Goal: Transaction & Acquisition: Book appointment/travel/reservation

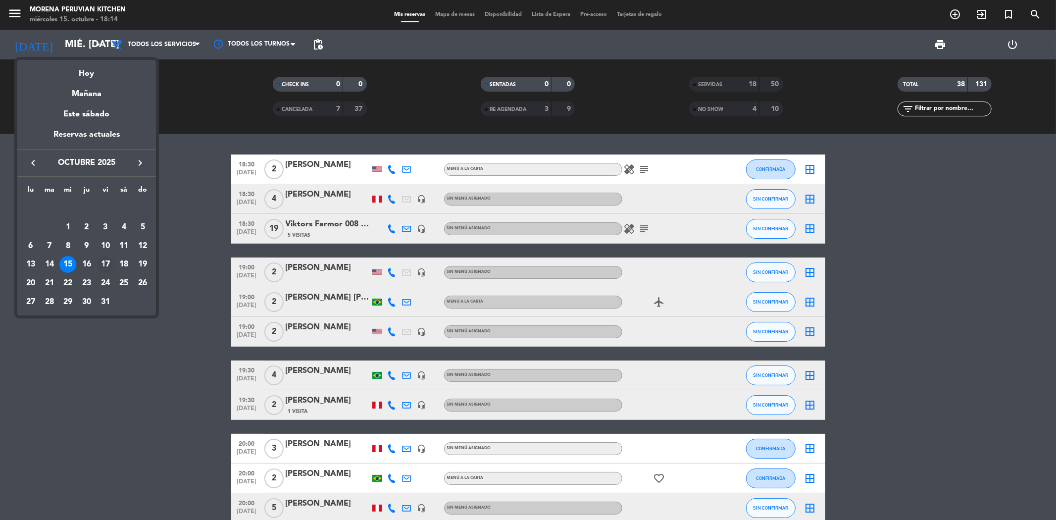
click at [107, 268] on div "17" at bounding box center [105, 264] width 17 height 17
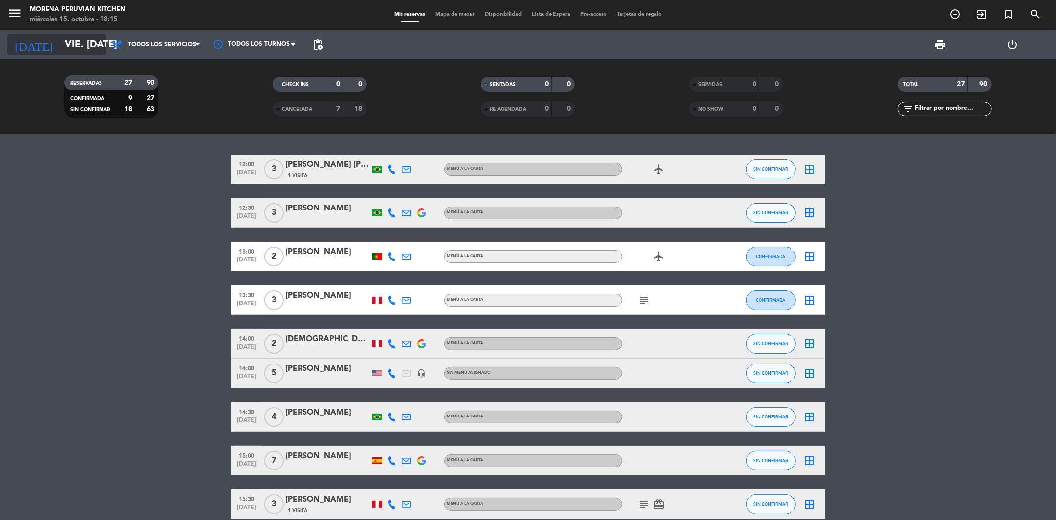
click at [78, 38] on input "vie. [DATE]" at bounding box center [123, 45] width 126 height 22
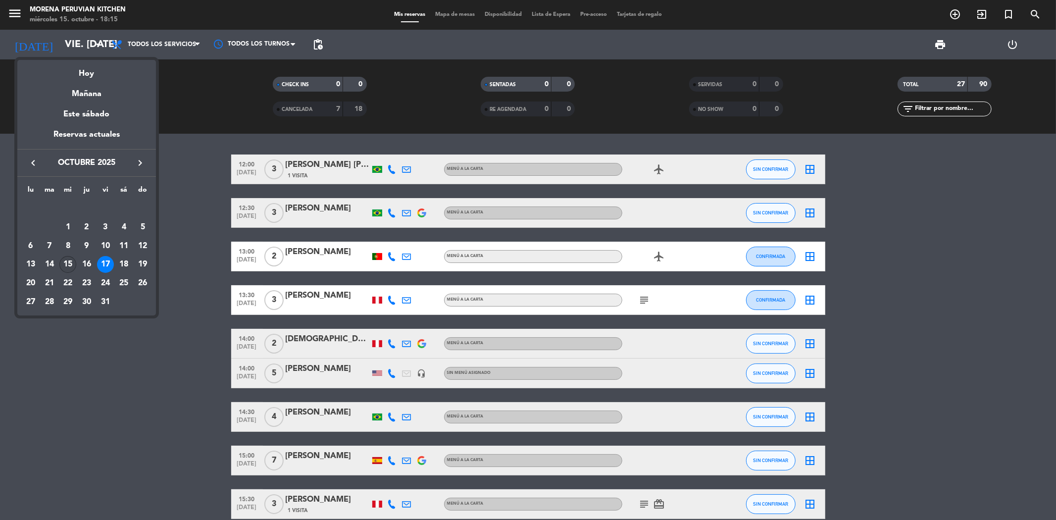
click at [70, 269] on div "15" at bounding box center [67, 264] width 17 height 17
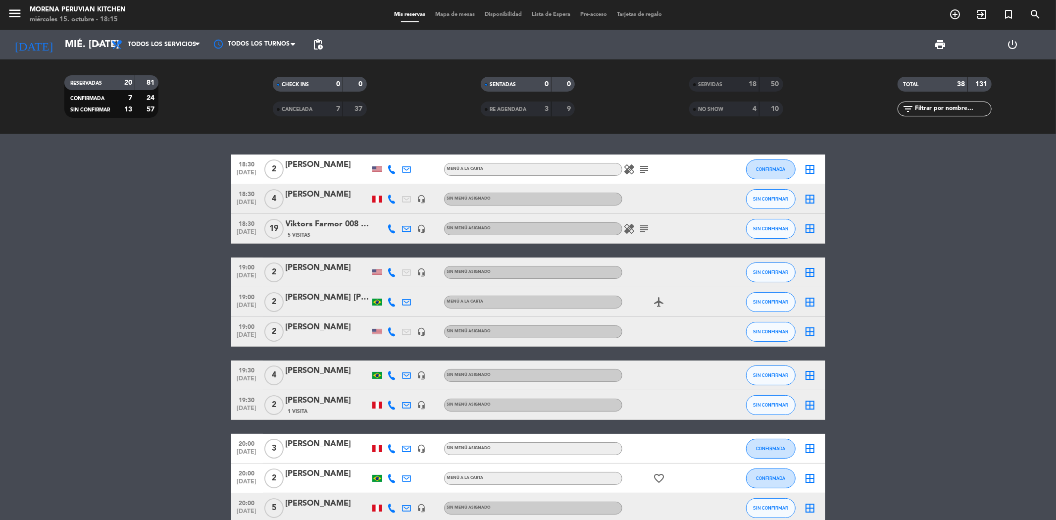
click at [718, 107] on span "NO SHOW" at bounding box center [710, 109] width 25 height 5
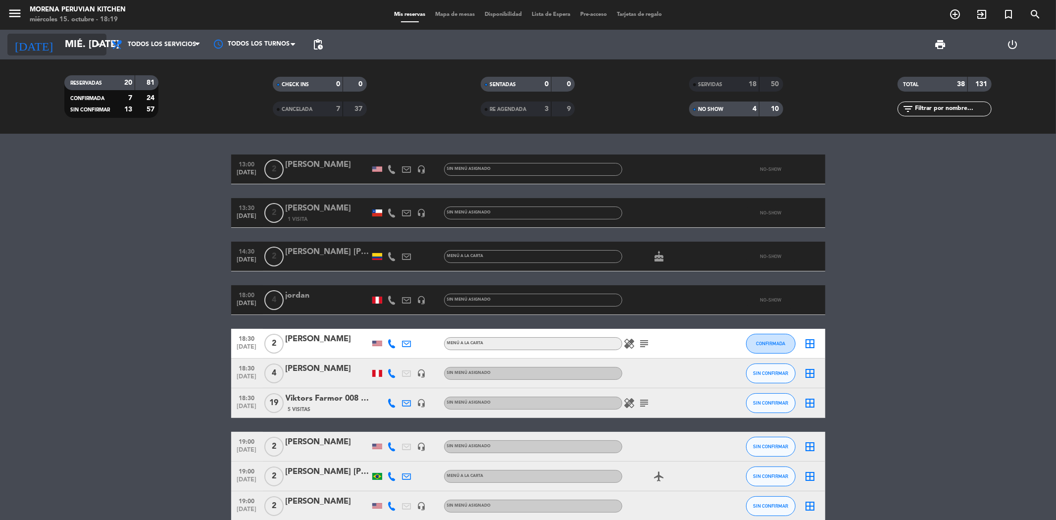
click at [91, 50] on input "mié. [DATE]" at bounding box center [123, 45] width 126 height 22
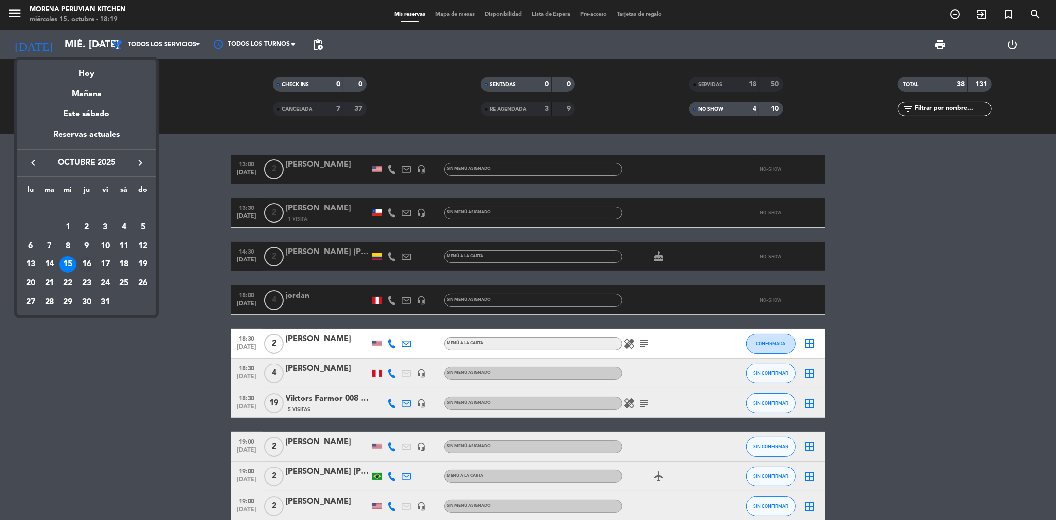
click at [87, 263] on div "16" at bounding box center [86, 264] width 17 height 17
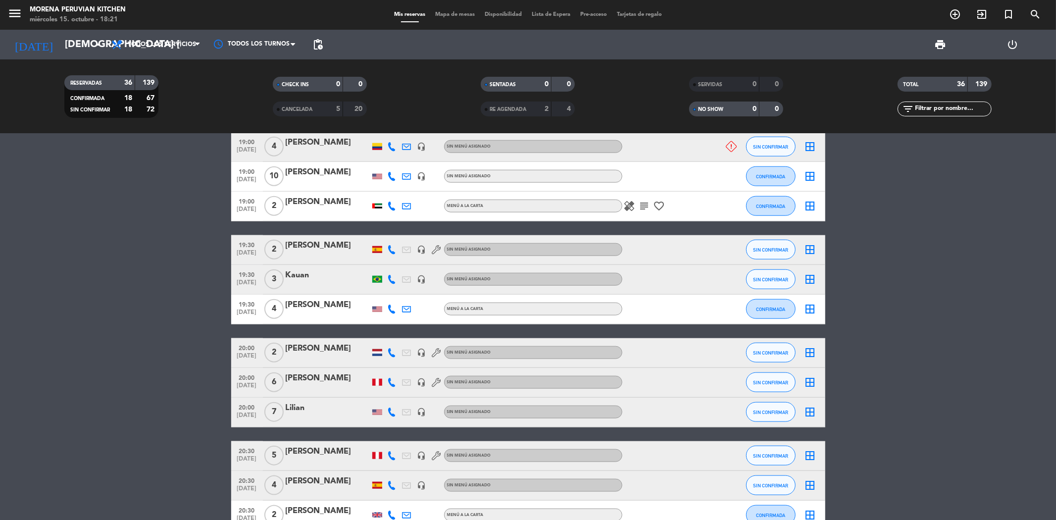
scroll to position [794, 0]
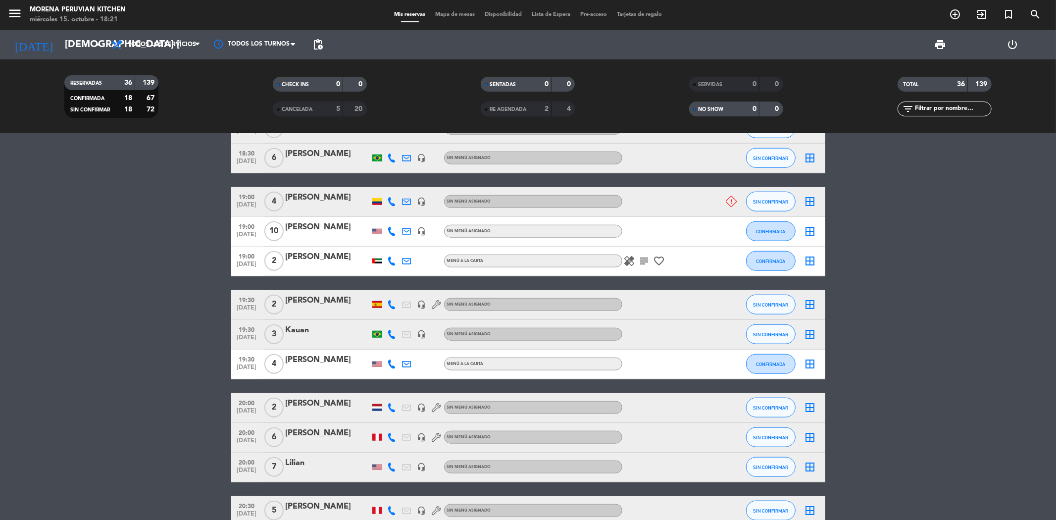
click at [289, 233] on div "[PERSON_NAME]" at bounding box center [328, 227] width 84 height 13
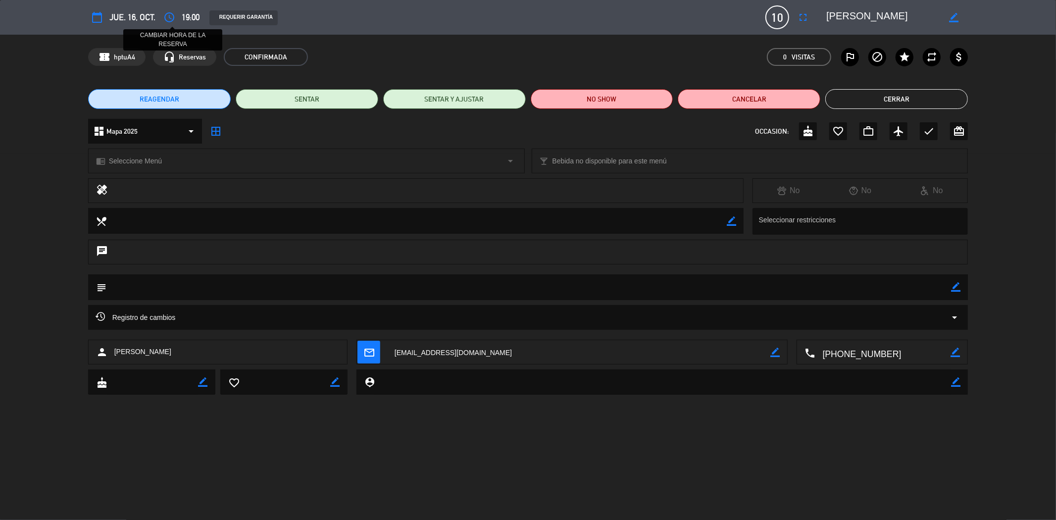
click at [169, 13] on icon "access_time" at bounding box center [169, 17] width 12 height 12
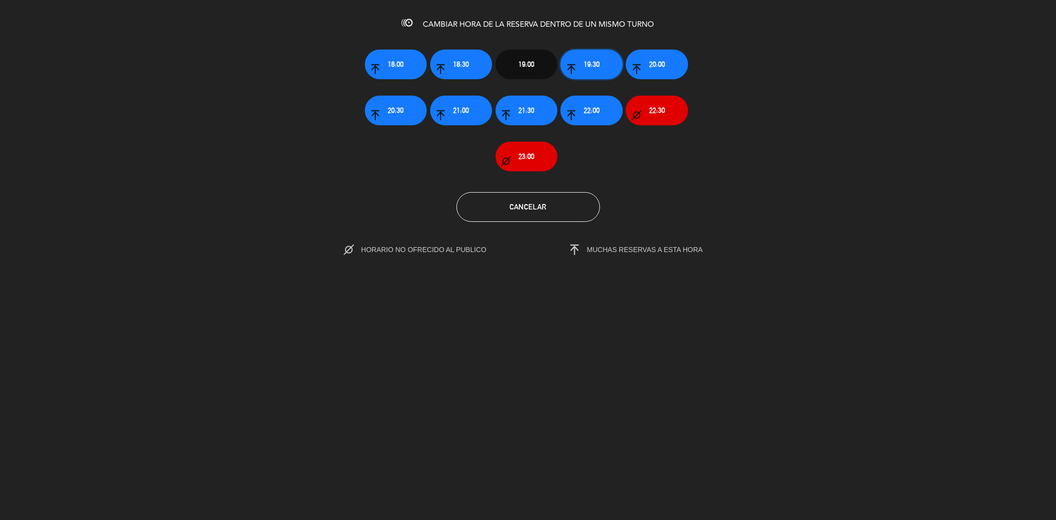
click at [593, 66] on span "19:30" at bounding box center [592, 63] width 16 height 11
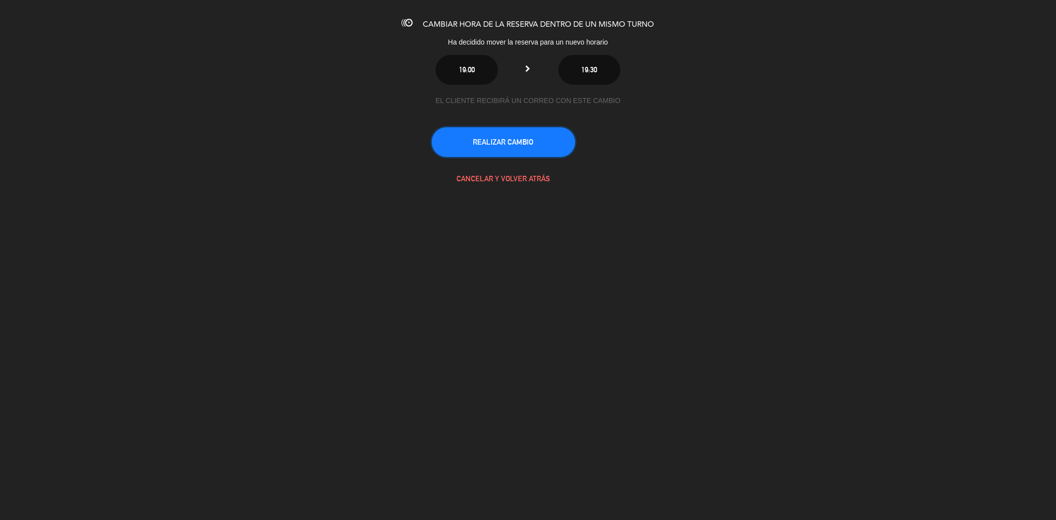
click at [511, 145] on button "REALIZAR CAMBIO" at bounding box center [504, 142] width 144 height 30
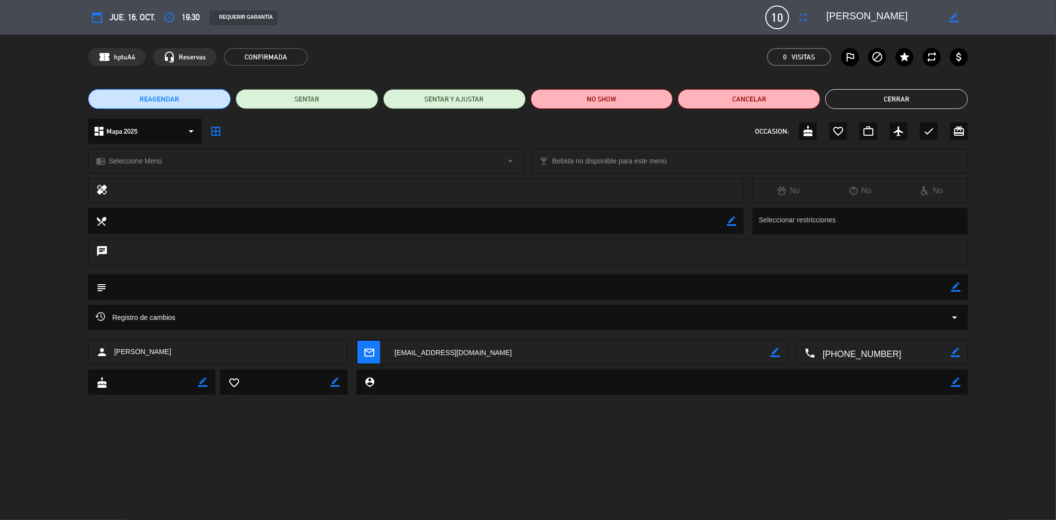
click at [876, 99] on button "Cerrar" at bounding box center [896, 99] width 143 height 20
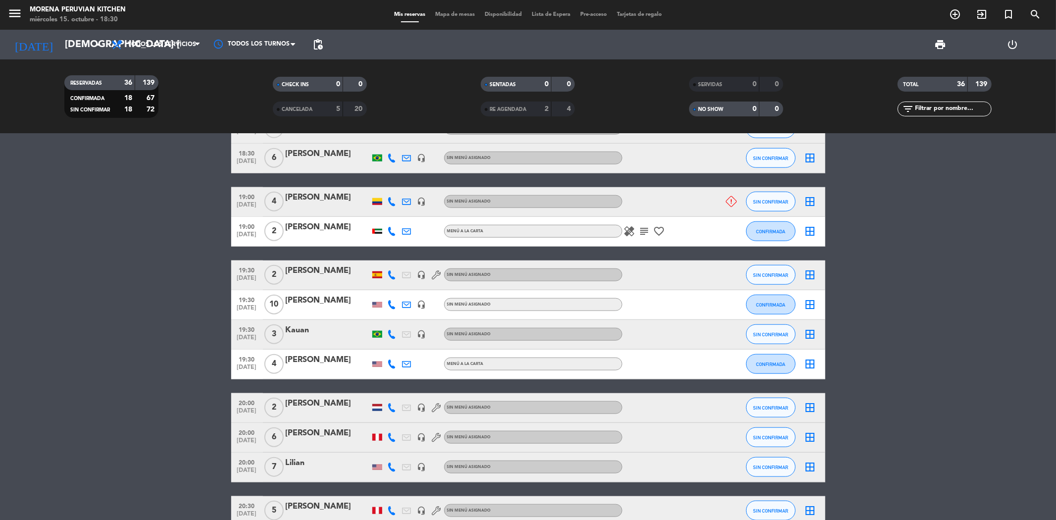
click at [88, 32] on div "[DATE] jue. [DATE] arrow_drop_down" at bounding box center [56, 45] width 99 height 30
click at [86, 38] on input "[DEMOGRAPHIC_DATA] [DATE]" at bounding box center [123, 45] width 126 height 22
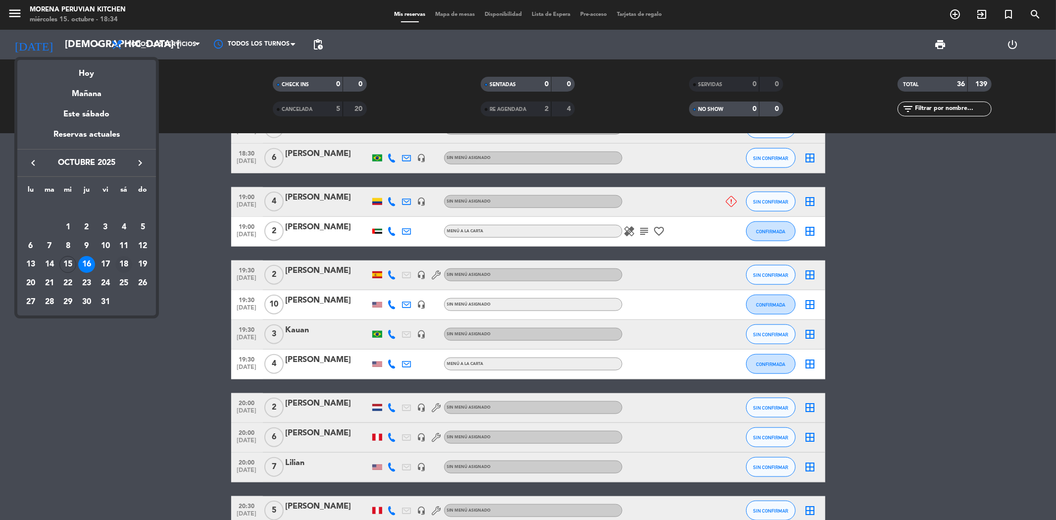
click at [127, 262] on div "18" at bounding box center [123, 264] width 17 height 17
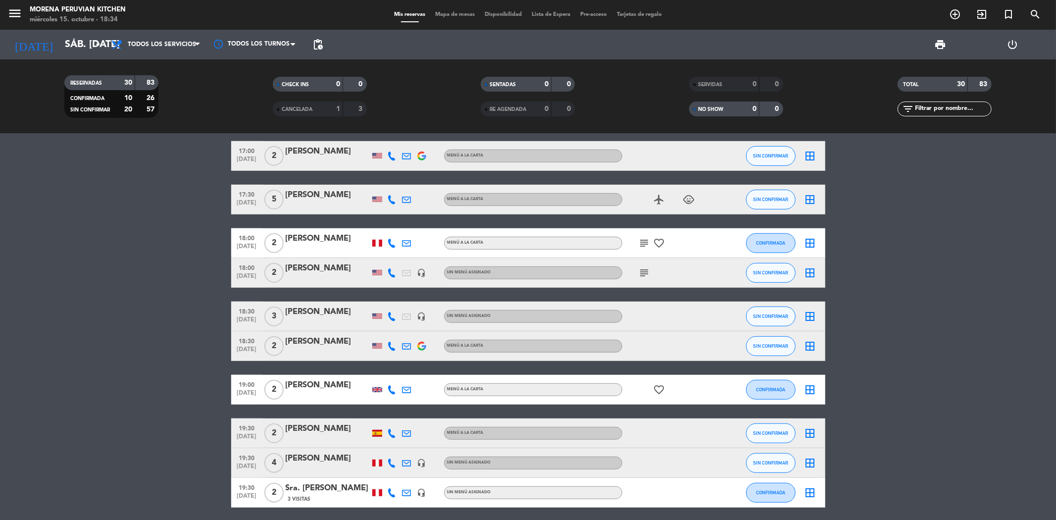
scroll to position [467, 0]
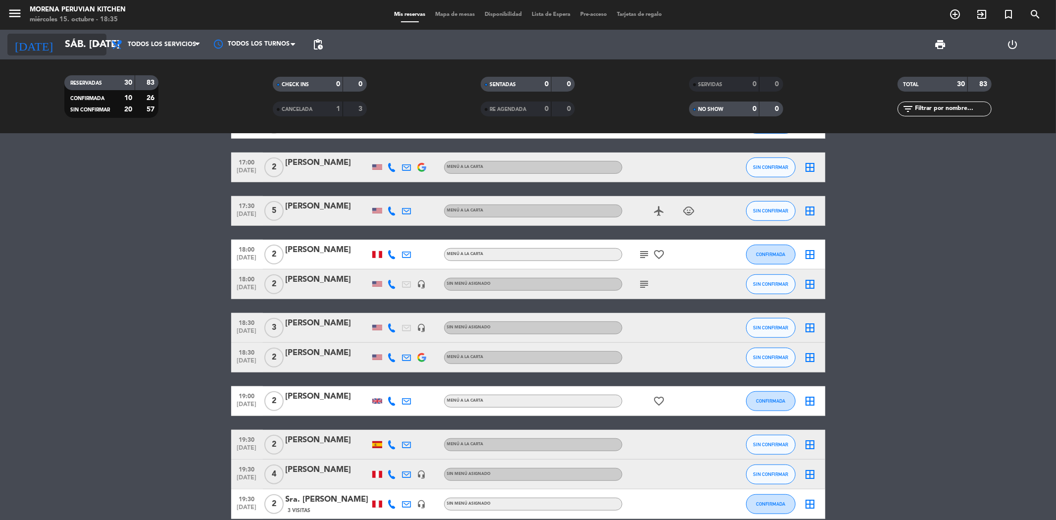
click at [66, 34] on input "sáb. [DATE]" at bounding box center [123, 45] width 126 height 22
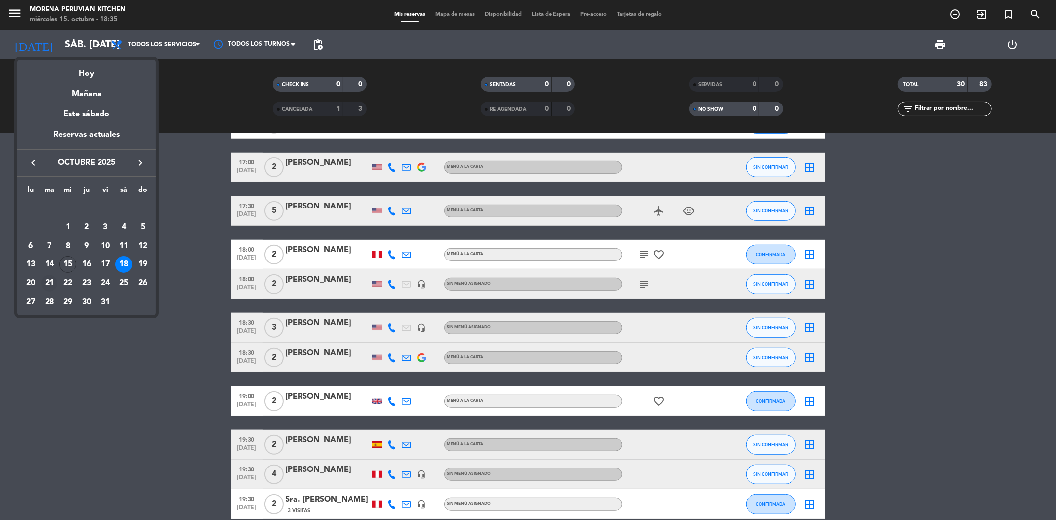
click at [52, 280] on div "21" at bounding box center [49, 283] width 17 height 17
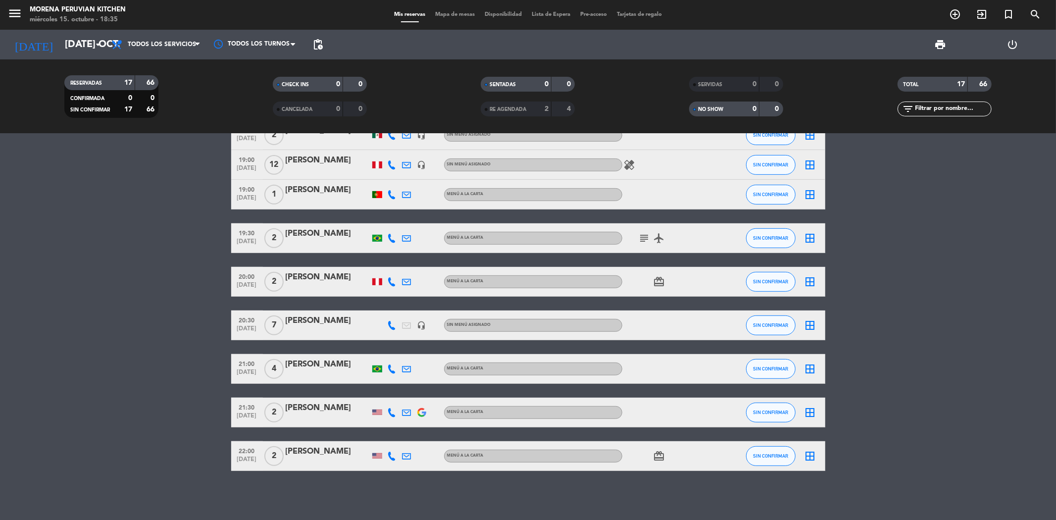
scroll to position [314, 0]
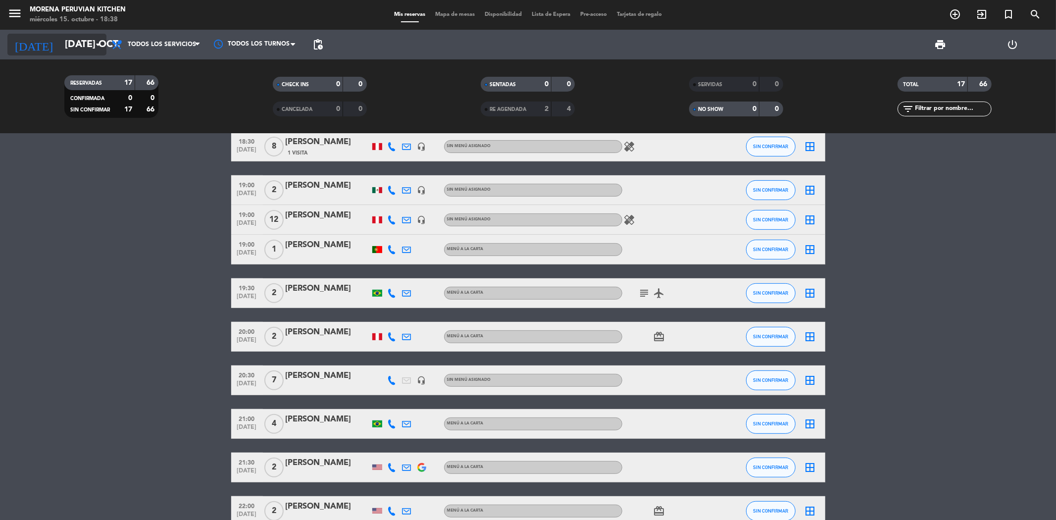
click at [70, 46] on input "[DATE] oct." at bounding box center [123, 45] width 126 height 22
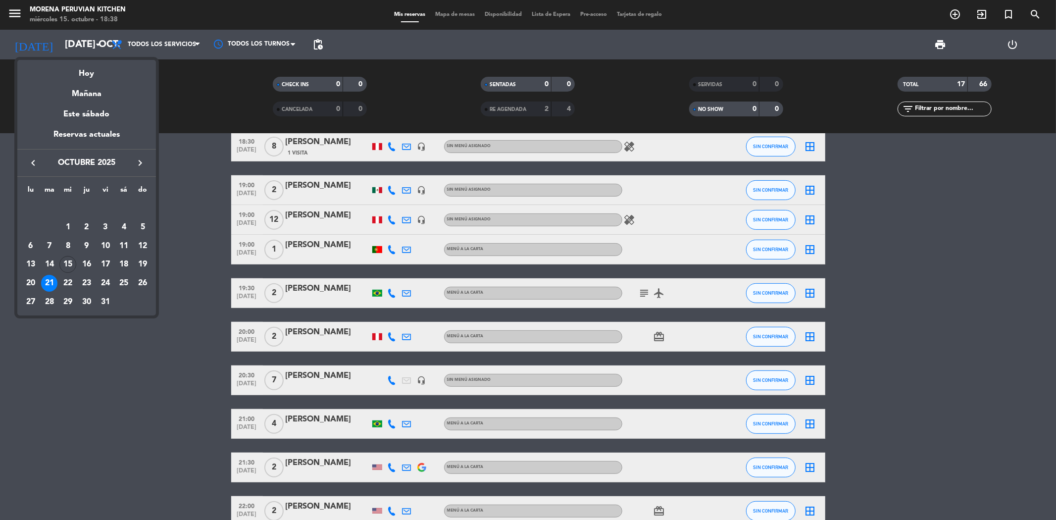
click at [140, 164] on icon "keyboard_arrow_right" at bounding box center [140, 163] width 12 height 12
click at [53, 280] on div "25" at bounding box center [49, 283] width 17 height 17
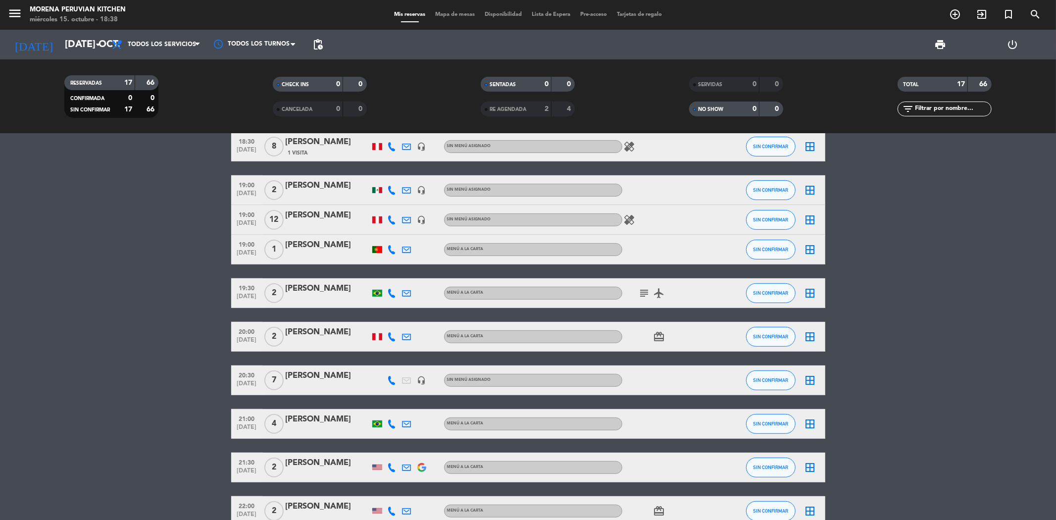
type input "[DATE] nov."
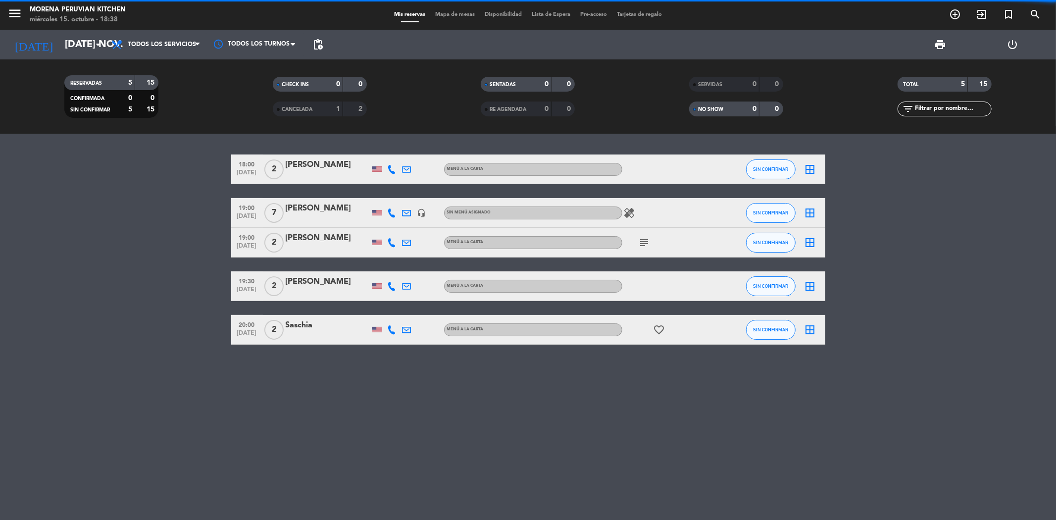
scroll to position [0, 0]
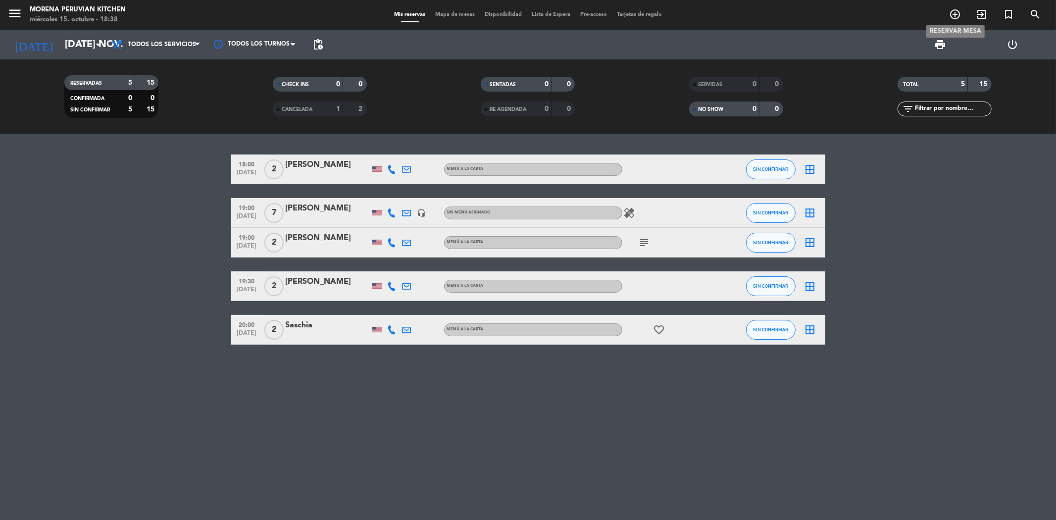
click at [953, 17] on icon "add_circle_outline" at bounding box center [955, 14] width 12 height 12
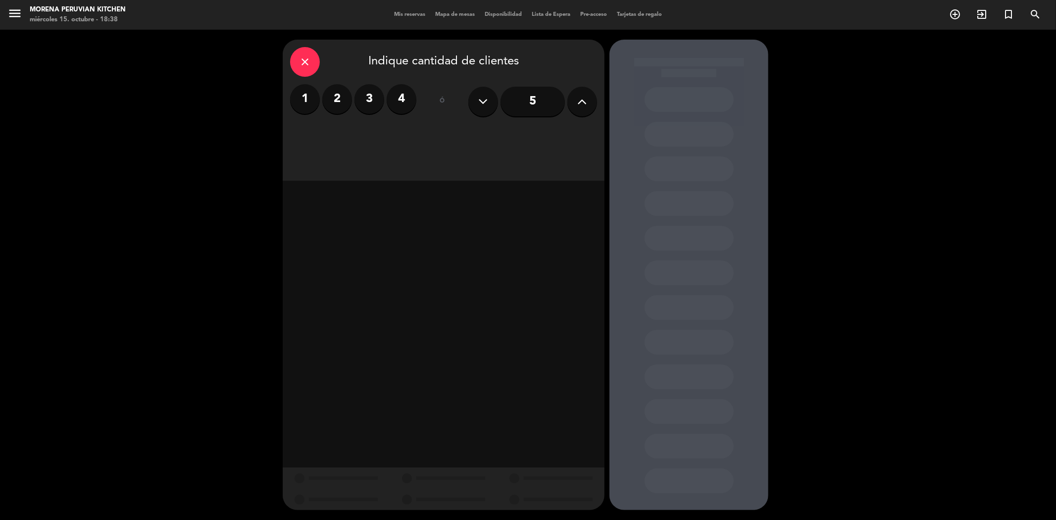
click at [303, 97] on label "1" at bounding box center [305, 99] width 30 height 30
click at [509, 127] on div "Cena" at bounding box center [521, 136] width 153 height 20
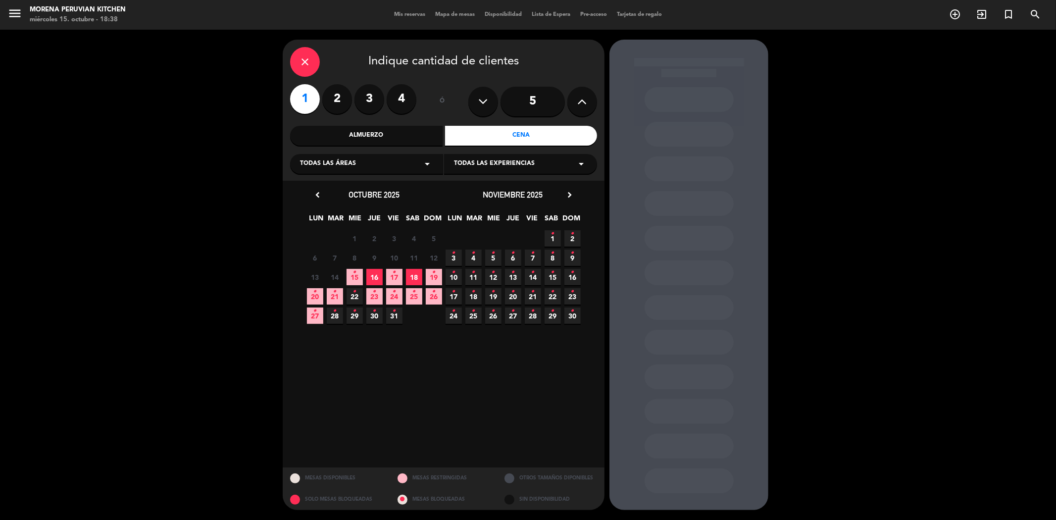
click at [471, 317] on span "25 •" at bounding box center [473, 315] width 16 height 16
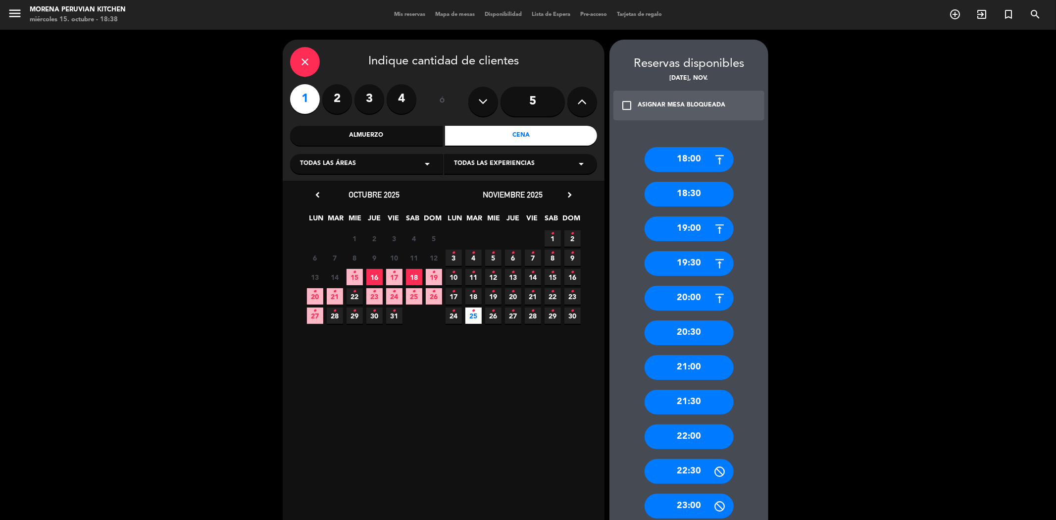
click at [679, 304] on div "20:00" at bounding box center [689, 298] width 89 height 25
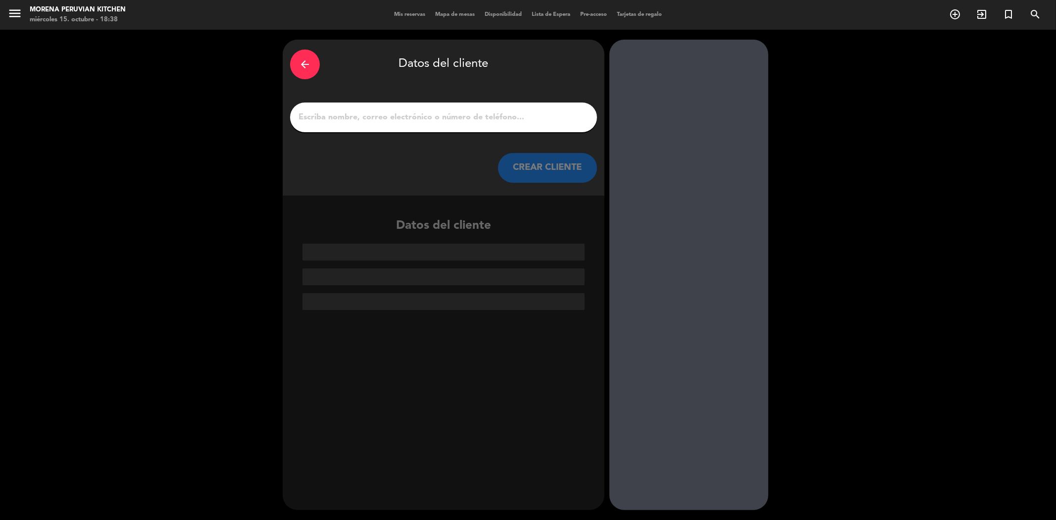
drag, startPoint x: 373, startPoint y: 128, endPoint x: 369, endPoint y: 111, distance: 17.4
click at [373, 127] on div at bounding box center [443, 117] width 307 height 30
click at [369, 111] on input "1" at bounding box center [444, 117] width 292 height 14
paste input "[PERSON_NAME]"
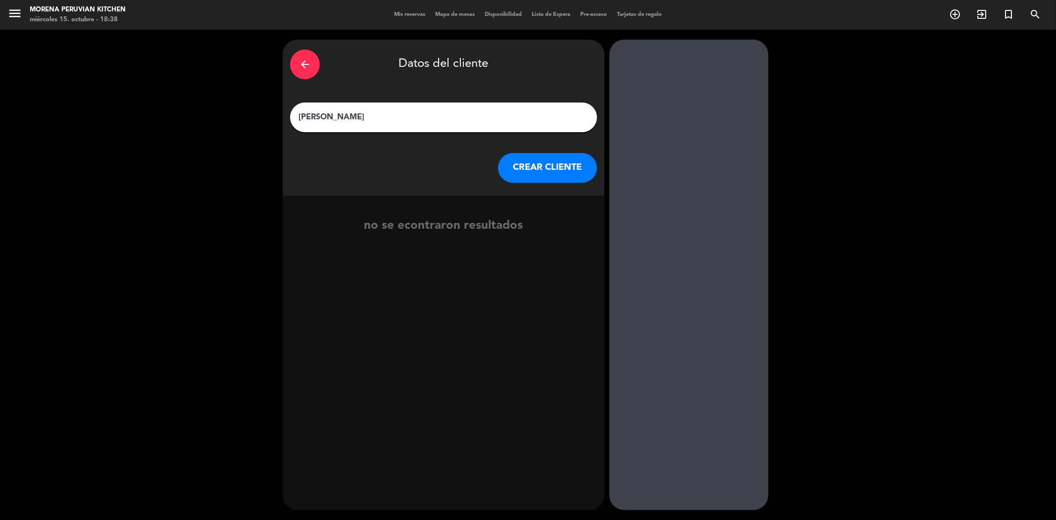
click at [300, 117] on input "[PERSON_NAME]" at bounding box center [444, 117] width 292 height 14
type input "[PERSON_NAME]"
click at [521, 163] on button "CREAR CLIENTE" at bounding box center [547, 168] width 99 height 30
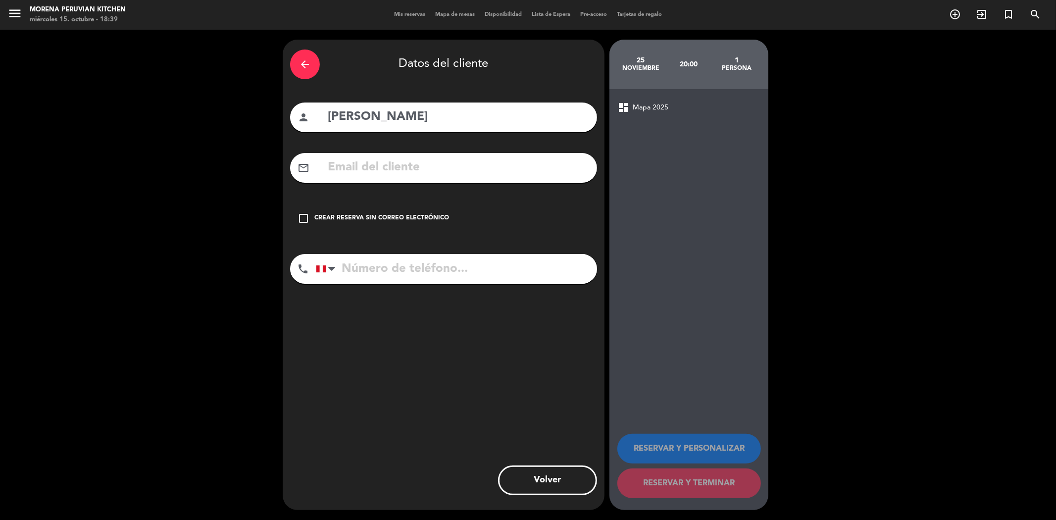
click at [358, 176] on input "text" at bounding box center [458, 167] width 263 height 20
paste input "[EMAIL_ADDRESS][DOMAIN_NAME]"
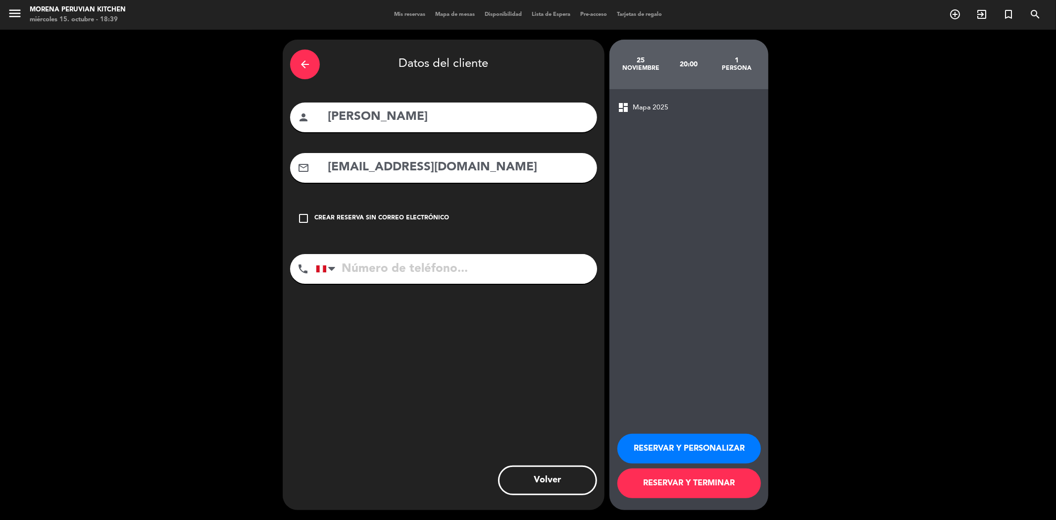
type input "[EMAIL_ADDRESS][DOMAIN_NAME]"
click at [366, 274] on input "tel" at bounding box center [456, 269] width 281 height 30
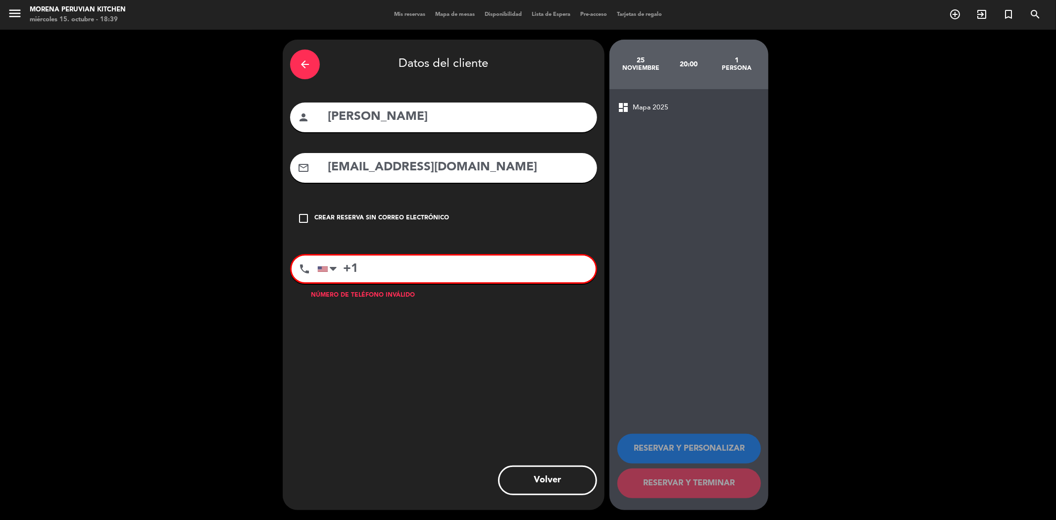
paste input "4337903"
paste input "8764337903"
click at [429, 267] on input "[PHONE_NUMBER]" at bounding box center [456, 269] width 278 height 27
drag, startPoint x: 407, startPoint y: 269, endPoint x: 360, endPoint y: 274, distance: 46.8
click at [360, 274] on input "[PHONE_NUMBER]" at bounding box center [456, 269] width 278 height 27
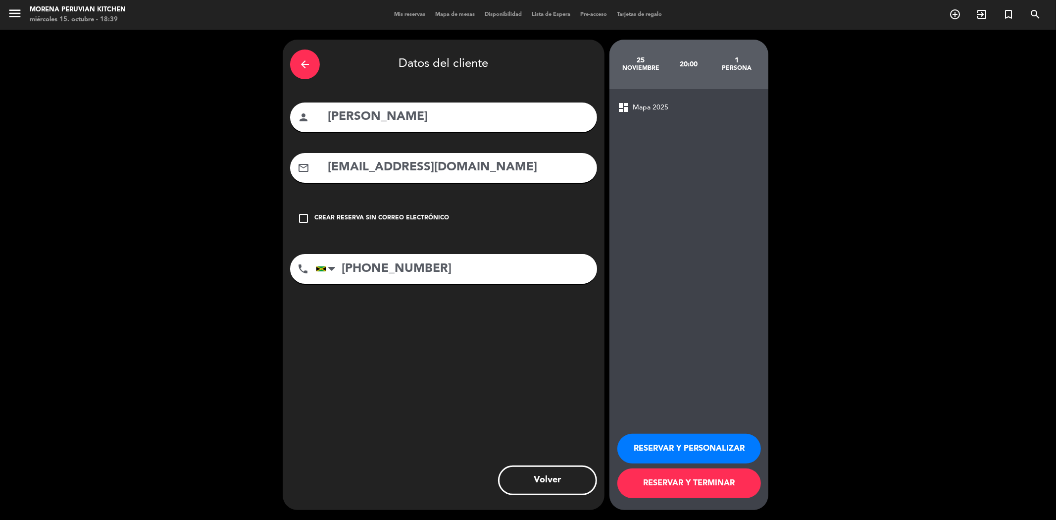
drag, startPoint x: 439, startPoint y: 265, endPoint x: 299, endPoint y: 281, distance: 140.5
click at [299, 281] on div "phone [GEOGRAPHIC_DATA] +1 [GEOGRAPHIC_DATA] +44 [GEOGRAPHIC_DATA] ([GEOGRAPHIC…" at bounding box center [443, 269] width 307 height 30
type input "[PHONE_NUMBER]"
click at [691, 482] on button "RESERVAR Y TERMINAR" at bounding box center [689, 483] width 144 height 30
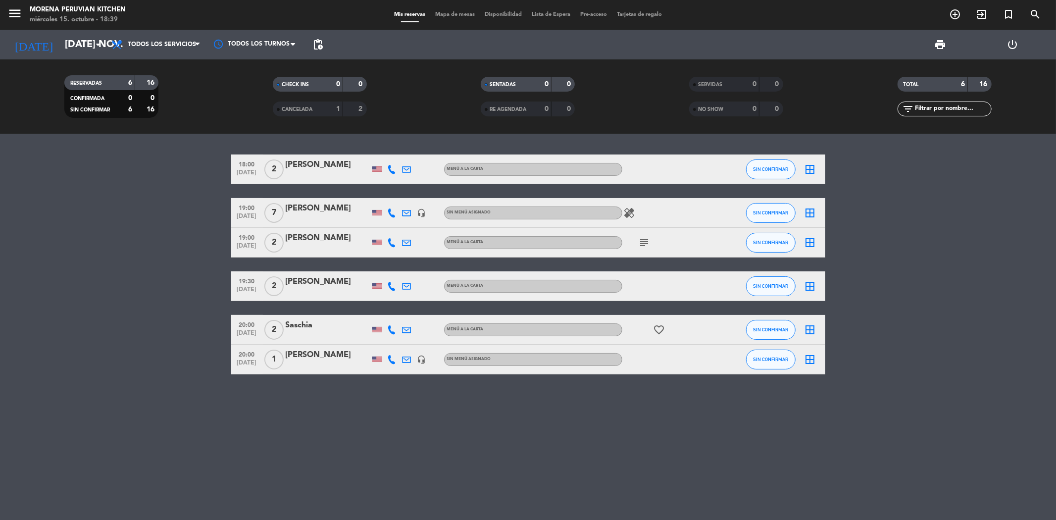
click at [390, 359] on icon at bounding box center [392, 359] width 9 height 9
click at [383, 402] on div "18:00 [DATE] 2 [PERSON_NAME] MENÚ A LA CARTA SIN CONFIRMAR border_all 19:00 [DA…" at bounding box center [528, 327] width 1056 height 386
click at [70, 48] on input "[DATE] nov." at bounding box center [123, 45] width 126 height 22
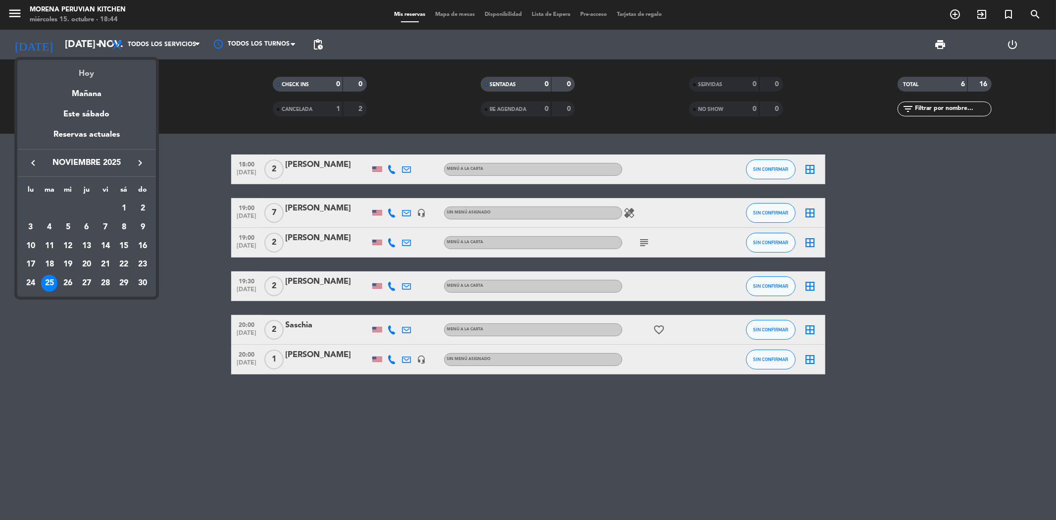
click at [88, 71] on div "Hoy" at bounding box center [86, 70] width 139 height 20
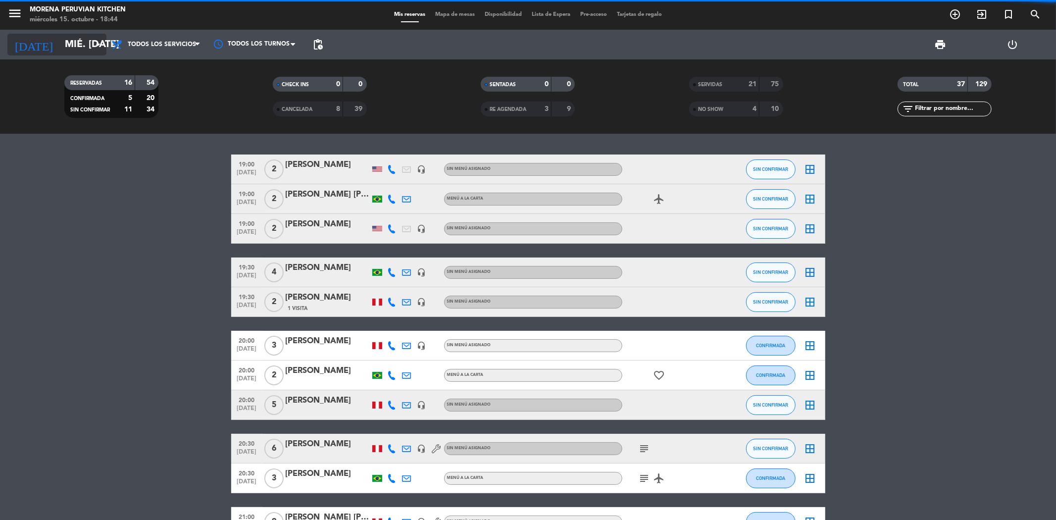
click at [91, 46] on input "mié. [DATE]" at bounding box center [123, 45] width 126 height 22
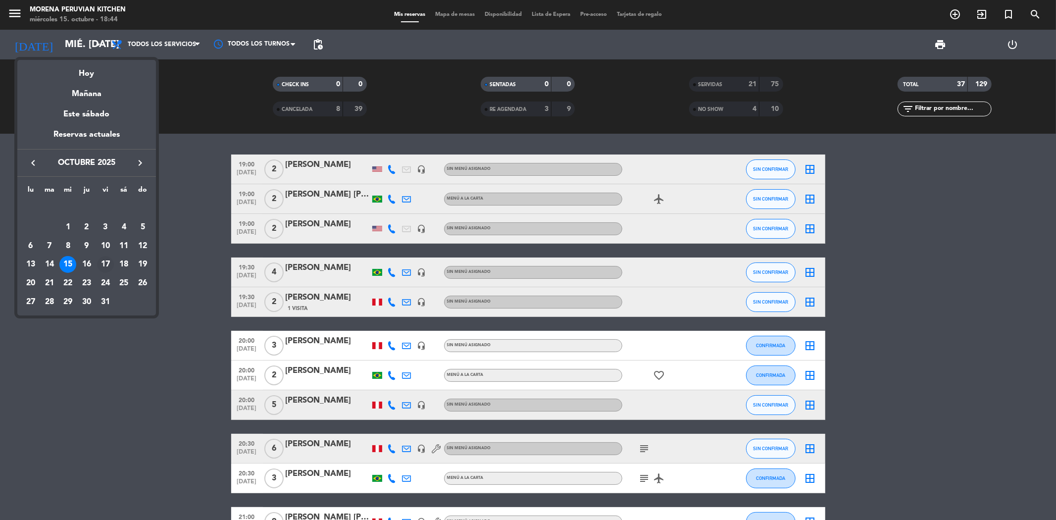
click at [107, 260] on div "17" at bounding box center [105, 264] width 17 height 17
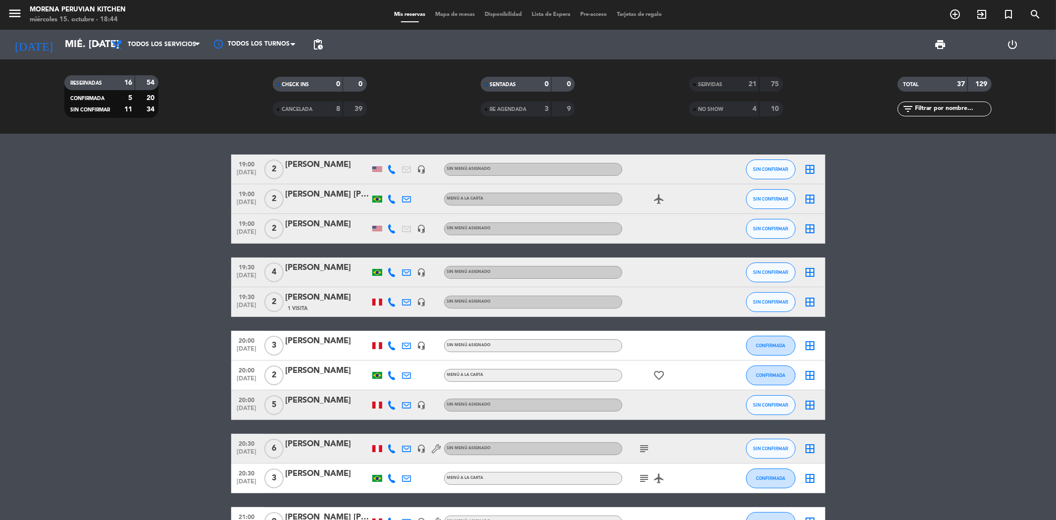
type input "vie. [DATE]"
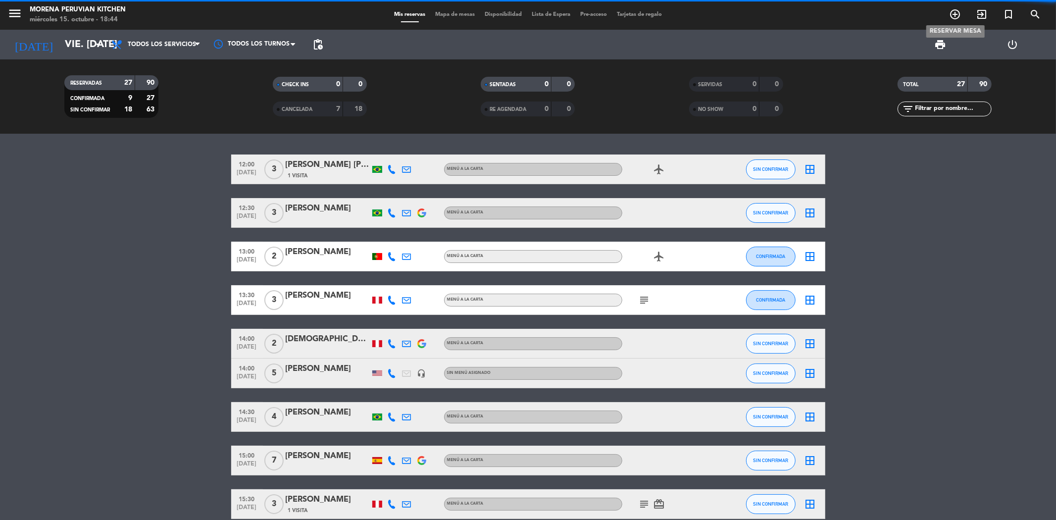
click at [953, 14] on icon "add_circle_outline" at bounding box center [955, 14] width 12 height 12
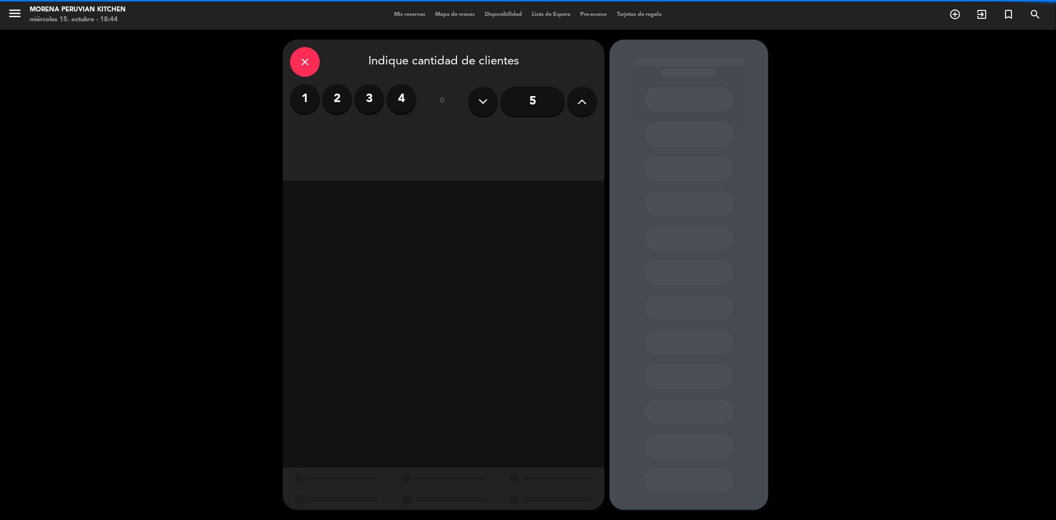
click at [312, 100] on label "1" at bounding box center [305, 99] width 30 height 30
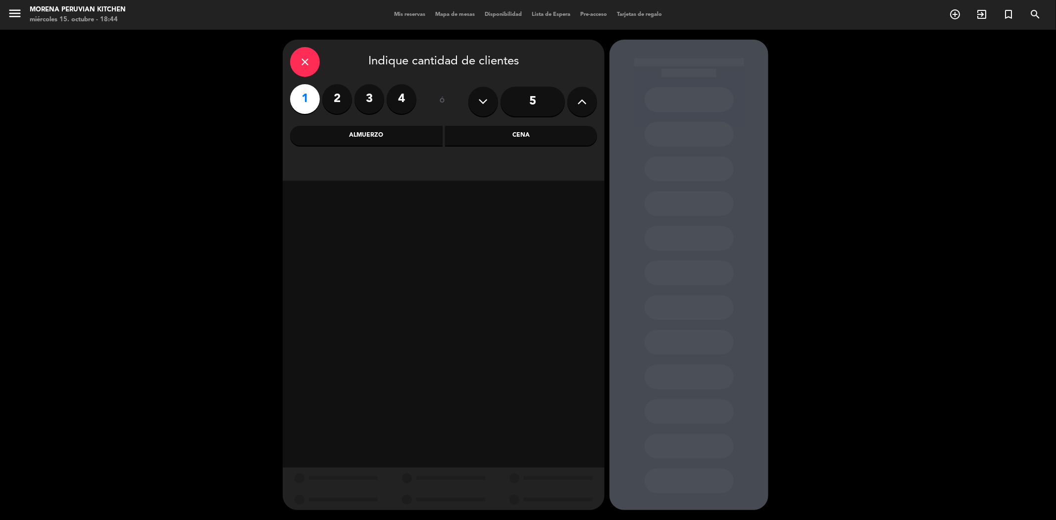
click at [401, 127] on div "Almuerzo" at bounding box center [366, 136] width 153 height 20
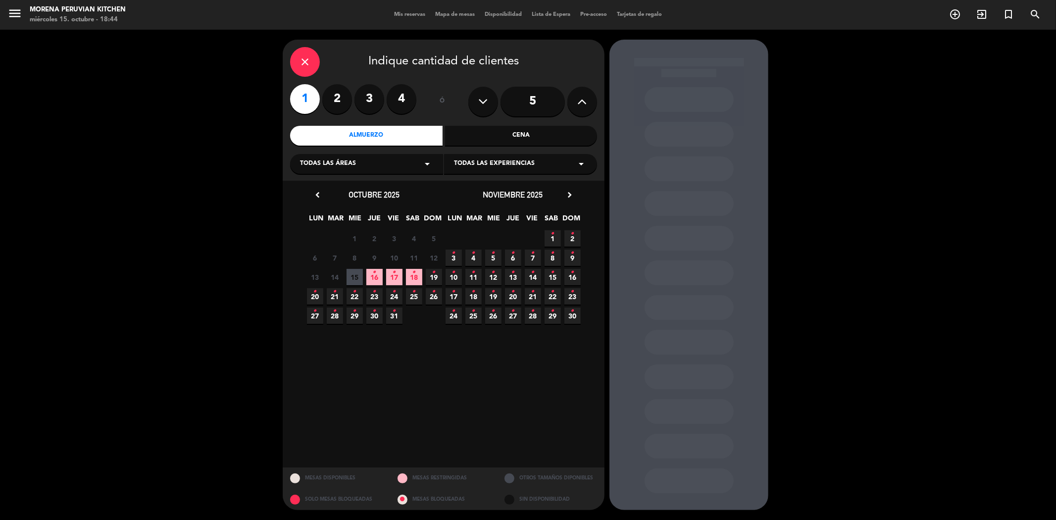
click at [400, 274] on span "17 •" at bounding box center [394, 277] width 16 height 16
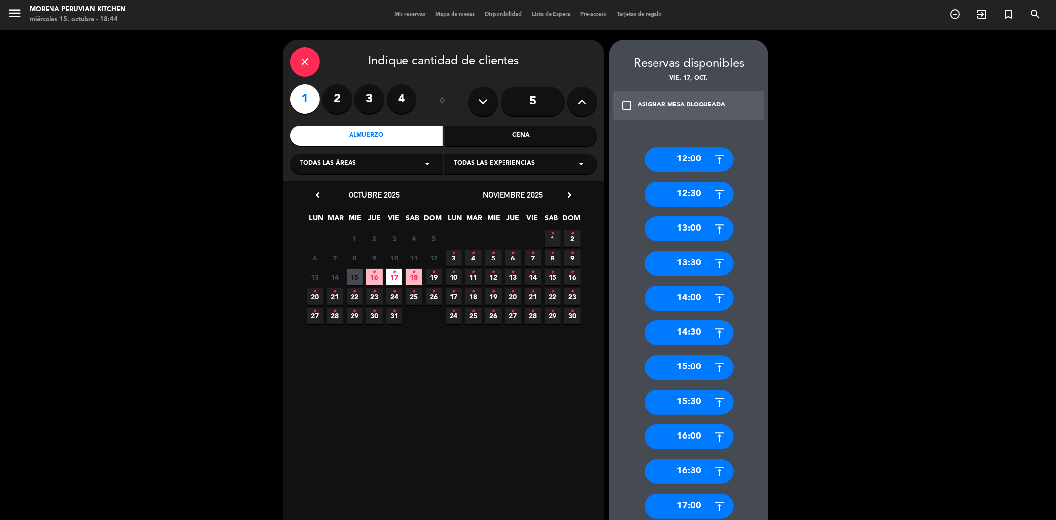
click at [677, 325] on div "14:30" at bounding box center [689, 332] width 89 height 25
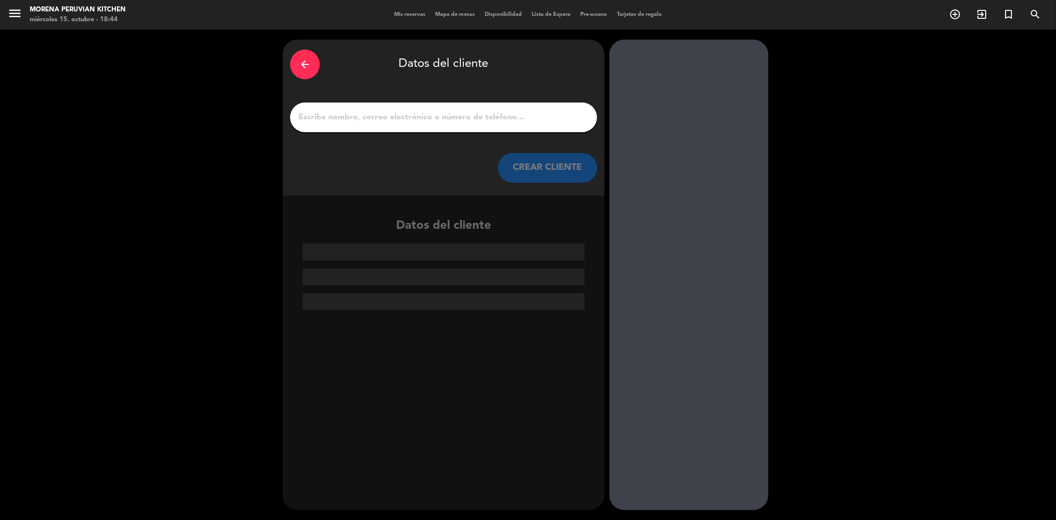
click at [354, 111] on input "1" at bounding box center [444, 117] width 292 height 14
paste input "[PERSON_NAME] del [PERSON_NAME]"
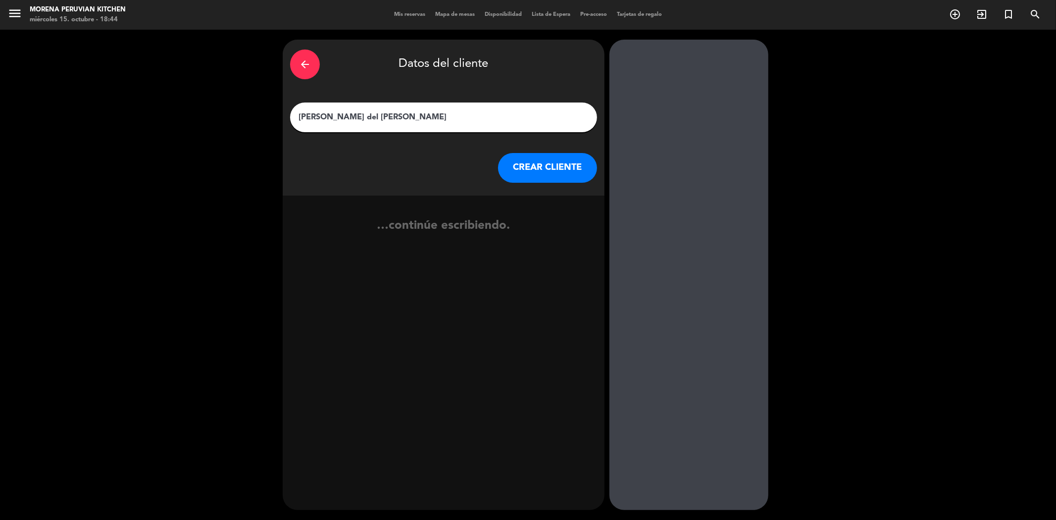
type input "[PERSON_NAME] del [PERSON_NAME]"
click at [557, 164] on button "CREAR CLIENTE" at bounding box center [547, 168] width 99 height 30
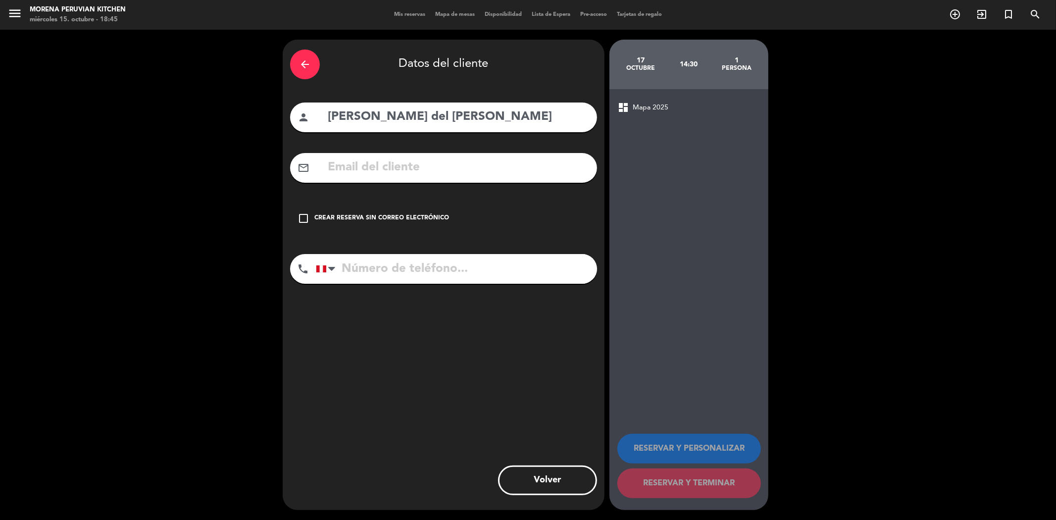
click at [358, 171] on input "text" at bounding box center [458, 167] width 263 height 20
paste input "[EMAIL_ADDRESS][DOMAIN_NAME]"
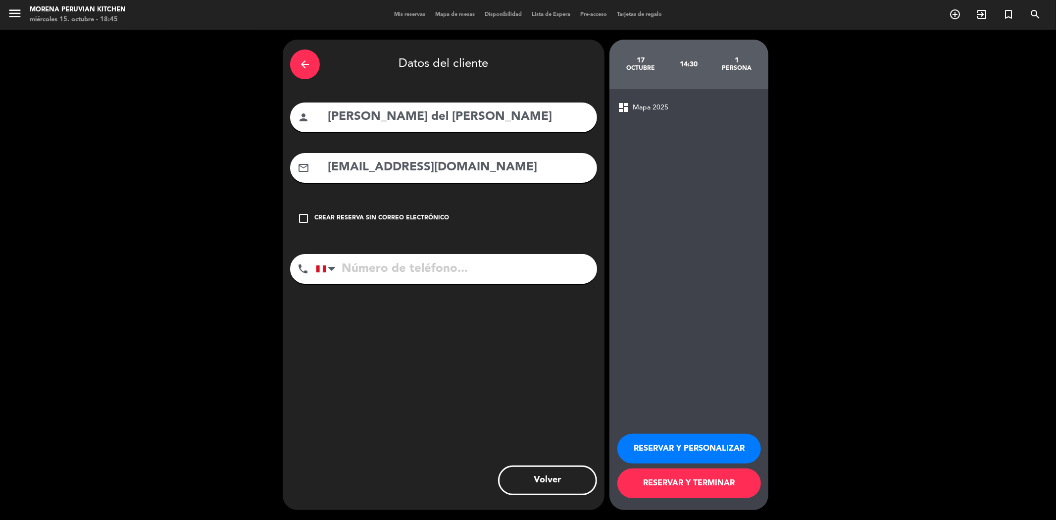
type input "[EMAIL_ADDRESS][DOMAIN_NAME]"
click at [438, 274] on input "tel" at bounding box center [456, 269] width 281 height 30
paste input "953157445"
type input "953157445"
click at [698, 487] on button "RESERVAR Y TERMINAR" at bounding box center [689, 483] width 144 height 30
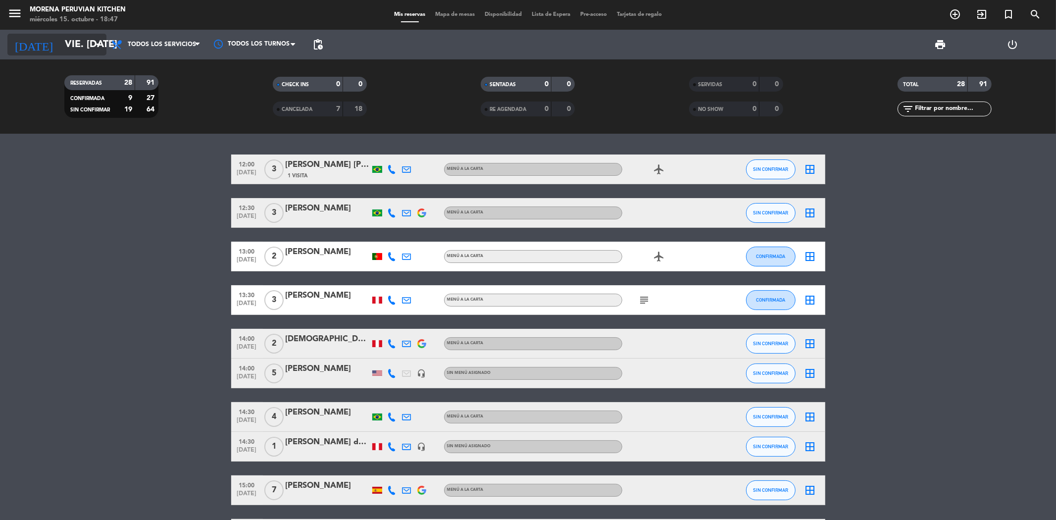
click at [68, 52] on input "vie. [DATE]" at bounding box center [123, 45] width 126 height 22
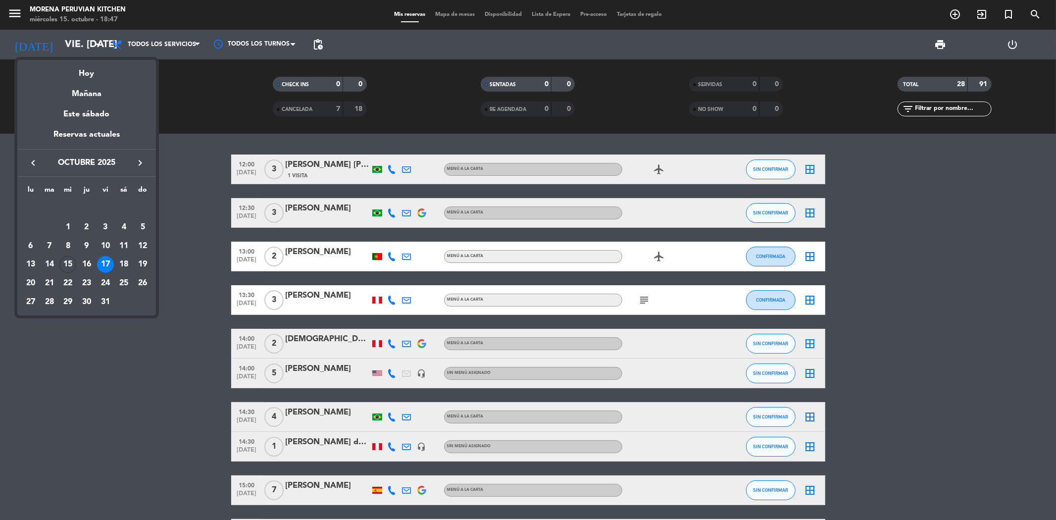
click at [180, 115] on div at bounding box center [528, 260] width 1056 height 520
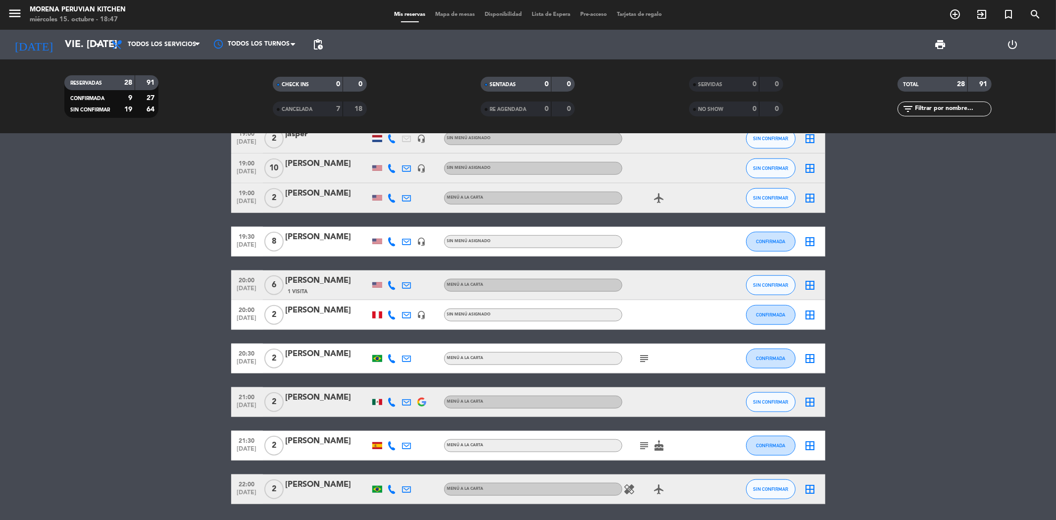
scroll to position [770, 0]
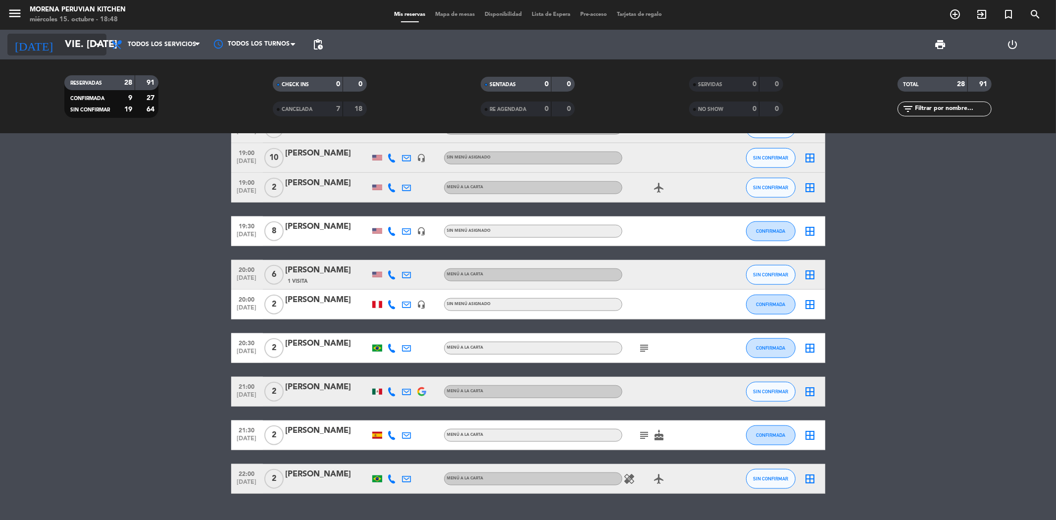
click at [69, 51] on input "vie. [DATE]" at bounding box center [123, 45] width 126 height 22
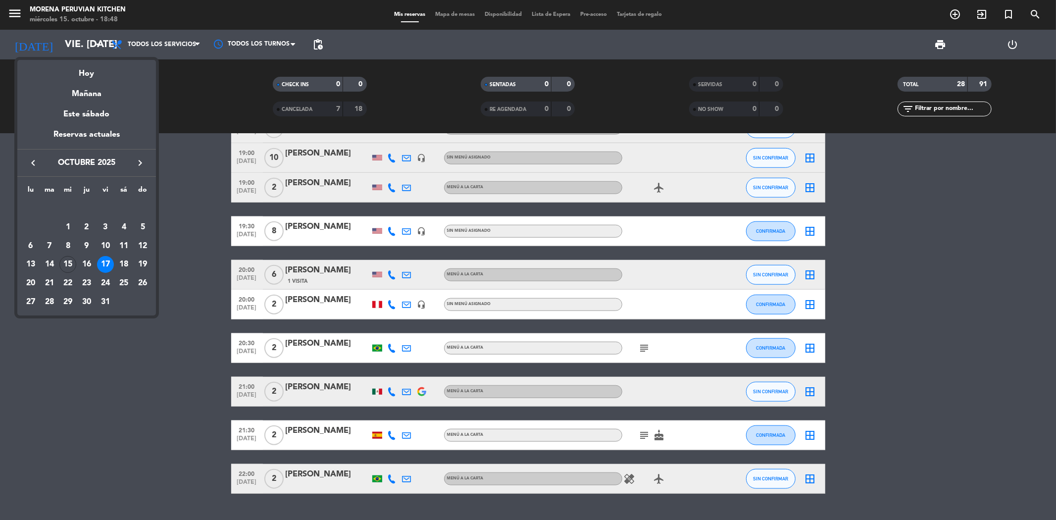
click at [182, 382] on div at bounding box center [528, 260] width 1056 height 520
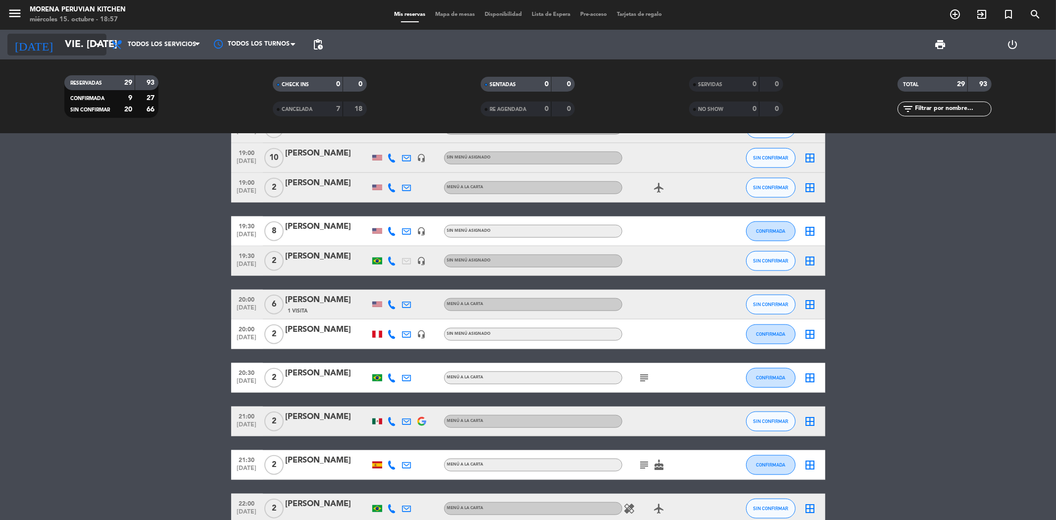
click at [89, 42] on input "vie. [DATE]" at bounding box center [123, 45] width 126 height 22
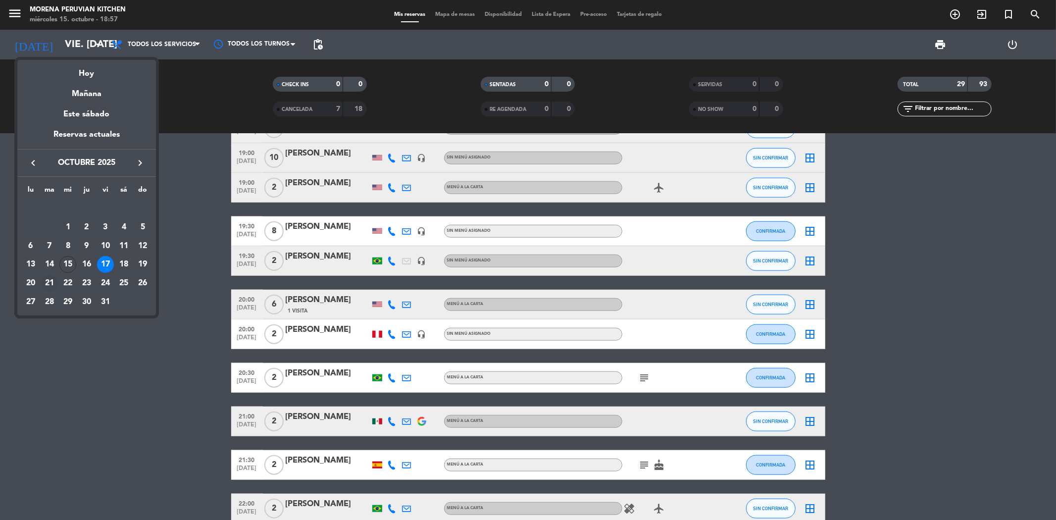
click at [48, 280] on div "21" at bounding box center [49, 283] width 17 height 17
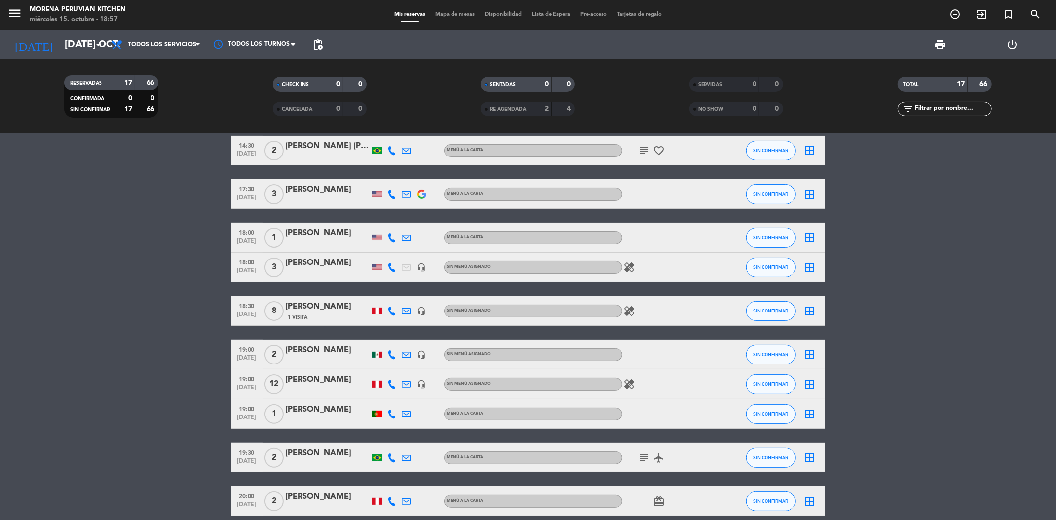
scroll to position [149, 0]
click at [98, 39] on icon "arrow_drop_down" at bounding box center [98, 45] width 12 height 12
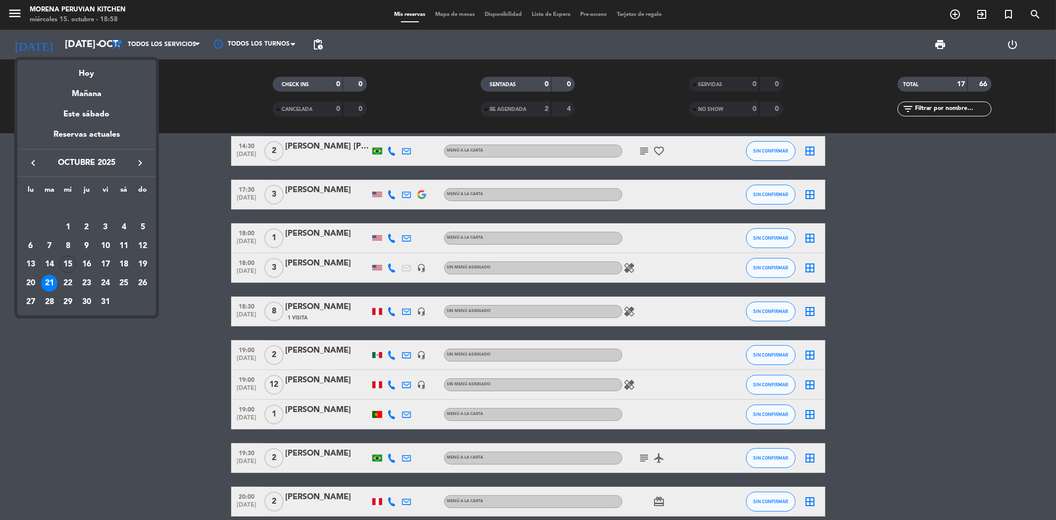
click at [146, 159] on button "keyboard_arrow_right" at bounding box center [140, 162] width 18 height 13
click at [124, 209] on div "1" at bounding box center [123, 208] width 17 height 17
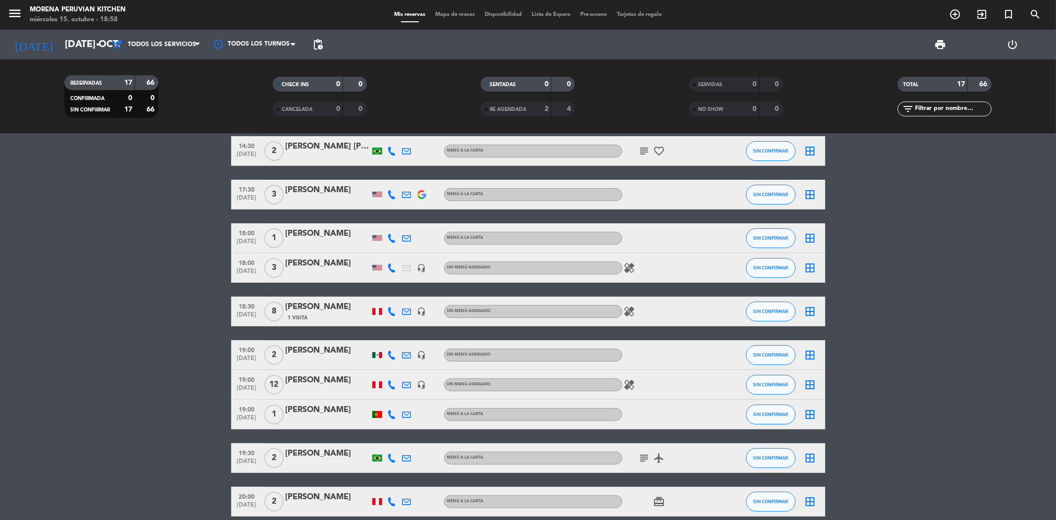
type input "sáb. [DATE]"
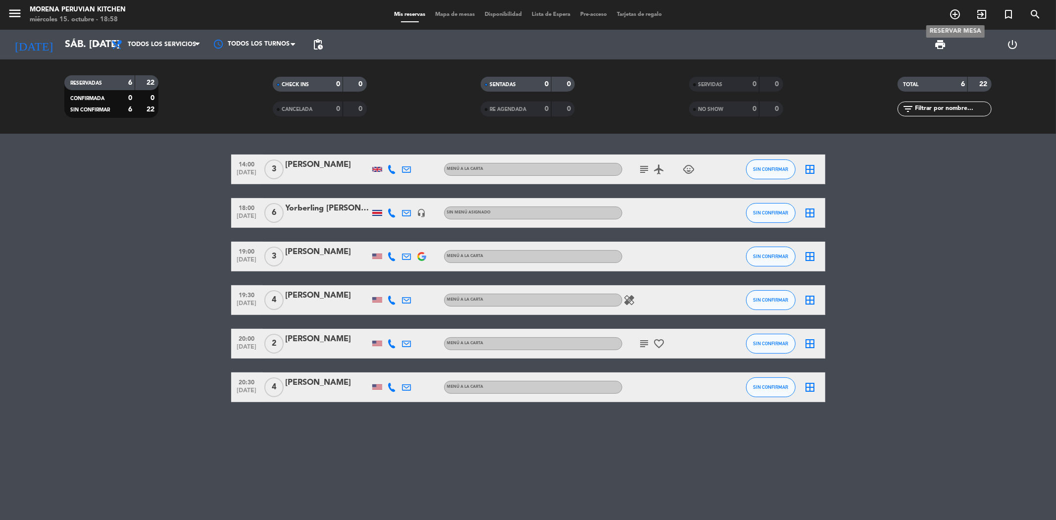
click at [956, 20] on icon "add_circle_outline" at bounding box center [955, 14] width 12 height 12
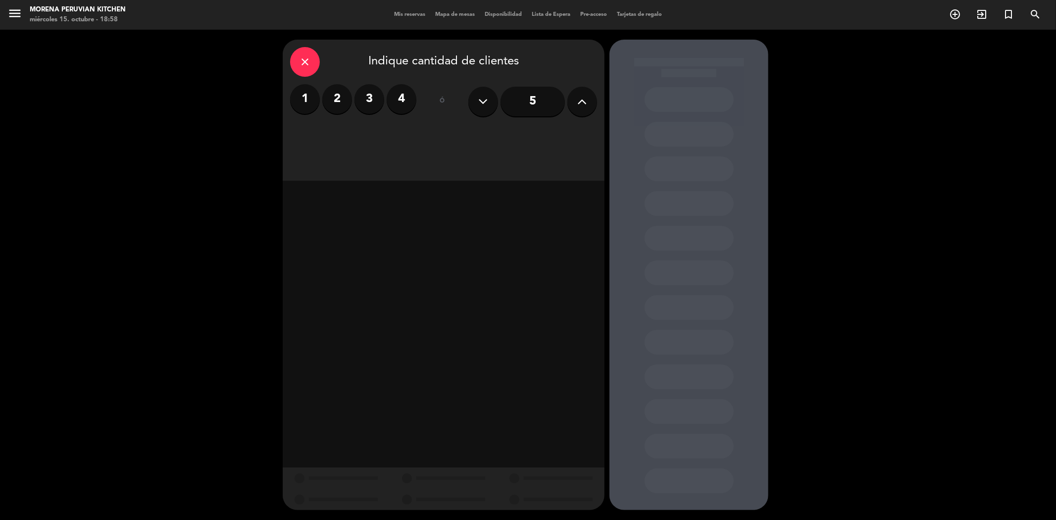
click at [332, 98] on label "2" at bounding box center [337, 99] width 30 height 30
click at [402, 130] on div "Almuerzo" at bounding box center [366, 136] width 153 height 20
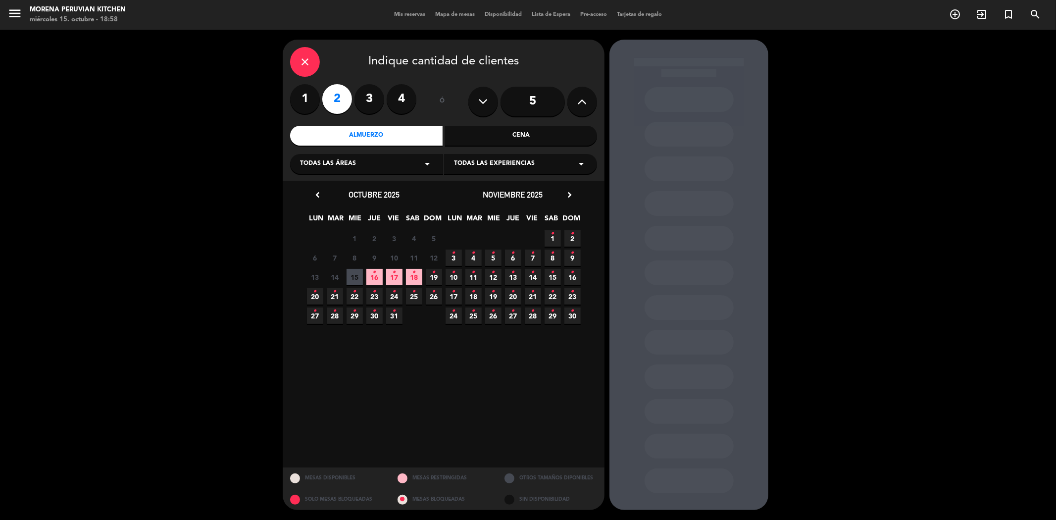
click at [555, 239] on span "1 •" at bounding box center [553, 238] width 16 height 16
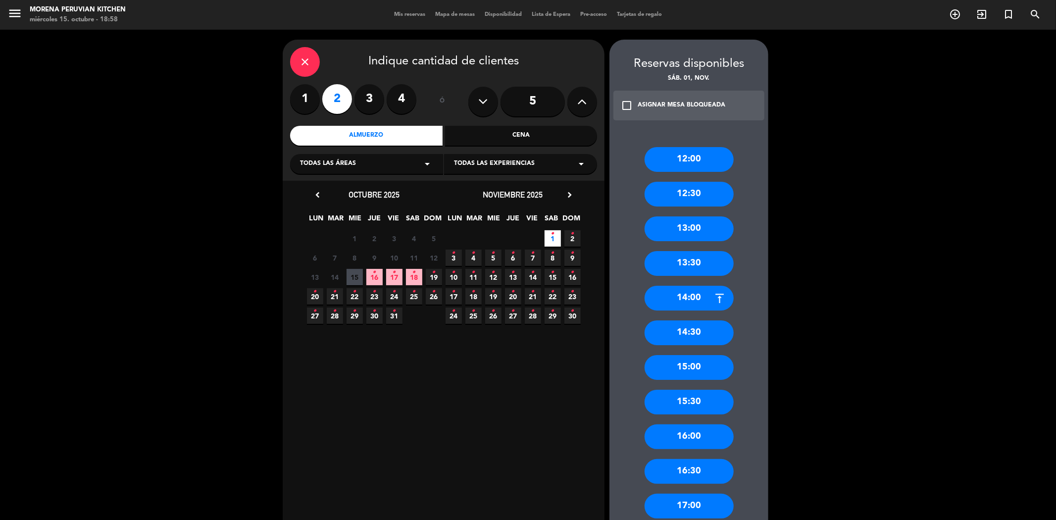
click at [686, 225] on div "13:00" at bounding box center [689, 228] width 89 height 25
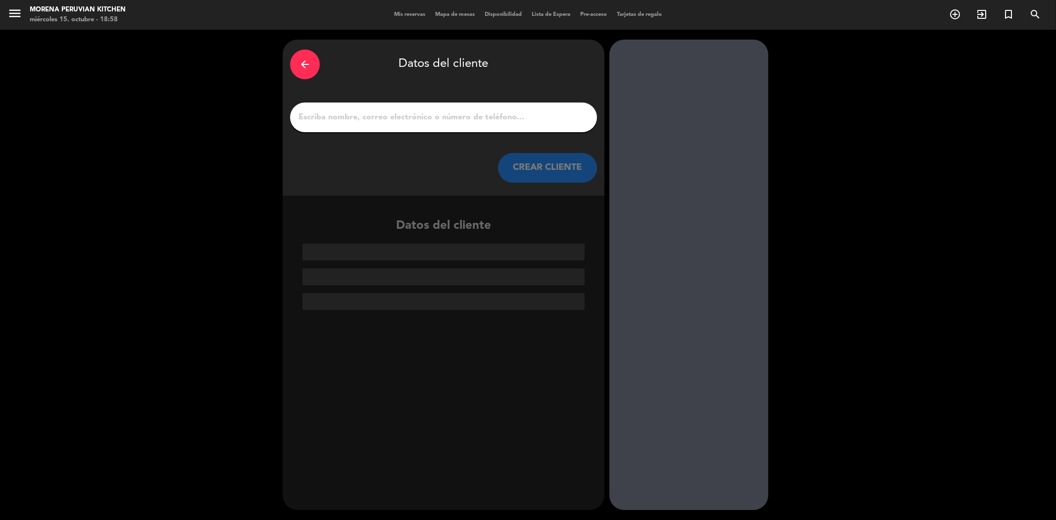
click at [469, 120] on input "1" at bounding box center [444, 117] width 292 height 14
paste input "[PERSON_NAME]"
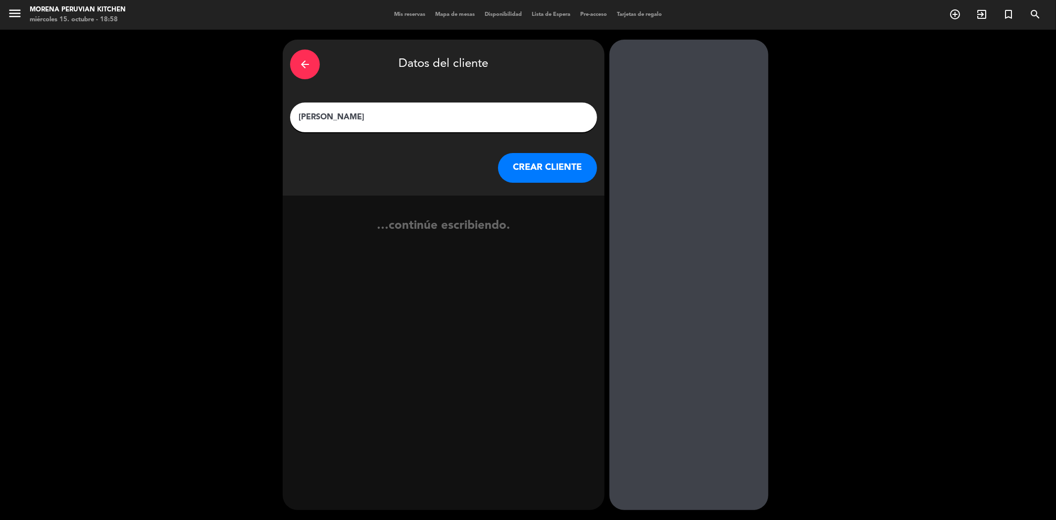
type input "[PERSON_NAME]"
click at [554, 164] on button "CREAR CLIENTE" at bounding box center [547, 168] width 99 height 30
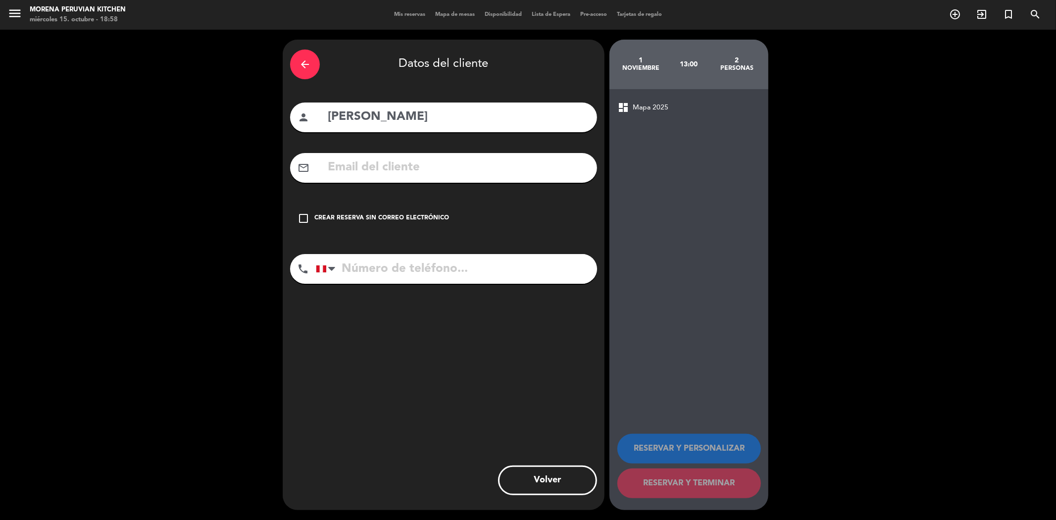
click at [367, 165] on input "text" at bounding box center [458, 167] width 263 height 20
paste input "[EMAIL_ADDRESS][DOMAIN_NAME]"
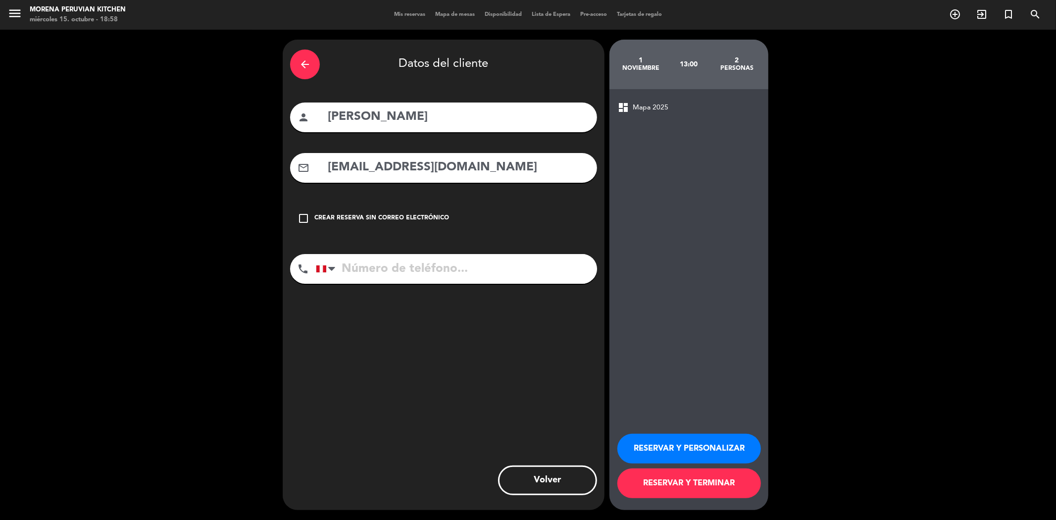
type input "[EMAIL_ADDRESS][DOMAIN_NAME]"
click at [359, 275] on input "tel" at bounding box center [456, 269] width 281 height 30
paste input "902766055"
type input "902766055"
click at [650, 478] on button "RESERVAR Y TERMINAR" at bounding box center [689, 483] width 144 height 30
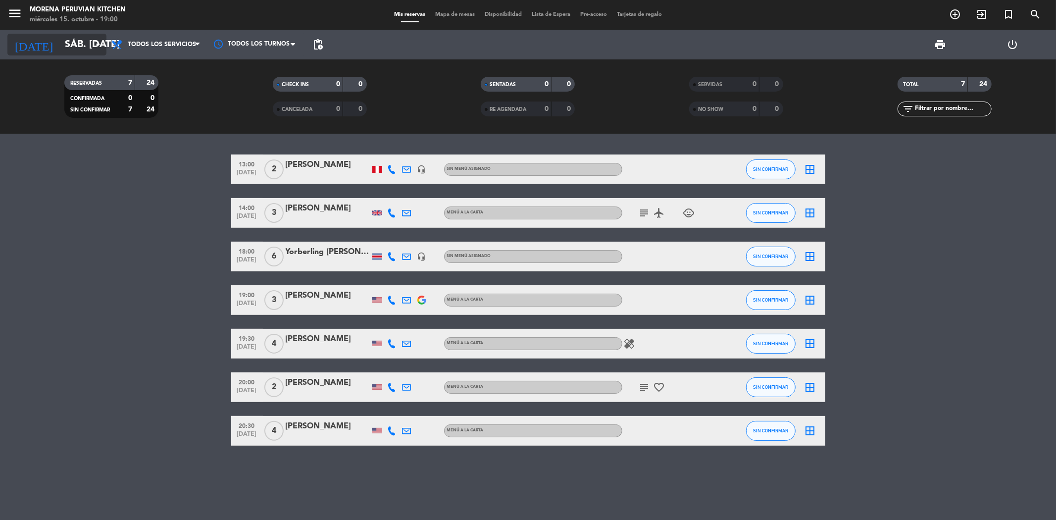
click at [68, 51] on input "sáb. [DATE]" at bounding box center [123, 45] width 126 height 22
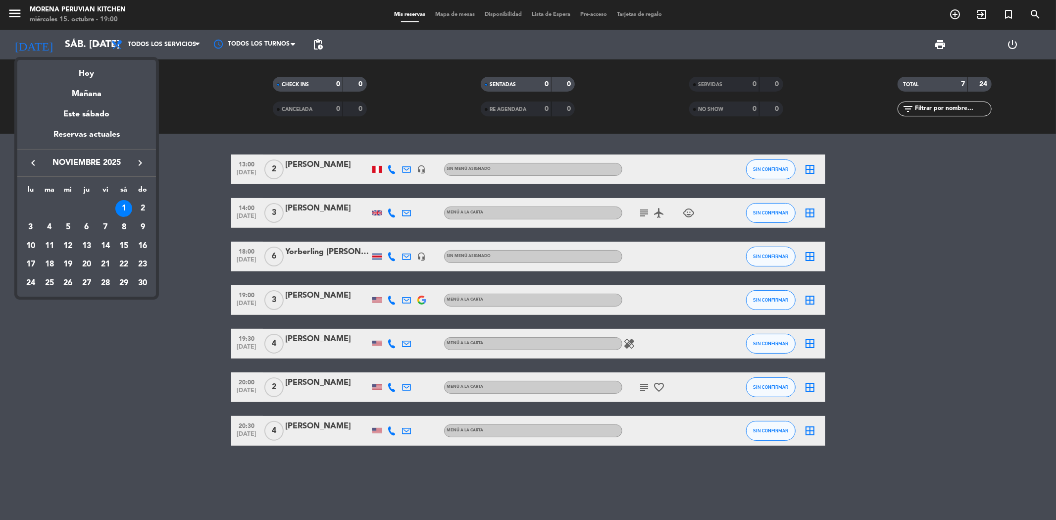
click at [34, 161] on icon "keyboard_arrow_left" at bounding box center [33, 163] width 12 height 12
click at [125, 265] on div "18" at bounding box center [123, 264] width 17 height 17
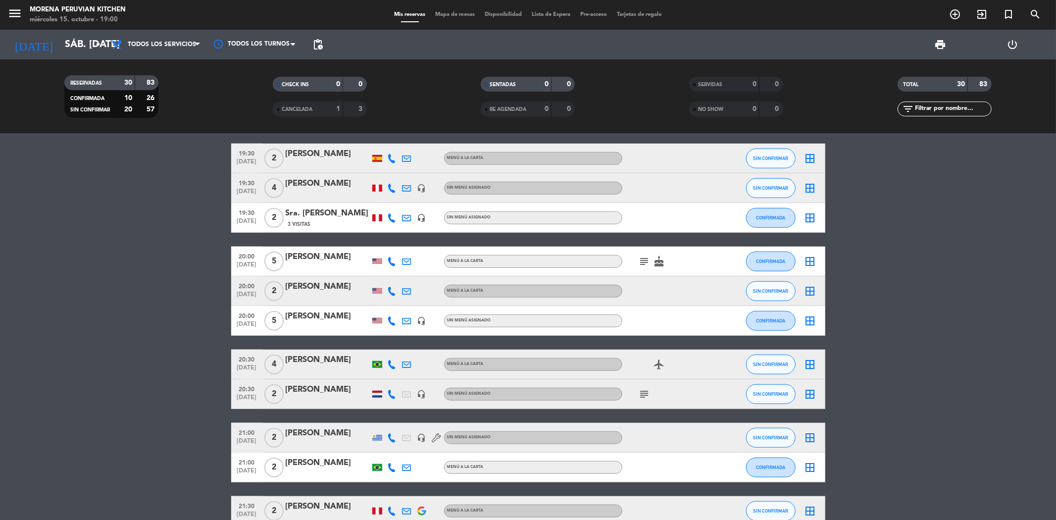
scroll to position [770, 0]
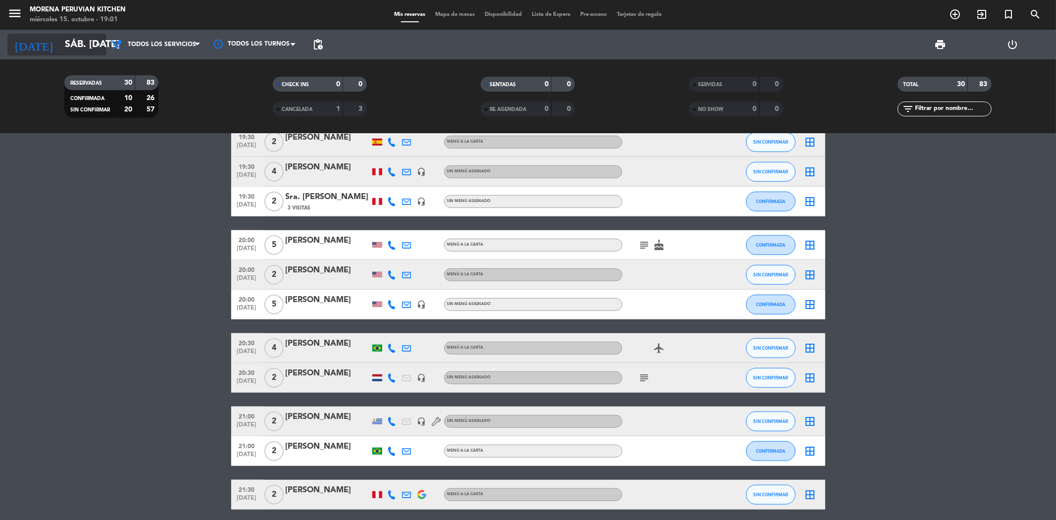
click at [82, 43] on input "sáb. [DATE]" at bounding box center [123, 45] width 126 height 22
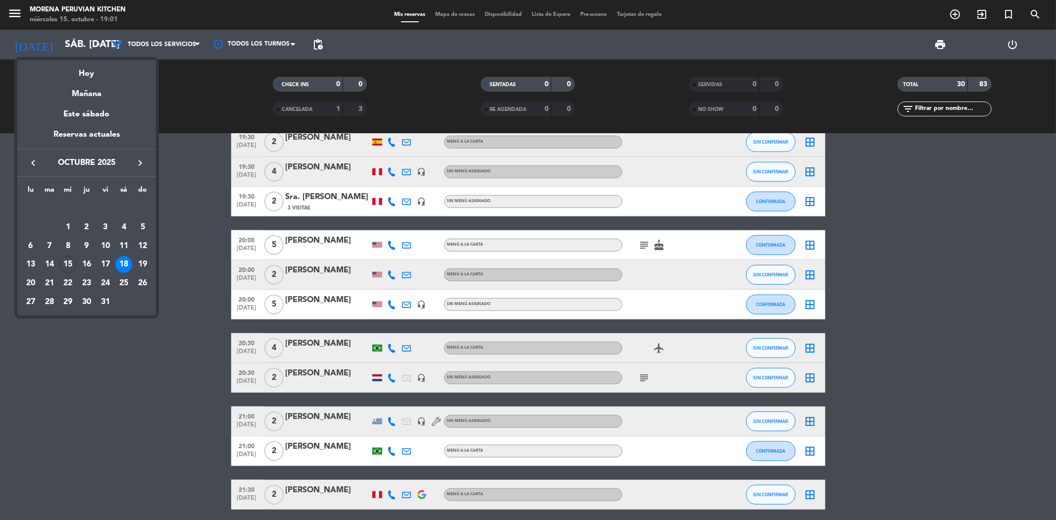
drag, startPoint x: 108, startPoint y: 263, endPoint x: 444, endPoint y: 160, distance: 351.2
click at [109, 263] on div "17" at bounding box center [105, 264] width 17 height 17
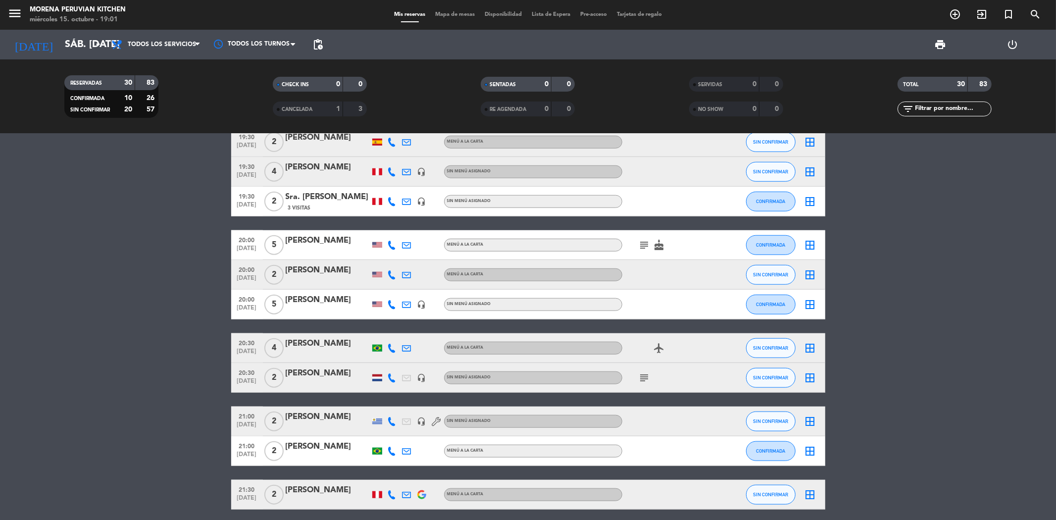
type input "vie. [DATE]"
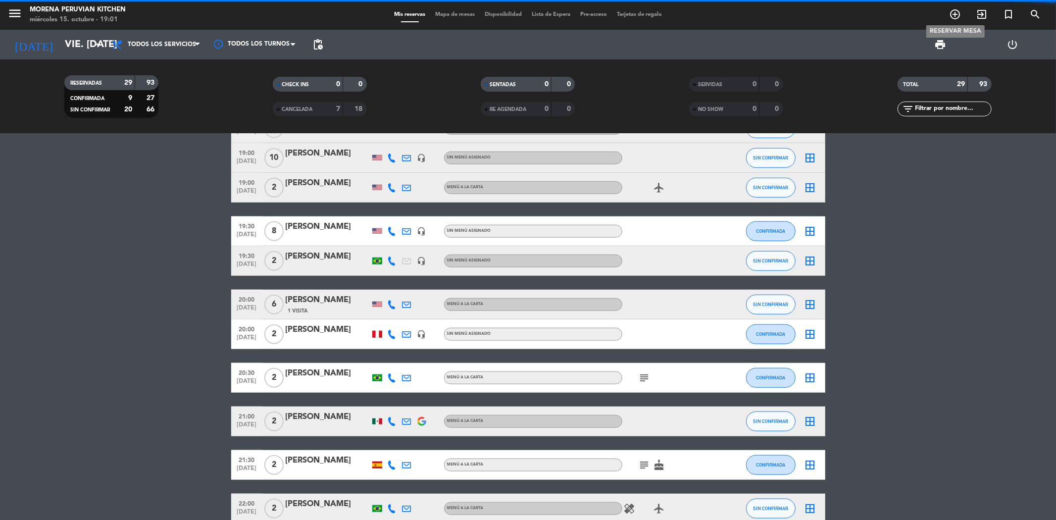
click at [958, 13] on icon "add_circle_outline" at bounding box center [955, 14] width 12 height 12
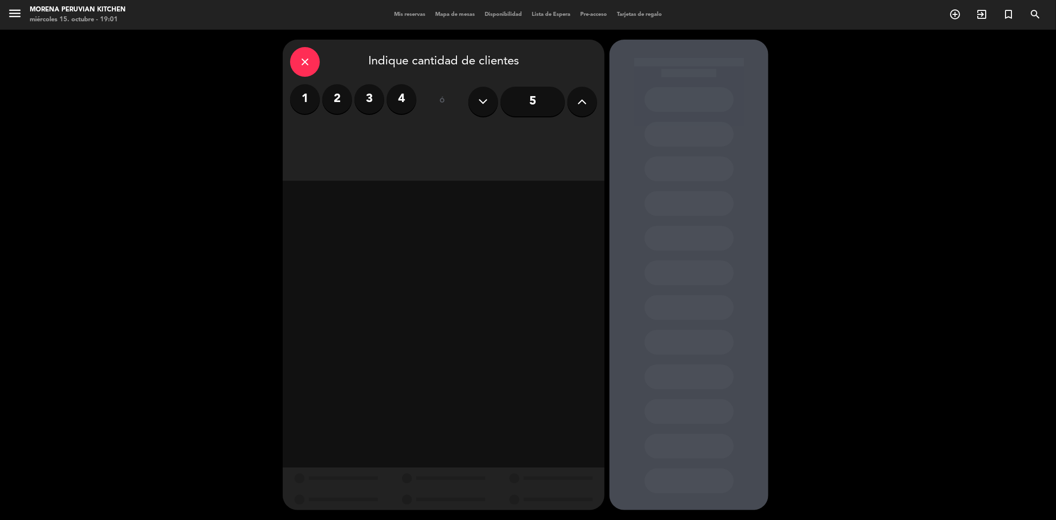
click at [535, 100] on input "5" at bounding box center [533, 102] width 64 height 30
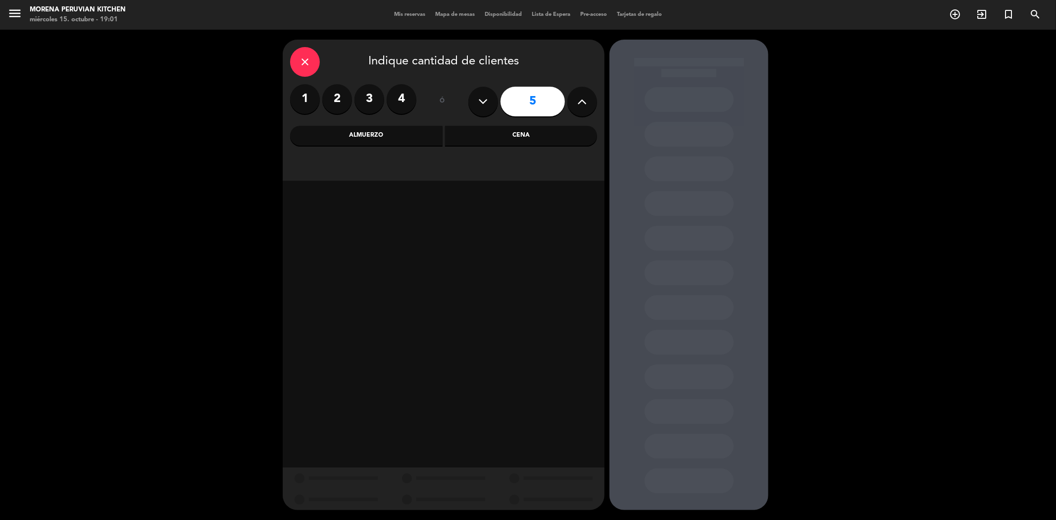
click at [494, 131] on div "Cena" at bounding box center [521, 136] width 153 height 20
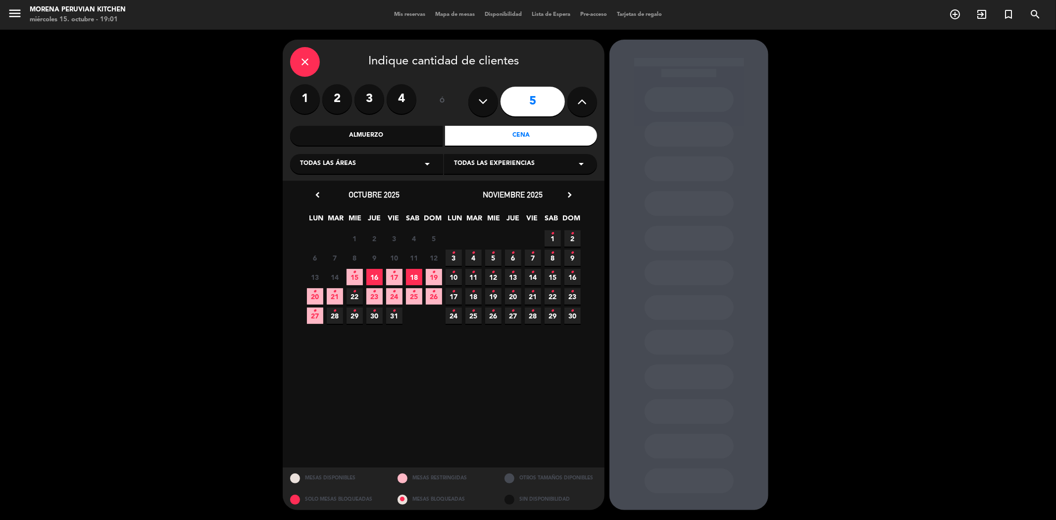
click at [399, 278] on span "17 •" at bounding box center [394, 277] width 16 height 16
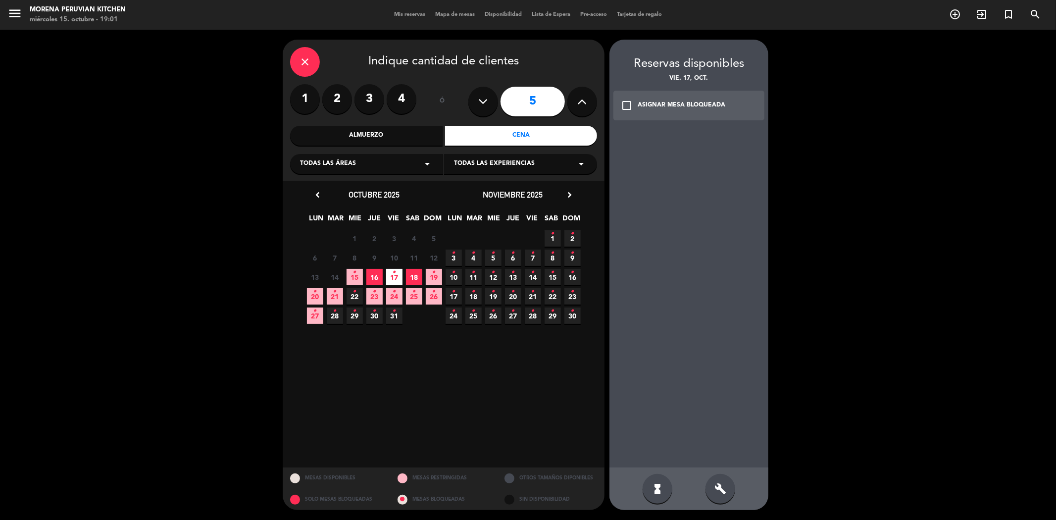
click at [625, 102] on icon "check_box_outline_blank" at bounding box center [627, 106] width 12 height 12
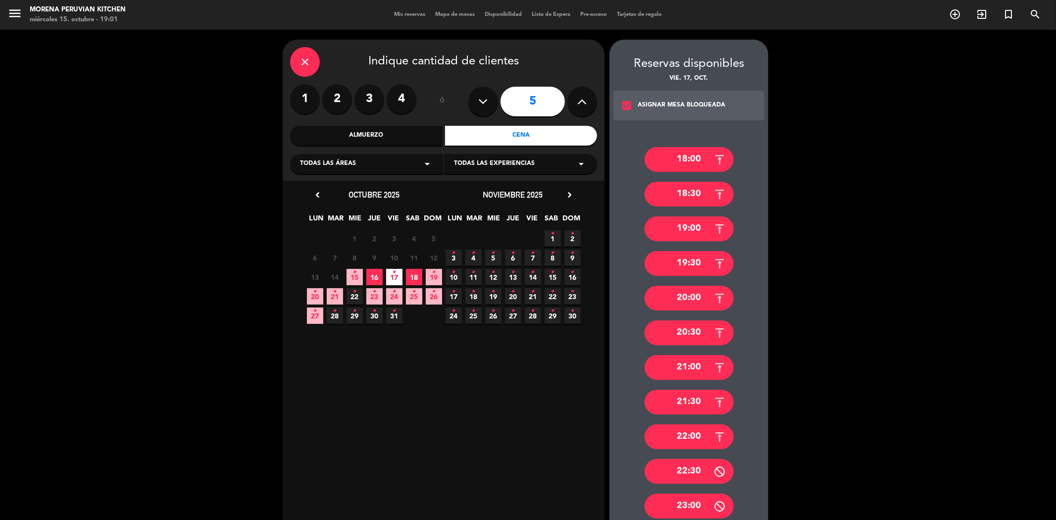
click at [680, 395] on div "21:30" at bounding box center [689, 402] width 89 height 25
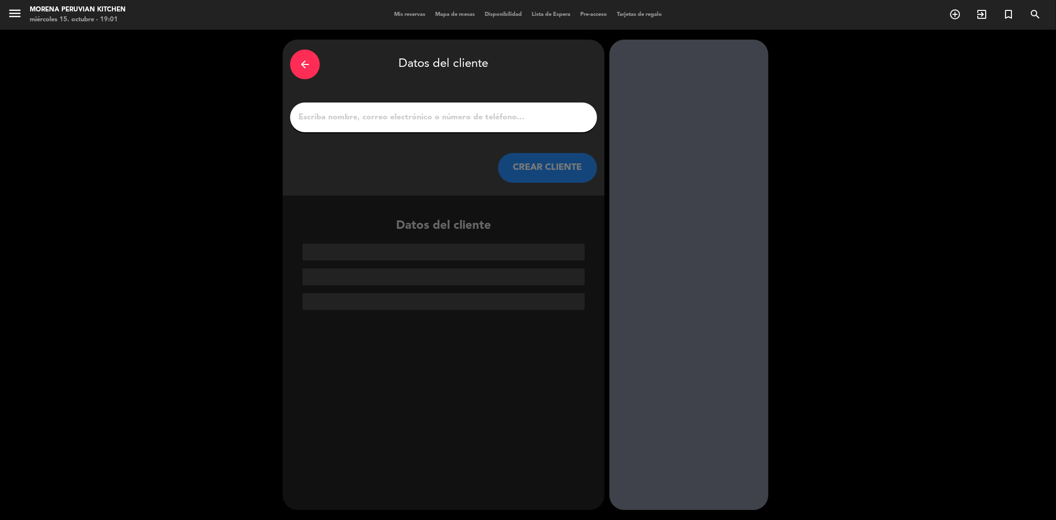
click at [384, 117] on input "1" at bounding box center [444, 117] width 292 height 14
paste input "[PERSON_NAME] [PERSON_NAME]"
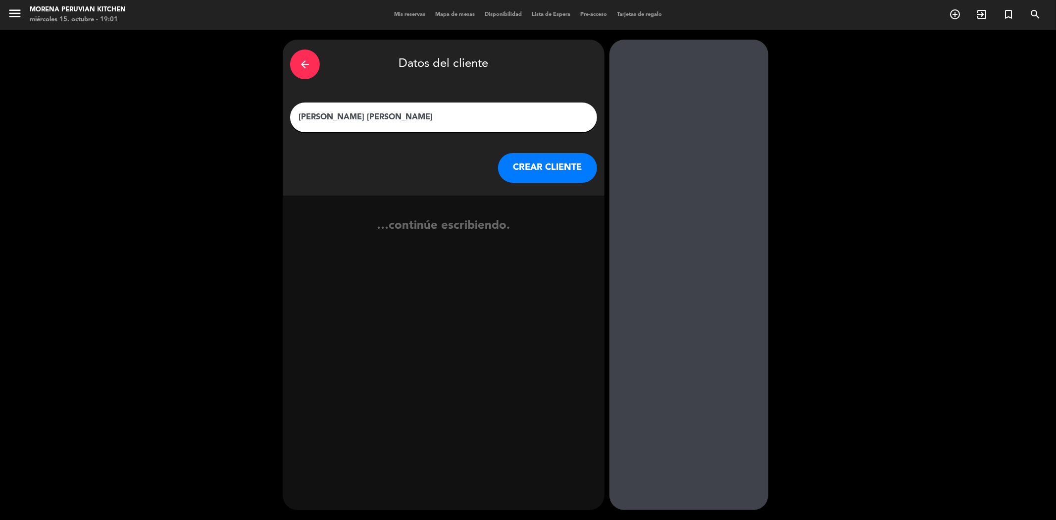
type input "[PERSON_NAME] [PERSON_NAME]"
click at [558, 162] on button "CREAR CLIENTE" at bounding box center [547, 168] width 99 height 30
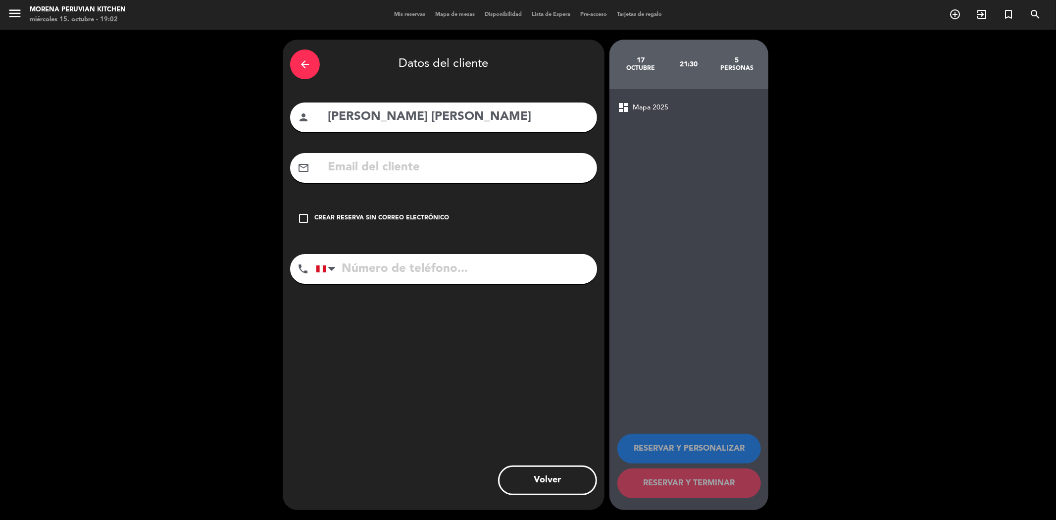
click at [370, 167] on input "text" at bounding box center [458, 167] width 263 height 20
paste input "[EMAIL_ADDRESS][DOMAIN_NAME]"
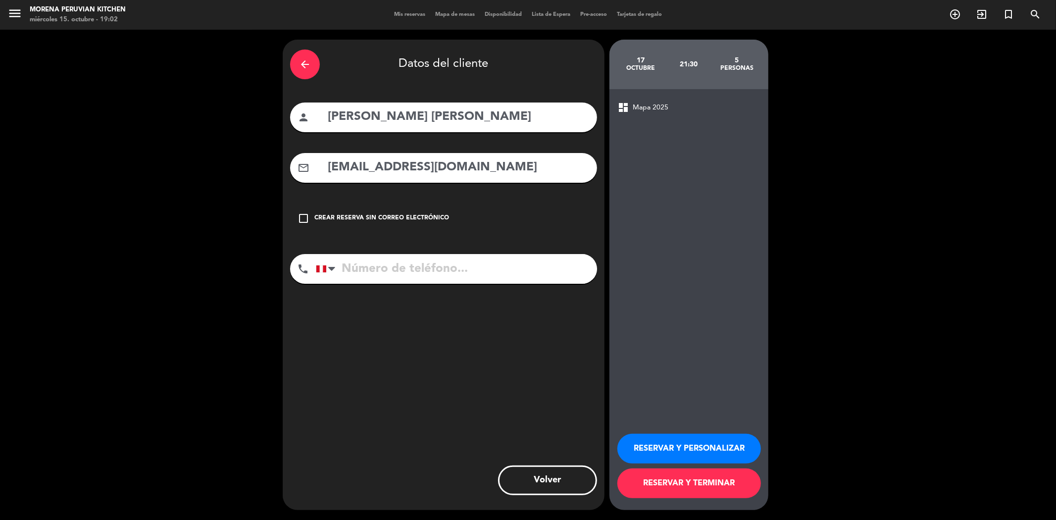
type input "[EMAIL_ADDRESS][DOMAIN_NAME]"
click at [348, 264] on input "tel" at bounding box center [456, 269] width 281 height 30
paste input "[PHONE_NUMBER]"
type input "[PHONE_NUMBER]"
drag, startPoint x: 724, startPoint y: 452, endPoint x: 725, endPoint y: 440, distance: 12.4
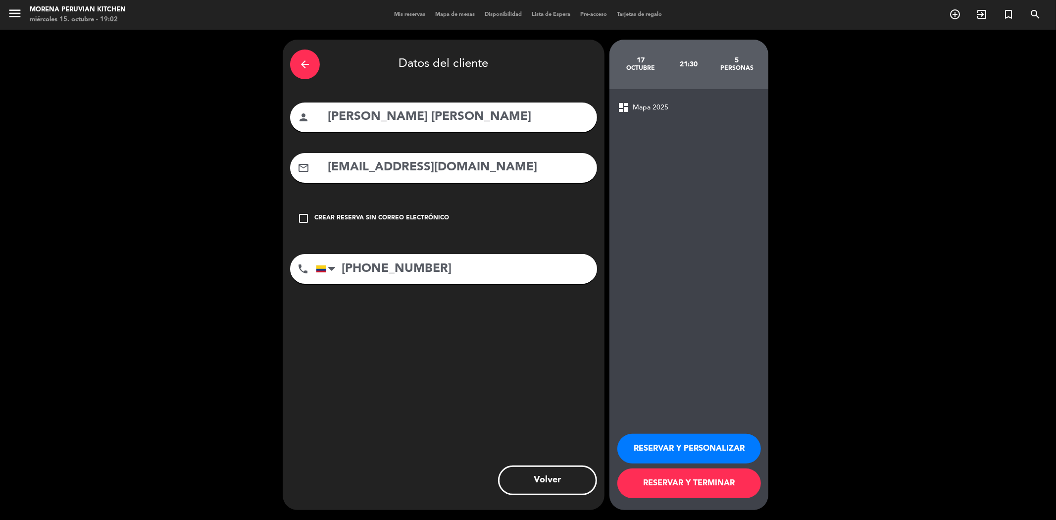
click at [724, 451] on button "RESERVAR Y PERSONALIZAR" at bounding box center [689, 449] width 144 height 30
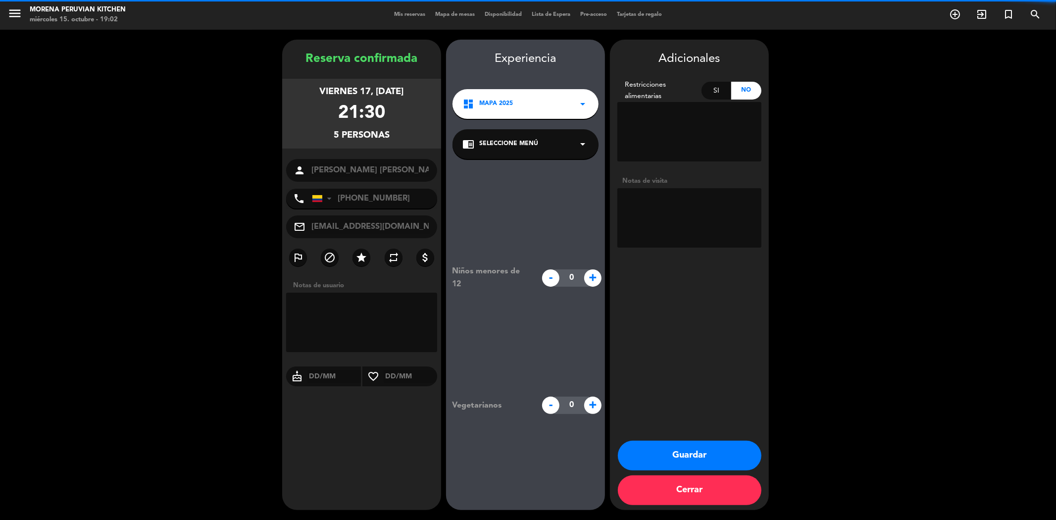
click at [717, 92] on div "Si" at bounding box center [717, 91] width 30 height 18
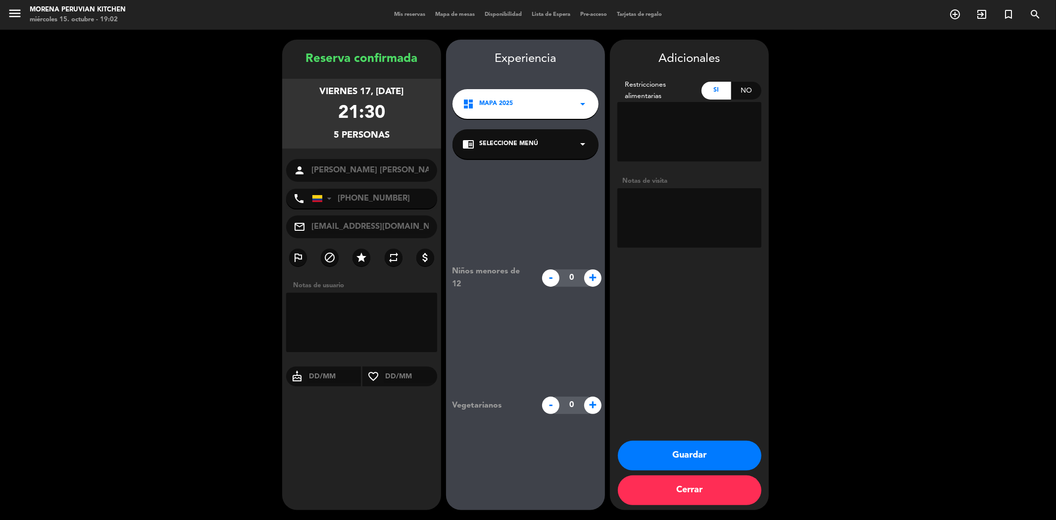
click at [684, 120] on textarea at bounding box center [689, 131] width 144 height 59
paste textarea "1 persona es alérgica a los mariscos"
type textarea "1 persona es alérgica a los mariscos"
click at [678, 453] on button "Guardar" at bounding box center [690, 456] width 144 height 30
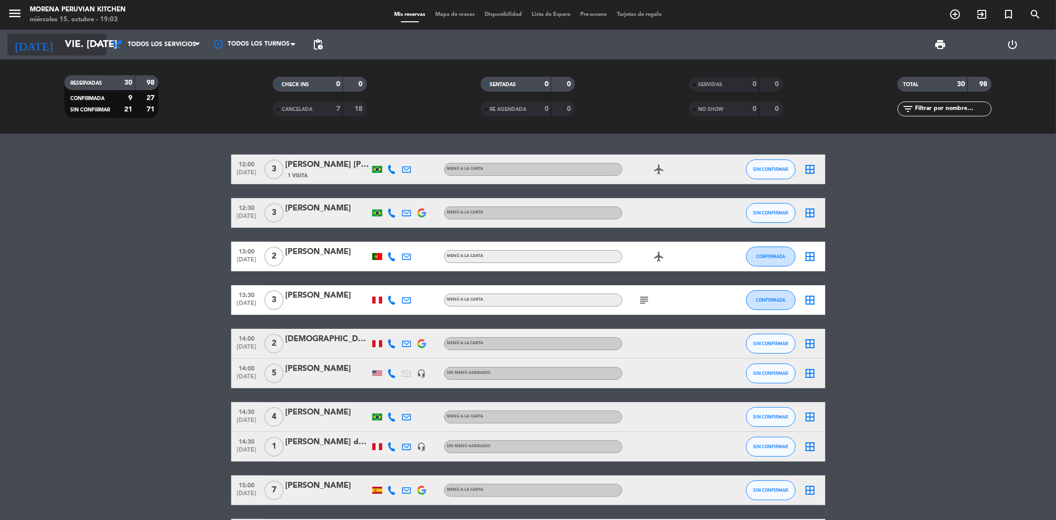
click at [63, 51] on input "vie. [DATE]" at bounding box center [123, 45] width 126 height 22
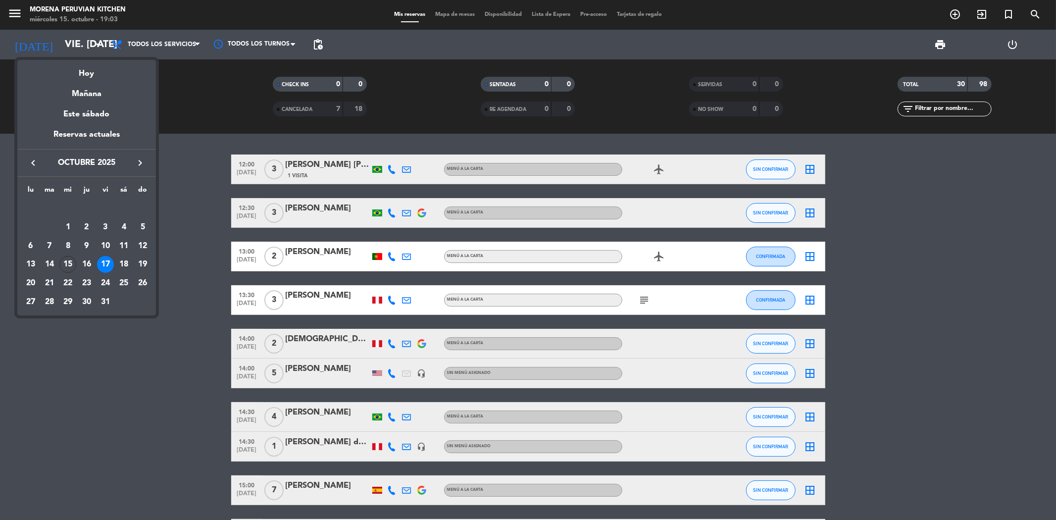
drag, startPoint x: 121, startPoint y: 262, endPoint x: 154, endPoint y: 244, distance: 37.9
click at [123, 261] on div "18" at bounding box center [123, 264] width 17 height 17
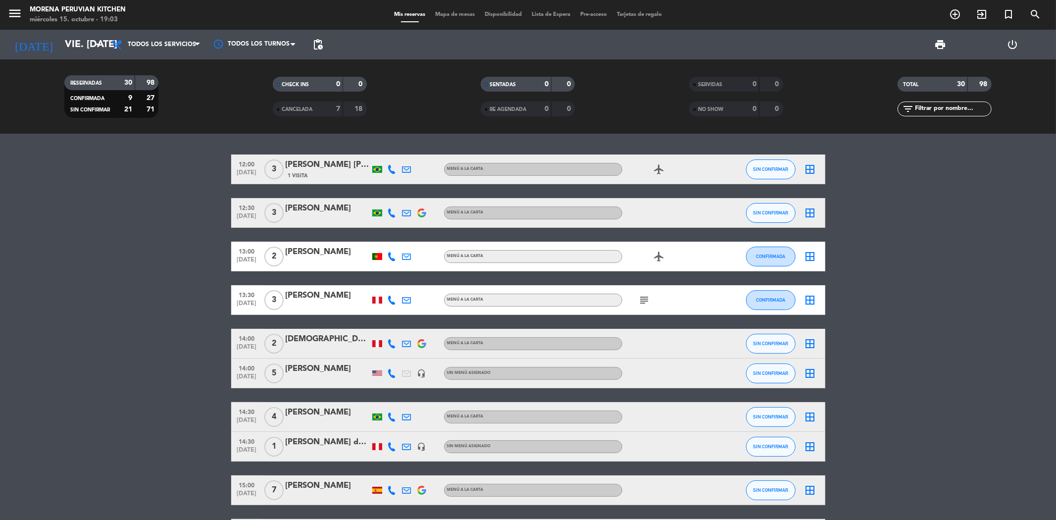
type input "sáb. [DATE]"
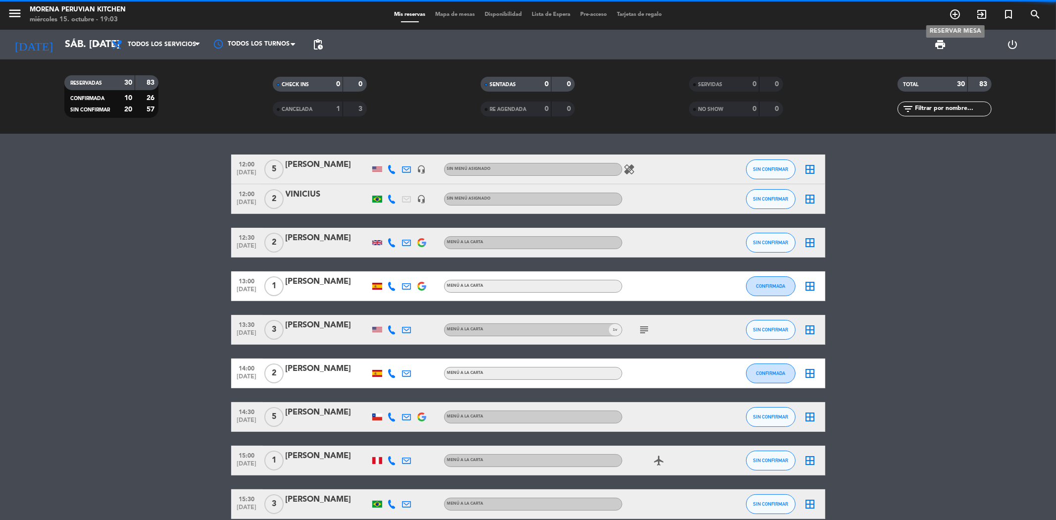
click at [956, 15] on icon "add_circle_outline" at bounding box center [955, 14] width 12 height 12
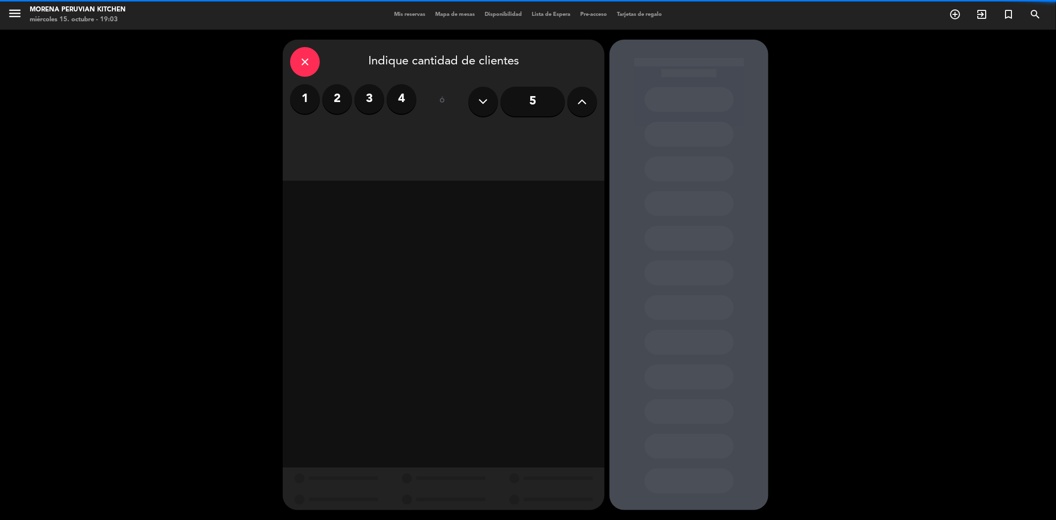
click at [340, 101] on label "2" at bounding box center [337, 99] width 30 height 30
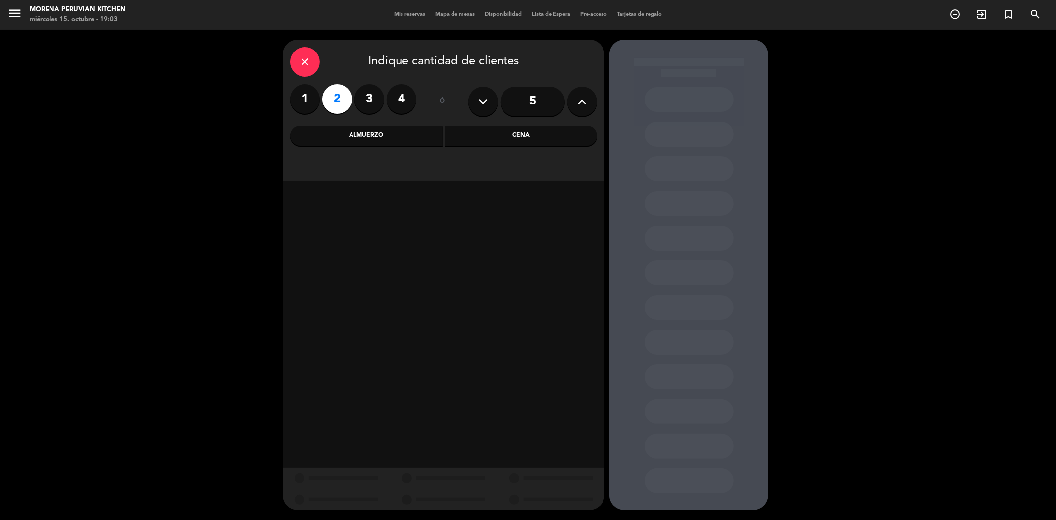
click at [412, 137] on div "Almuerzo" at bounding box center [366, 136] width 153 height 20
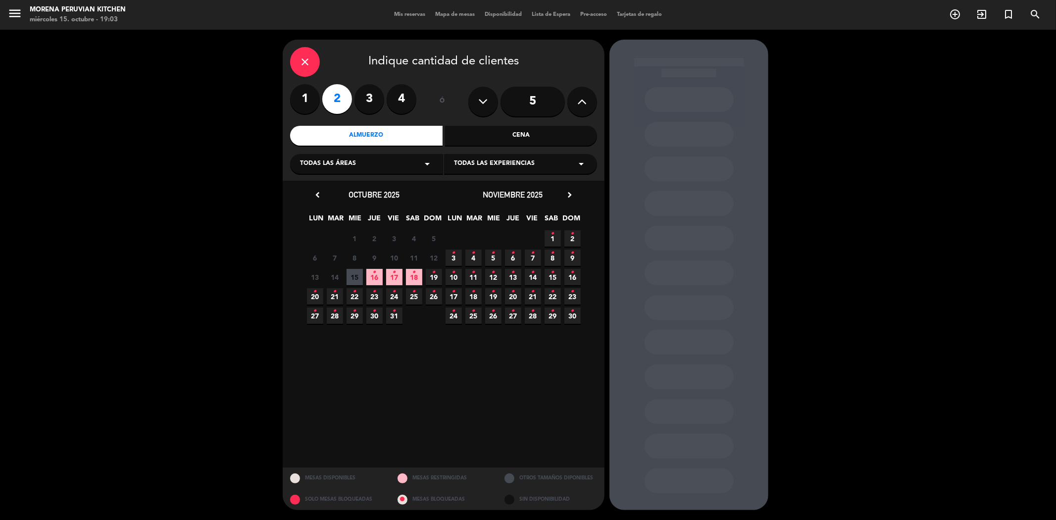
drag, startPoint x: 417, startPoint y: 274, endPoint x: 424, endPoint y: 273, distance: 7.5
click at [417, 275] on span "18 •" at bounding box center [414, 277] width 16 height 16
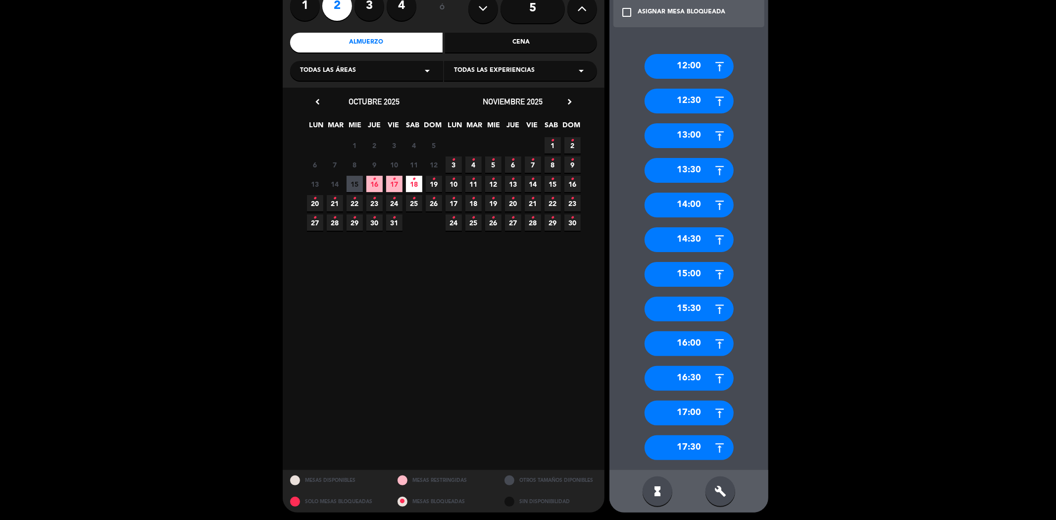
scroll to position [95, 0]
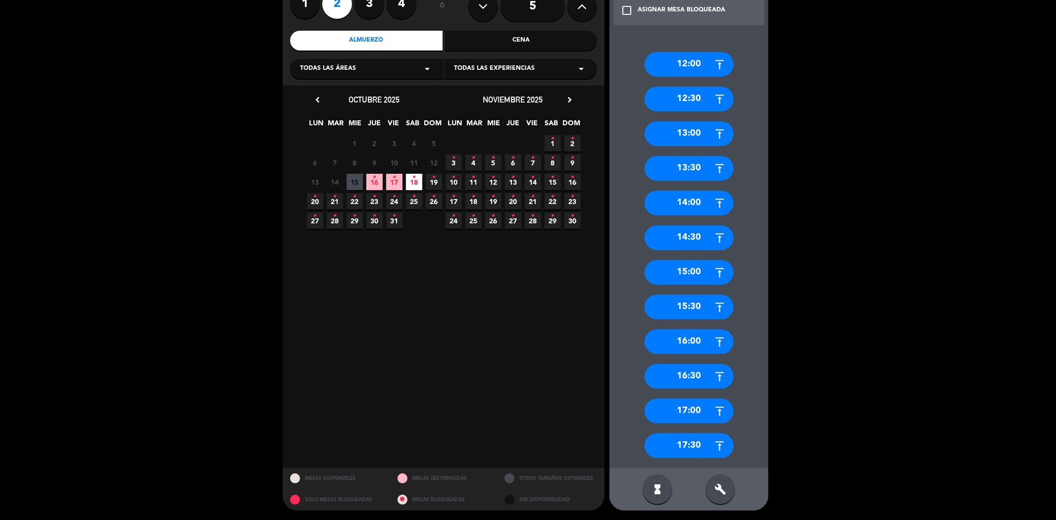
click at [658, 449] on div "17:30" at bounding box center [689, 445] width 89 height 25
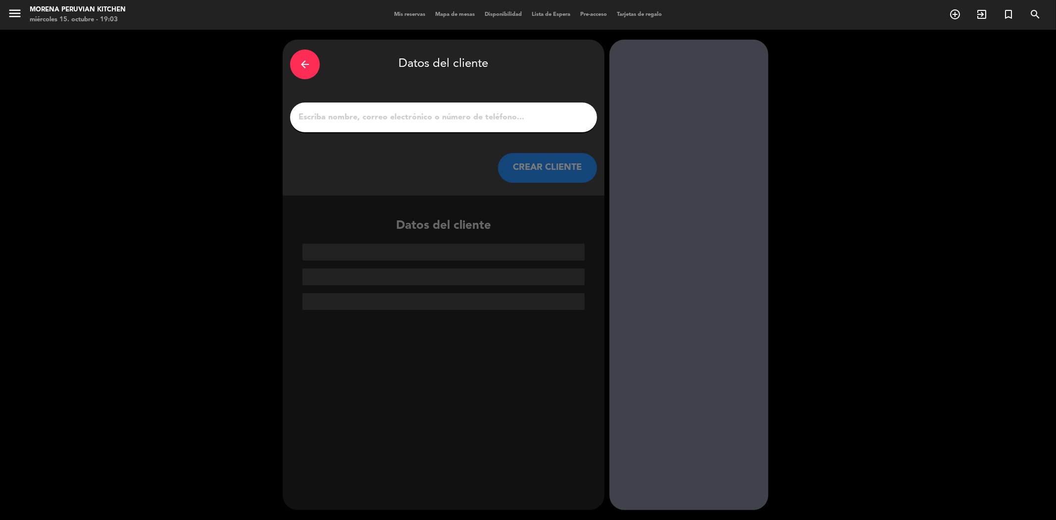
scroll to position [0, 0]
click at [389, 115] on input "1" at bounding box center [444, 117] width 292 height 14
paste input "[PERSON_NAME]"
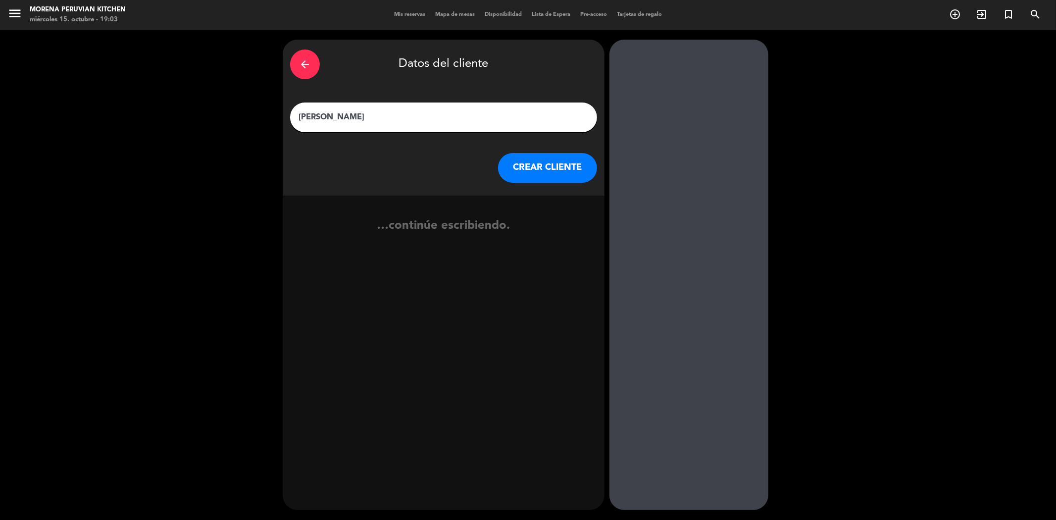
type input "[PERSON_NAME]"
click at [517, 161] on button "CREAR CLIENTE" at bounding box center [547, 168] width 99 height 30
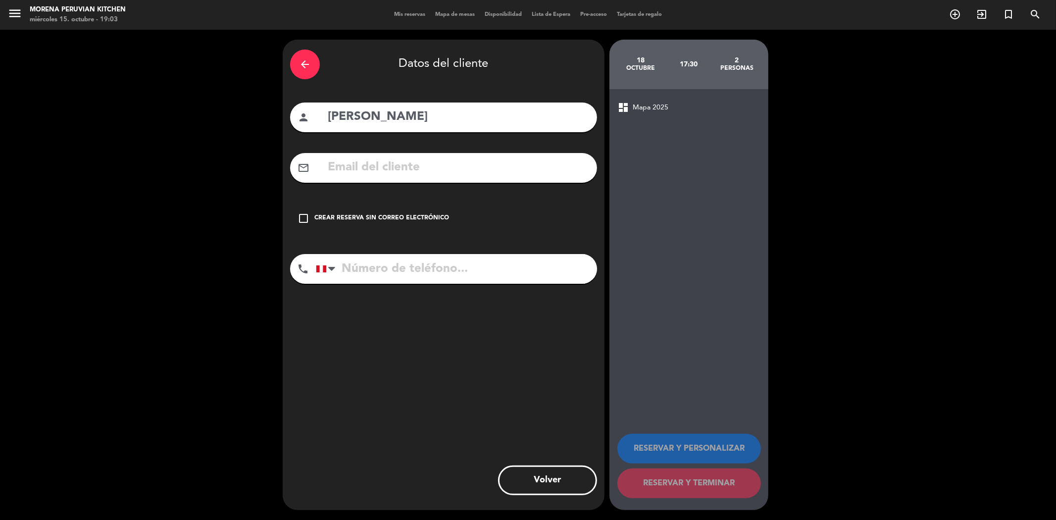
click at [349, 163] on input "text" at bounding box center [458, 167] width 263 height 20
paste input "[EMAIL_ADDRESS][DOMAIN_NAME]"
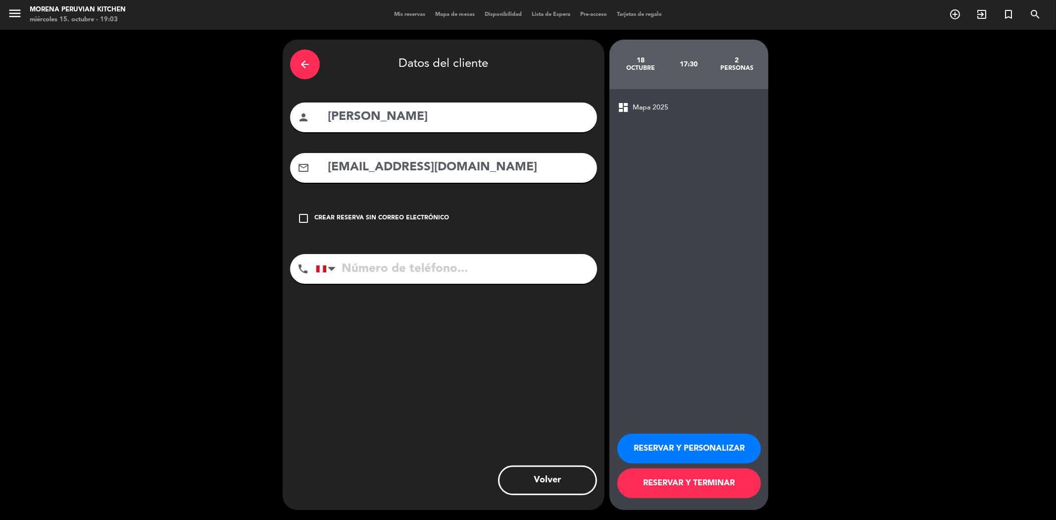
type input "[EMAIL_ADDRESS][DOMAIN_NAME]"
click at [358, 276] on input "tel" at bounding box center [456, 269] width 281 height 30
paste input "[PHONE_NUMBER]"
type input "[PHONE_NUMBER]"
click at [661, 482] on button "RESERVAR Y TERMINAR" at bounding box center [689, 483] width 144 height 30
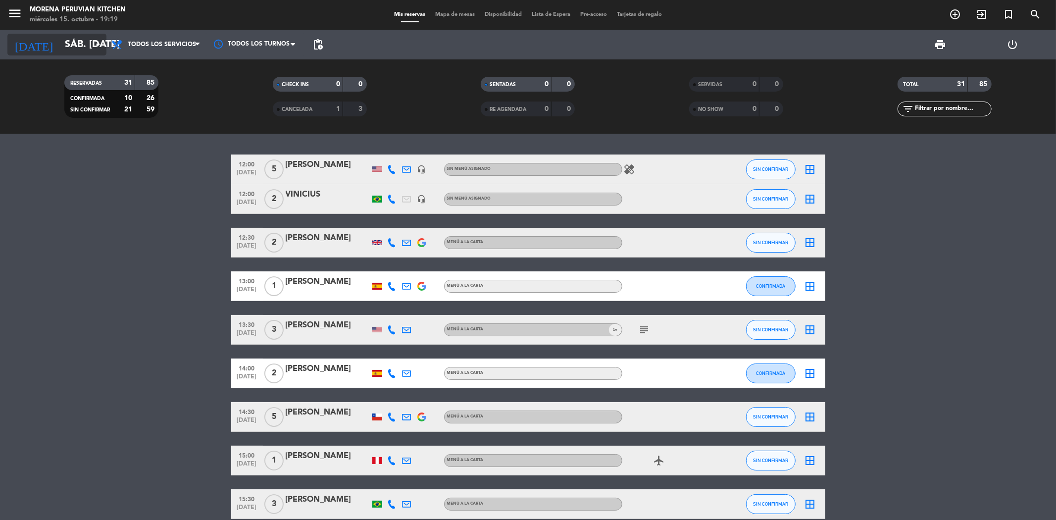
click at [95, 42] on icon "arrow_drop_down" at bounding box center [98, 45] width 12 height 12
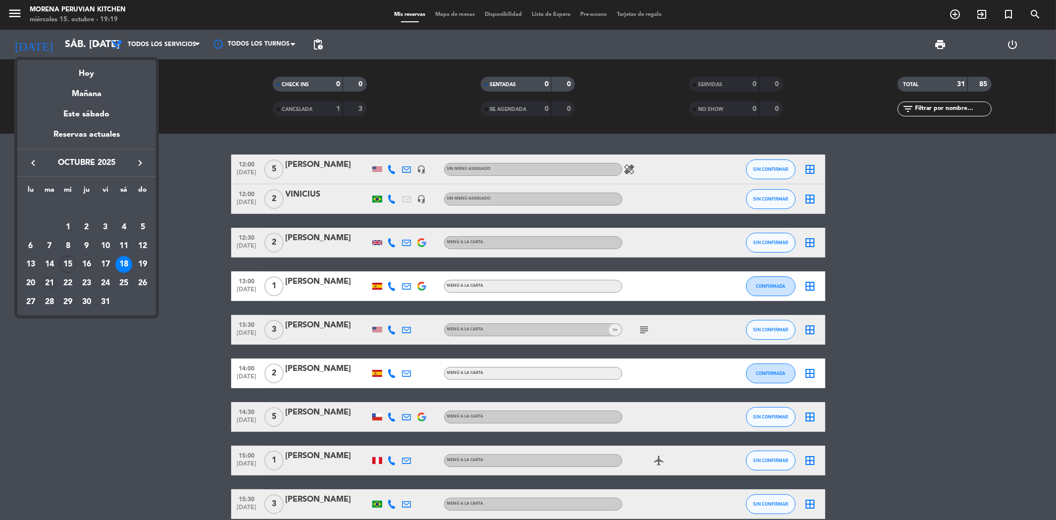
click at [47, 282] on div "21" at bounding box center [49, 283] width 17 height 17
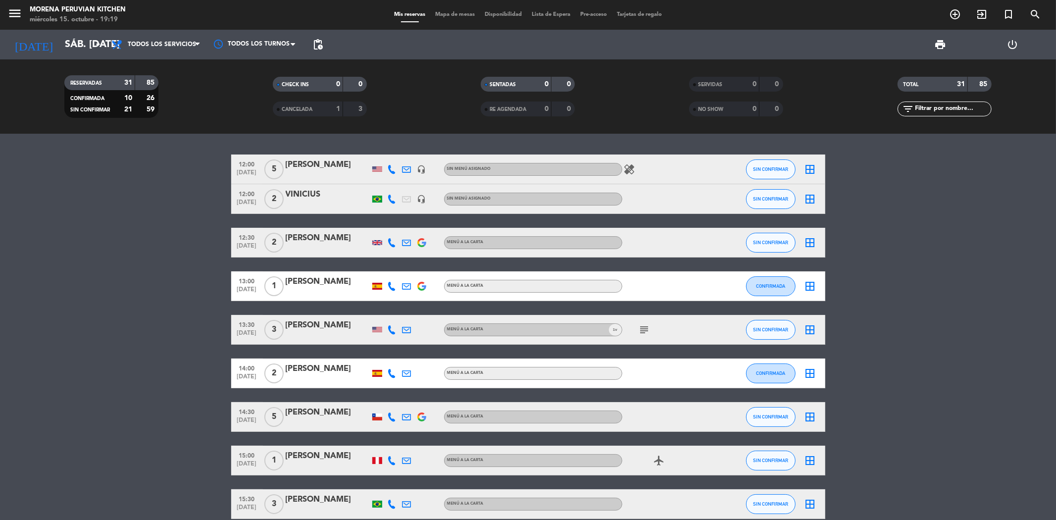
type input "[DATE] oct."
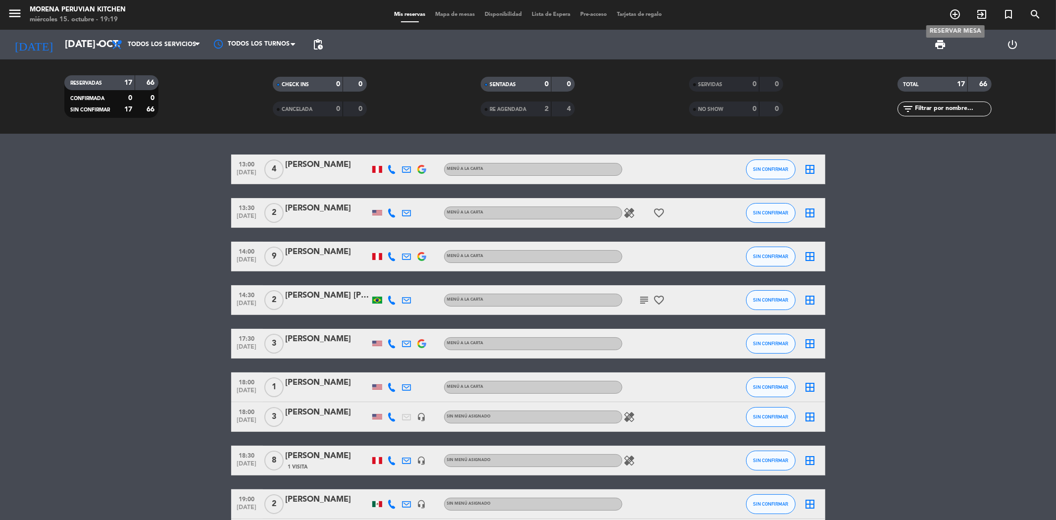
click at [958, 17] on icon "add_circle_outline" at bounding box center [955, 14] width 12 height 12
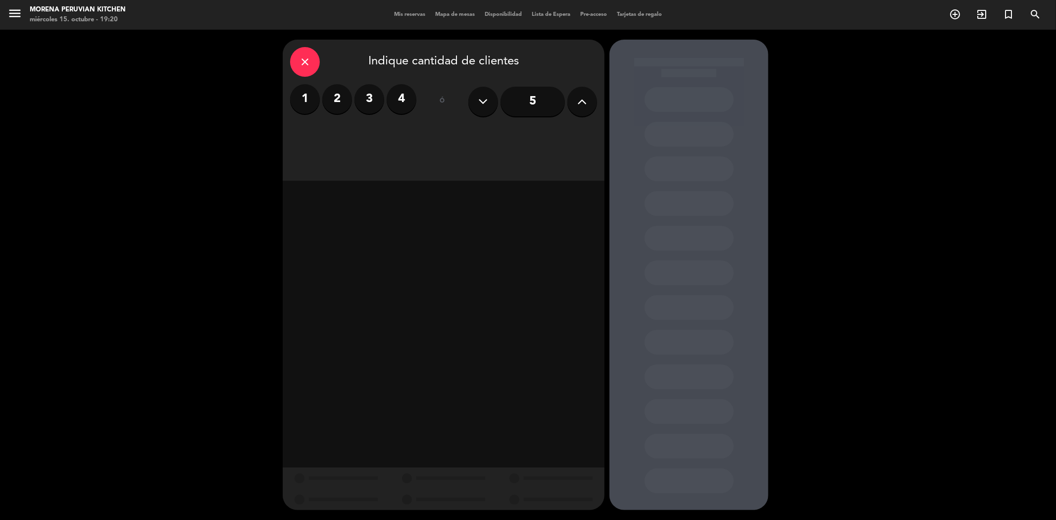
click at [541, 92] on input "5" at bounding box center [533, 102] width 64 height 30
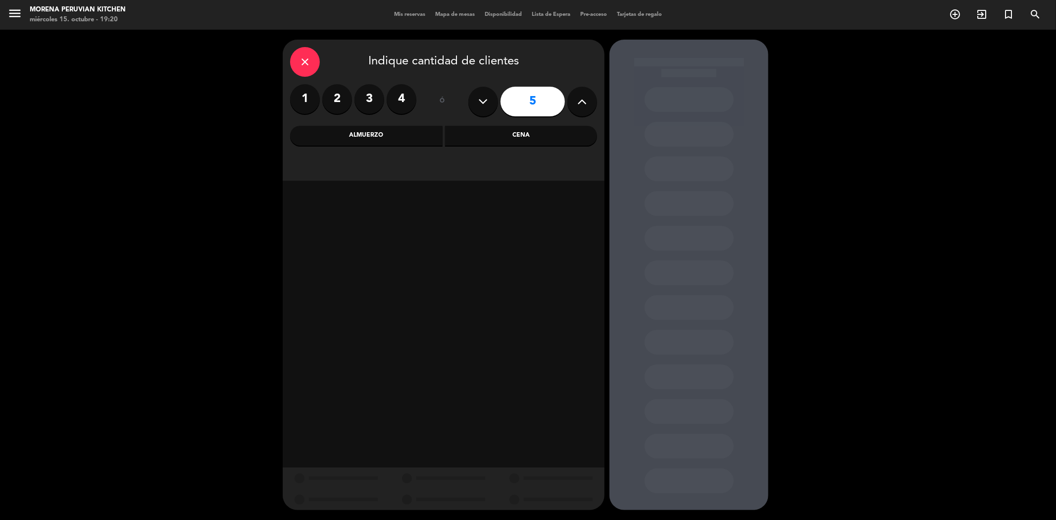
click at [498, 133] on div "Cena" at bounding box center [521, 136] width 153 height 20
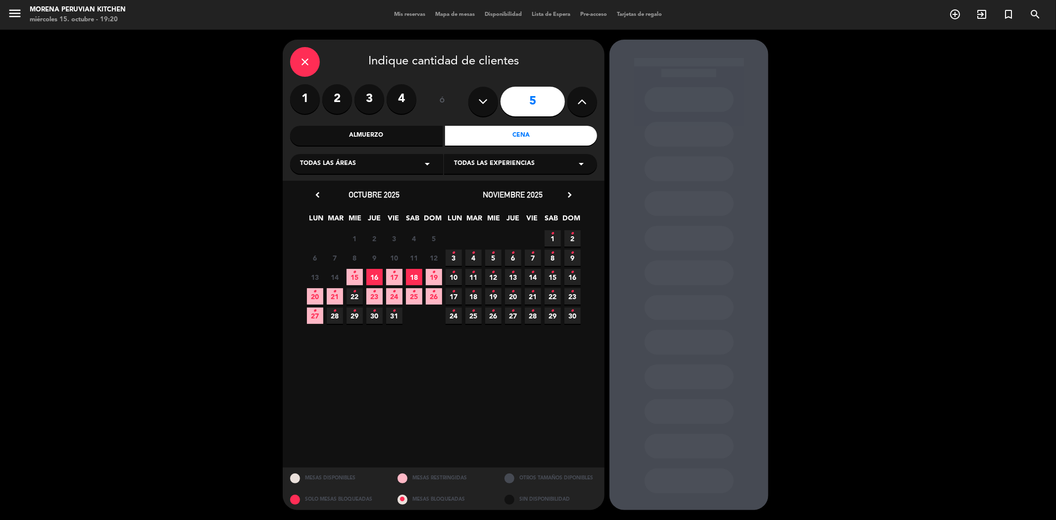
click at [335, 298] on icon "•" at bounding box center [334, 292] width 3 height 16
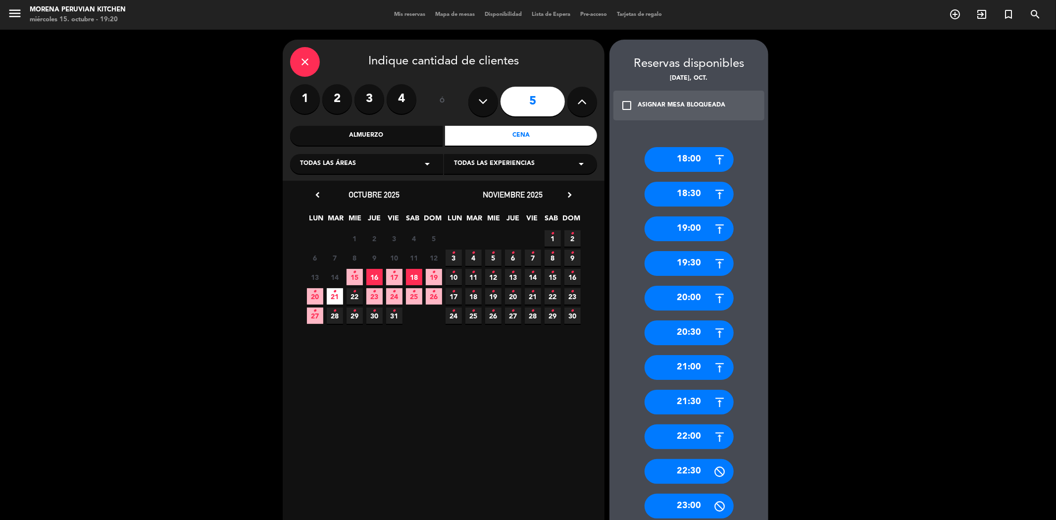
click at [681, 162] on div "18:00" at bounding box center [689, 159] width 89 height 25
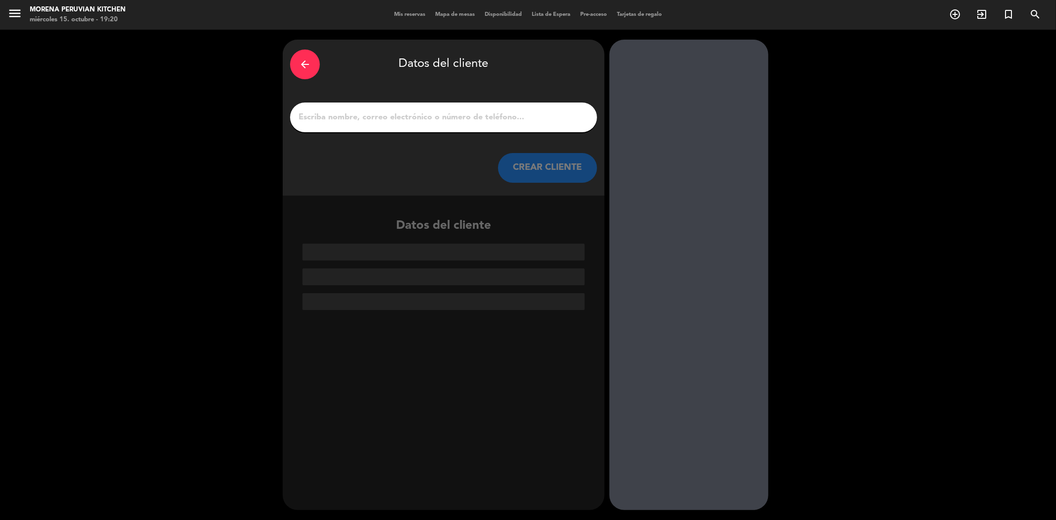
click at [394, 125] on div at bounding box center [443, 117] width 307 height 30
click at [394, 122] on input "1" at bounding box center [444, 117] width 292 height 14
paste input "[PERSON_NAME]."
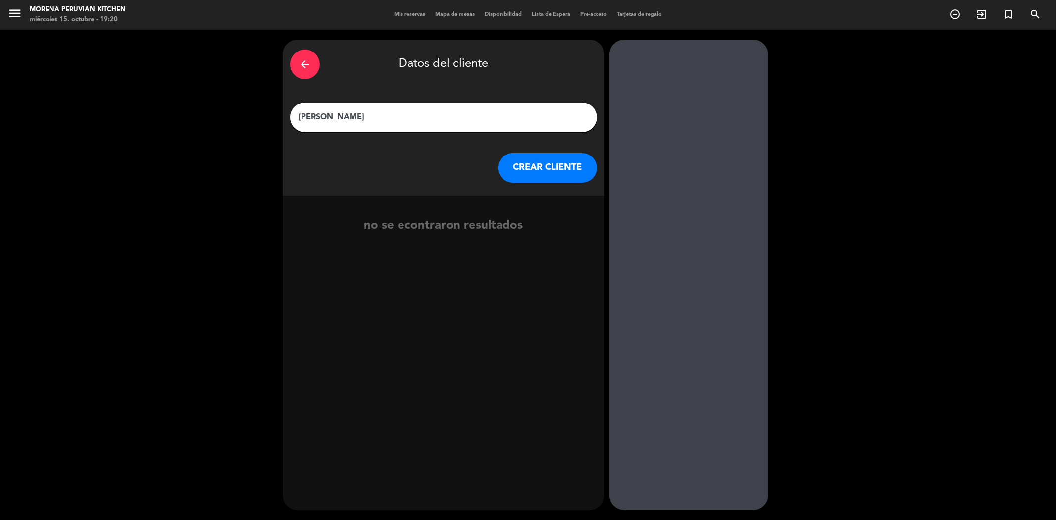
type input "[PERSON_NAME]"
click at [534, 164] on button "CREAR CLIENTE" at bounding box center [547, 168] width 99 height 30
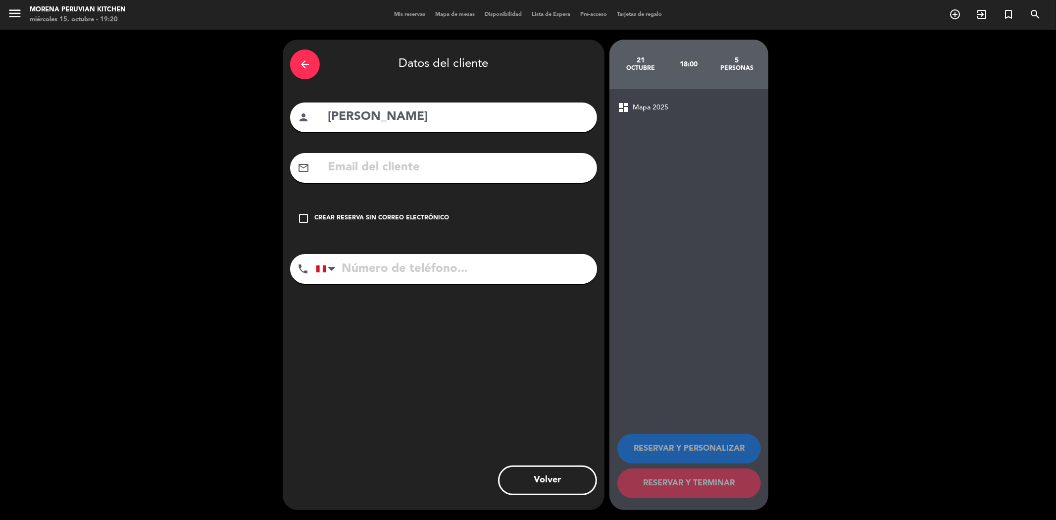
click at [348, 166] on input "text" at bounding box center [458, 167] width 263 height 20
paste input "[EMAIL_ADDRESS][DOMAIN_NAME]"
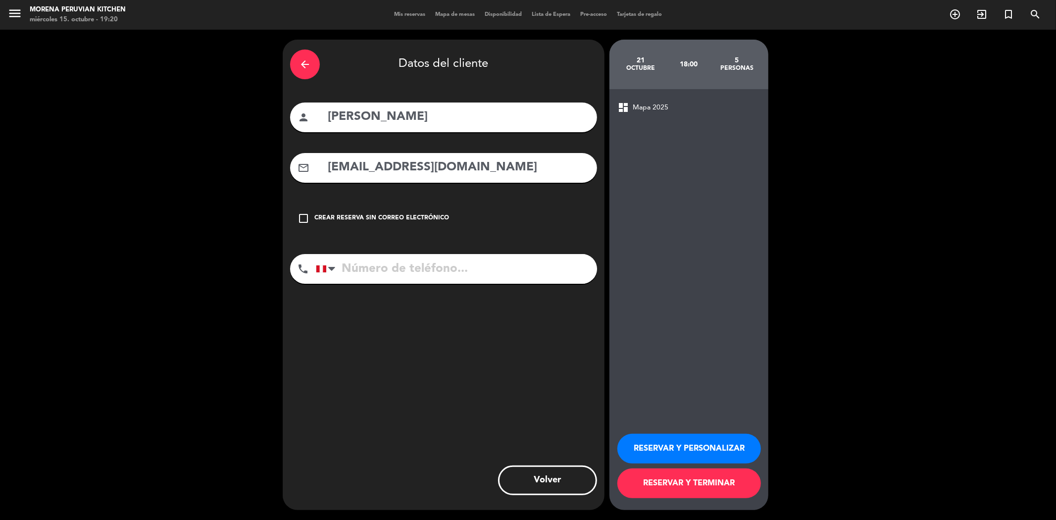
type input "[EMAIL_ADDRESS][DOMAIN_NAME]"
click at [438, 263] on input "tel" at bounding box center [456, 269] width 281 height 30
paste input "[PHONE_NUMBER]"
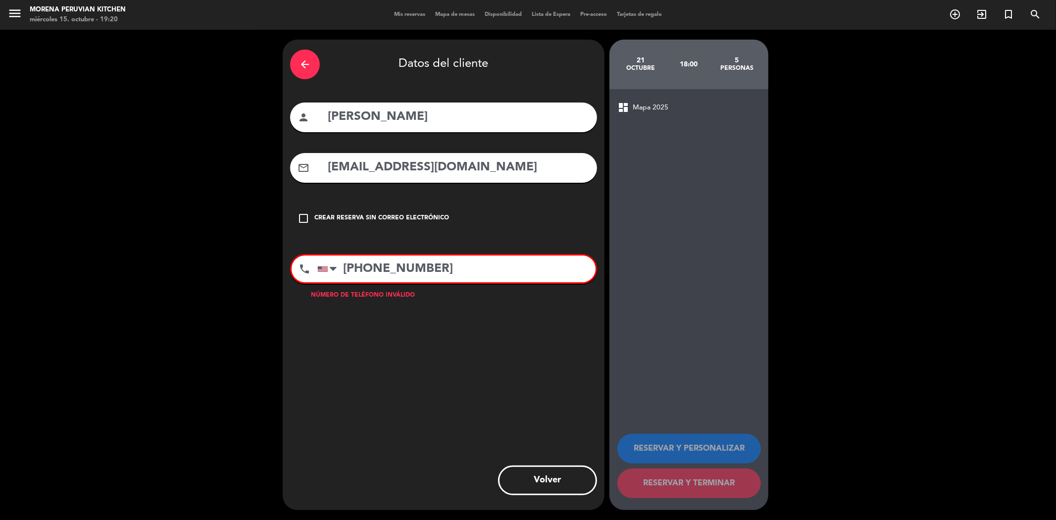
paste input "[PHONE_NUMBER]"
click at [454, 265] on input "[PHONE_NUMBER]+[PHONE_NUMBER]" at bounding box center [456, 269] width 278 height 27
drag, startPoint x: 527, startPoint y: 265, endPoint x: 423, endPoint y: 273, distance: 103.8
click at [423, 273] on input "[PHONE_NUMBER]+1 939939644-3972" at bounding box center [456, 269] width 278 height 27
paste input "1939644-3972"
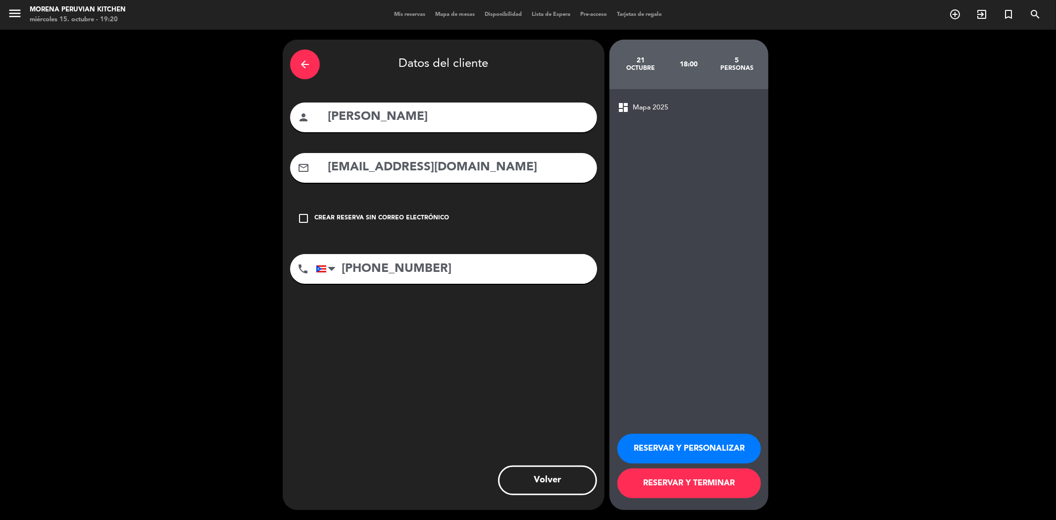
type input "[PHONE_NUMBER]"
drag, startPoint x: 662, startPoint y: 475, endPoint x: 652, endPoint y: 467, distance: 12.7
click at [661, 475] on button "RESERVAR Y TERMINAR" at bounding box center [689, 483] width 144 height 30
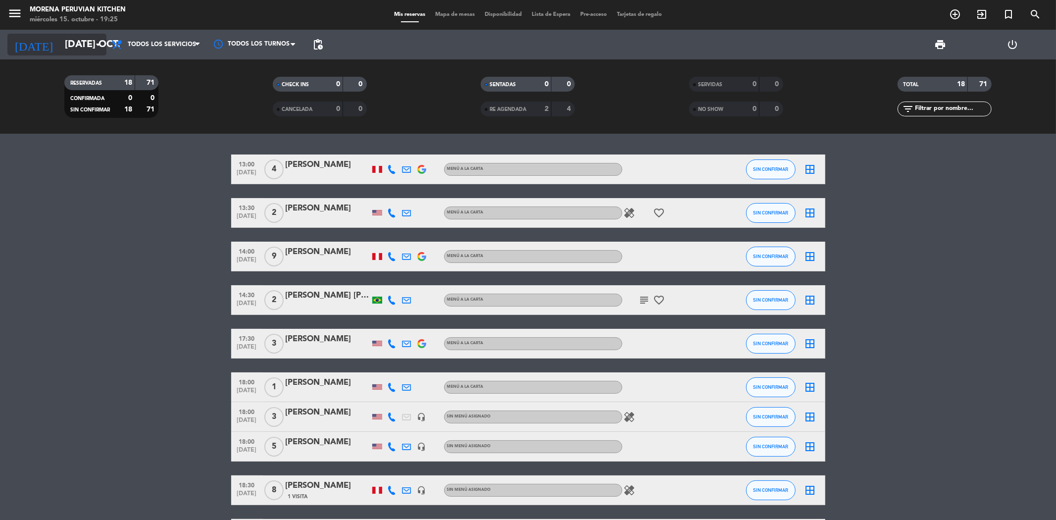
click at [60, 41] on input "[DATE] oct." at bounding box center [123, 45] width 126 height 22
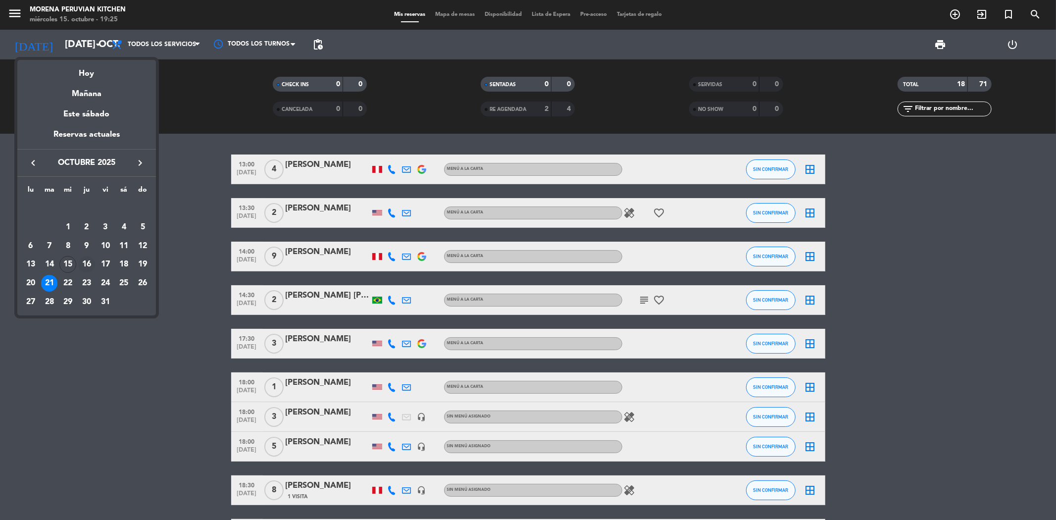
click at [88, 266] on div "16" at bounding box center [86, 264] width 17 height 17
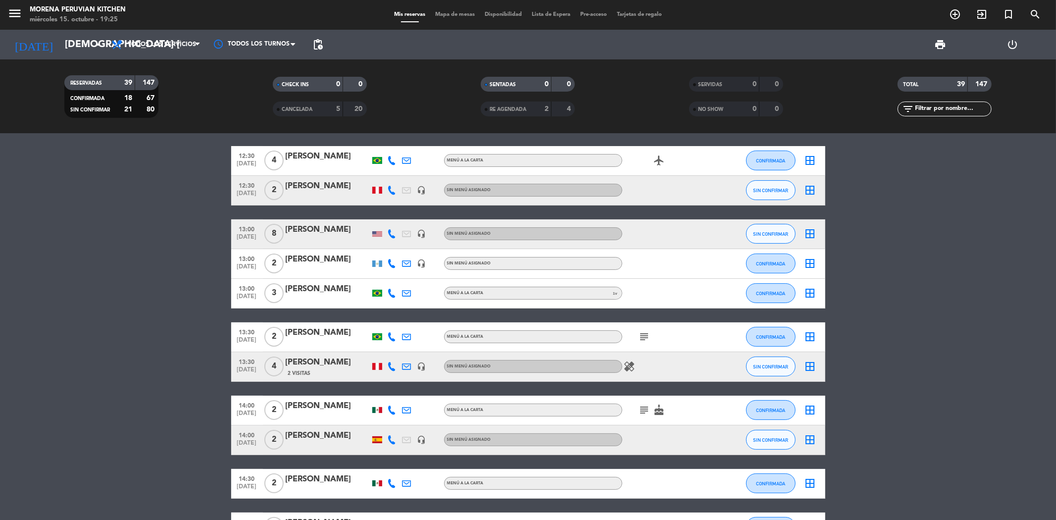
scroll to position [110, 0]
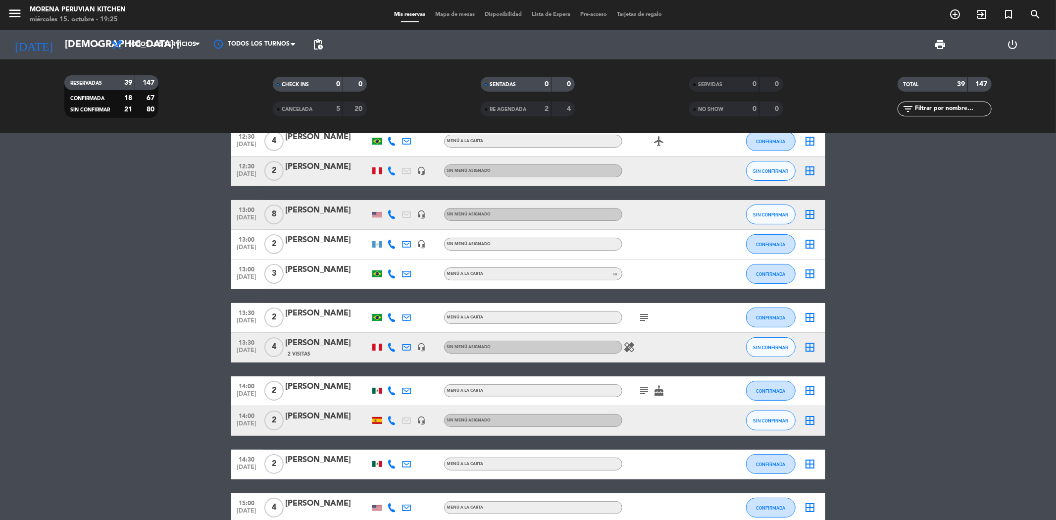
click at [645, 318] on icon "subject" at bounding box center [645, 317] width 12 height 12
click at [645, 389] on icon "subject" at bounding box center [645, 391] width 12 height 12
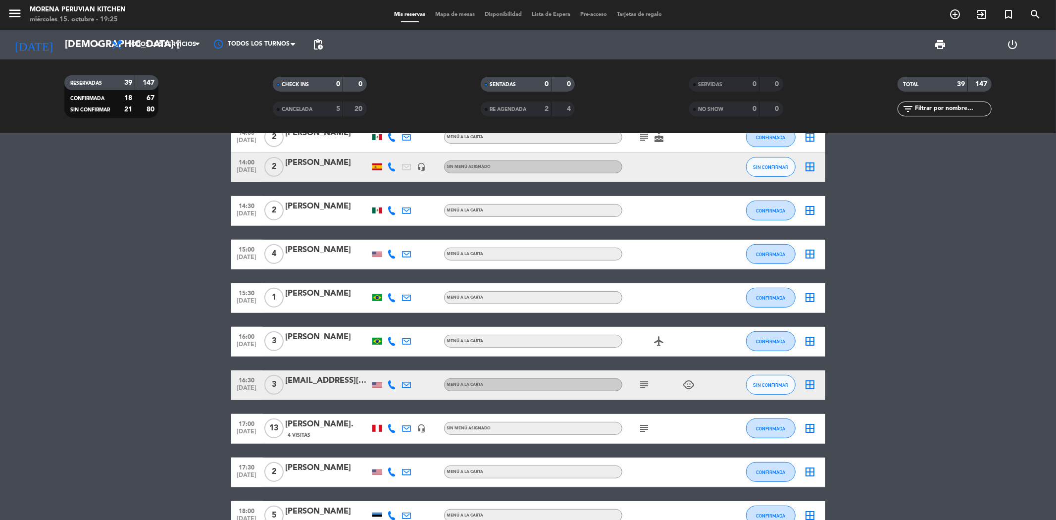
scroll to position [385, 0]
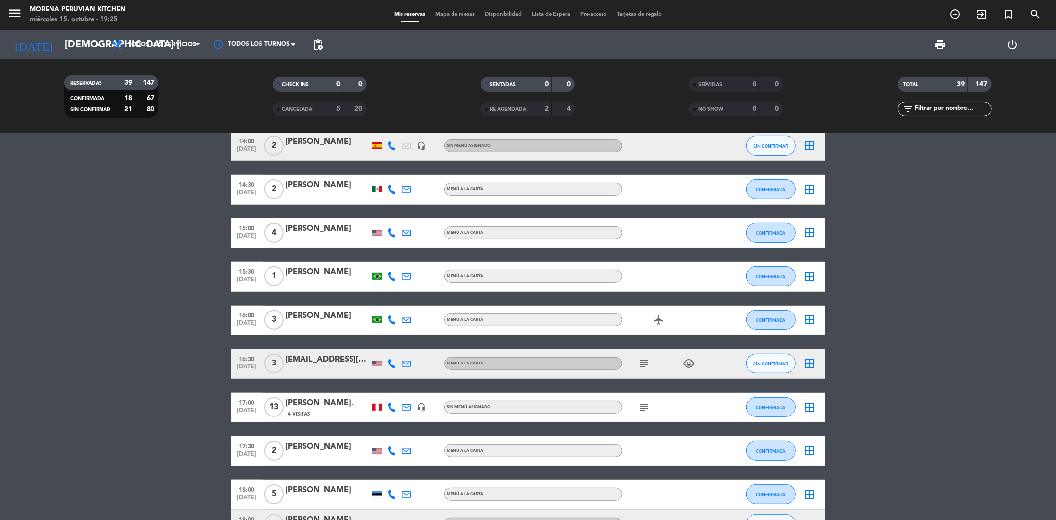
click at [639, 363] on icon "subject" at bounding box center [645, 364] width 12 height 12
click at [646, 405] on icon "subject" at bounding box center [645, 407] width 12 height 12
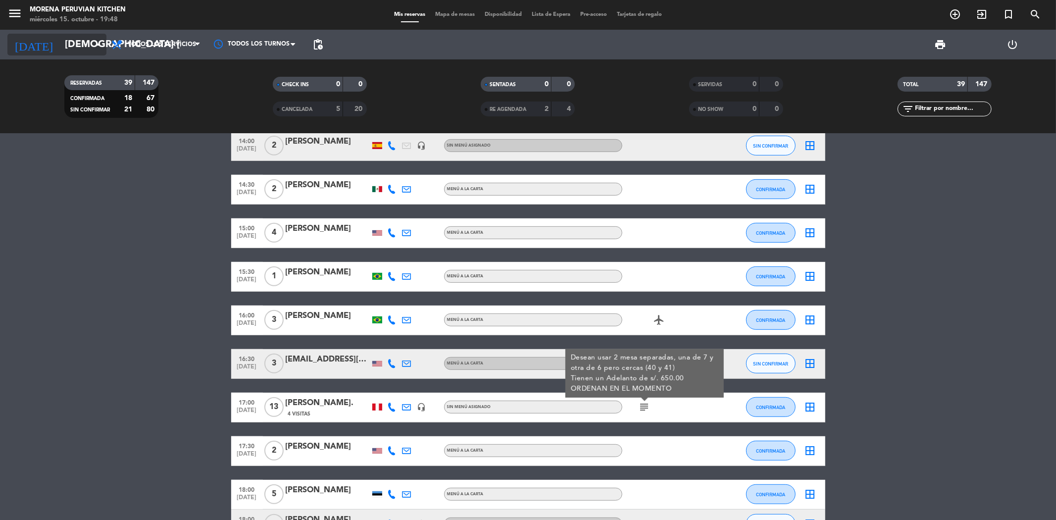
click at [81, 52] on input "[DEMOGRAPHIC_DATA] [DATE]" at bounding box center [123, 45] width 126 height 22
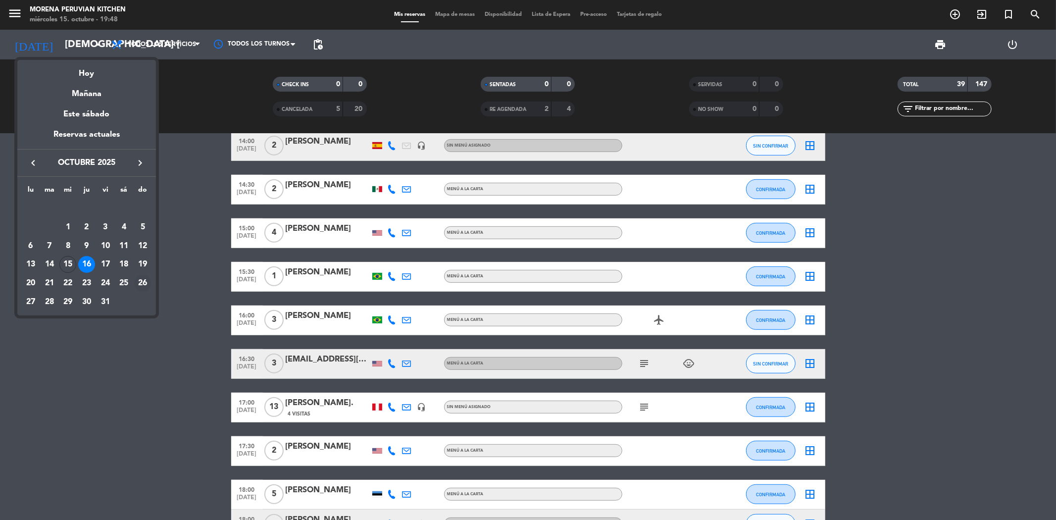
click at [139, 280] on div "26" at bounding box center [142, 283] width 17 height 17
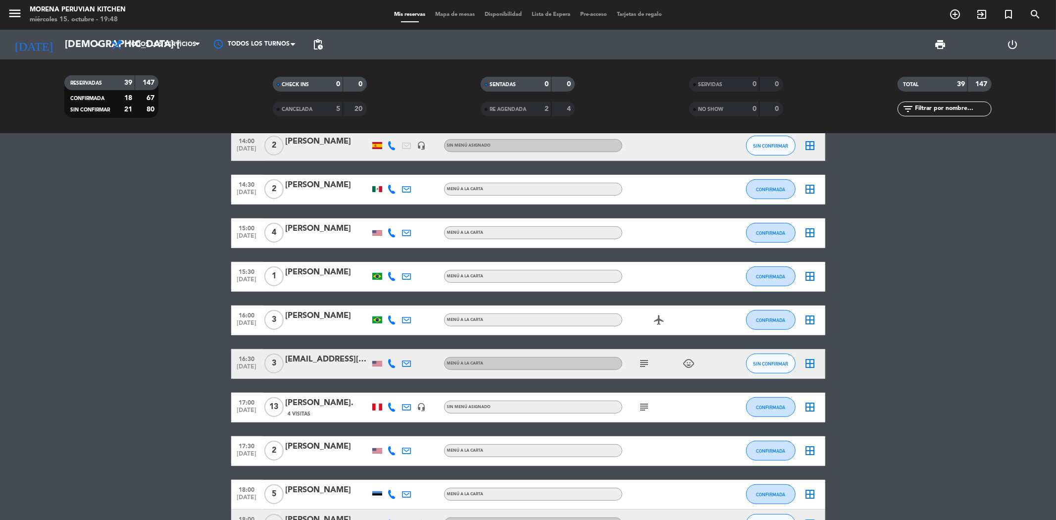
type input "dom. [DATE]"
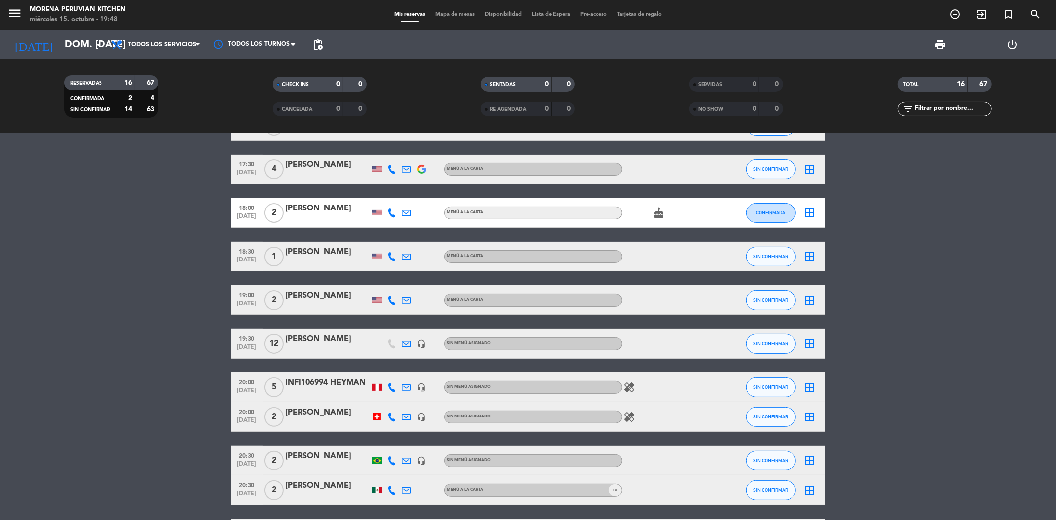
scroll to position [119, 0]
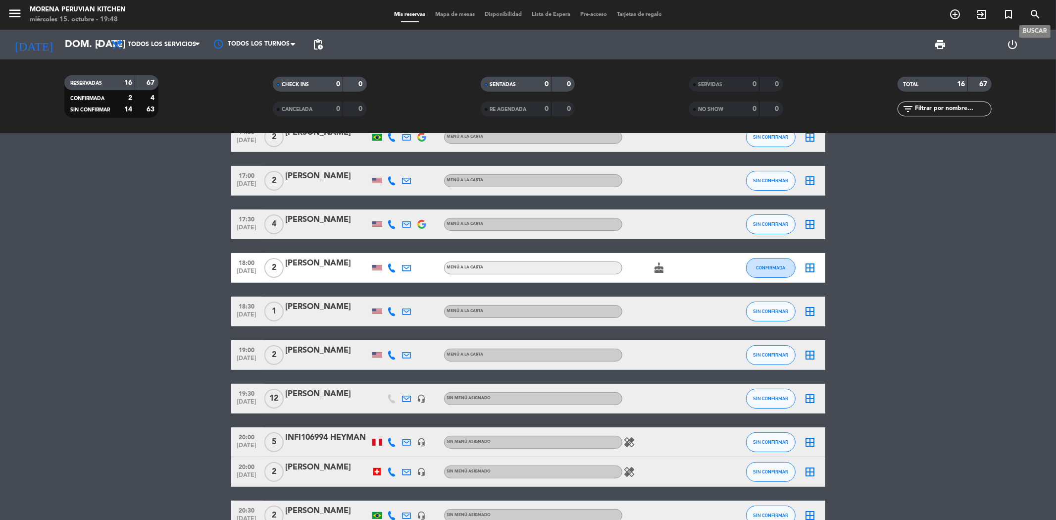
click at [1045, 17] on span "search" at bounding box center [1035, 14] width 27 height 17
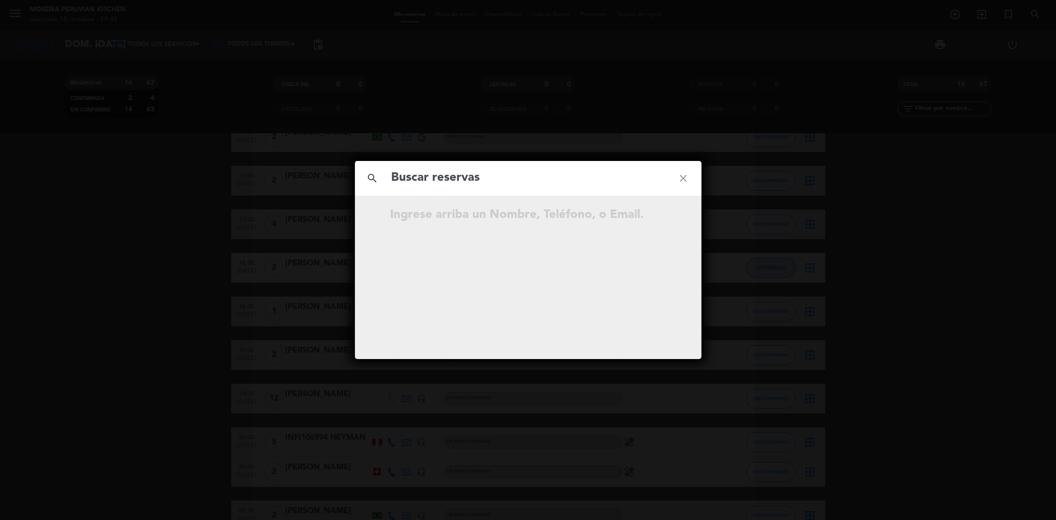
click at [1036, 17] on div "search close Ingrese arriba un Nombre, Teléfono, o Email." at bounding box center [528, 260] width 1056 height 520
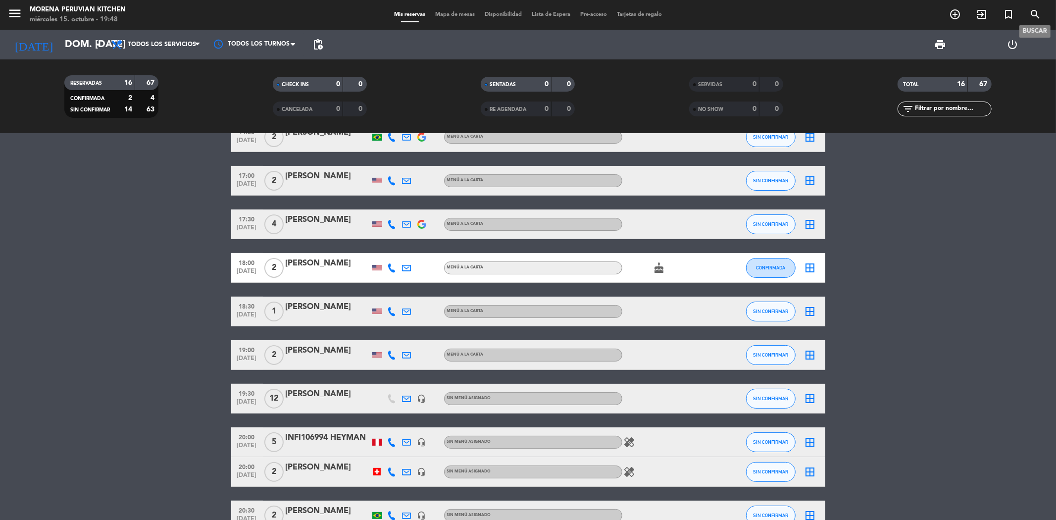
click at [1036, 9] on icon "search" at bounding box center [1035, 14] width 12 height 12
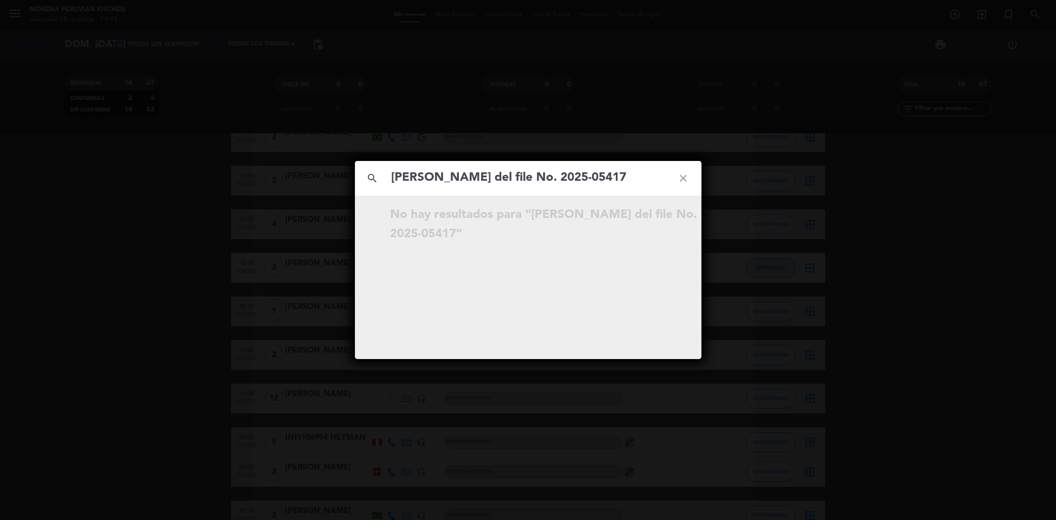
type input "[PERSON_NAME] del file No. 2025-05417"
click at [685, 178] on icon "close" at bounding box center [684, 178] width 36 height 36
click at [687, 179] on icon "close" at bounding box center [684, 178] width 36 height 36
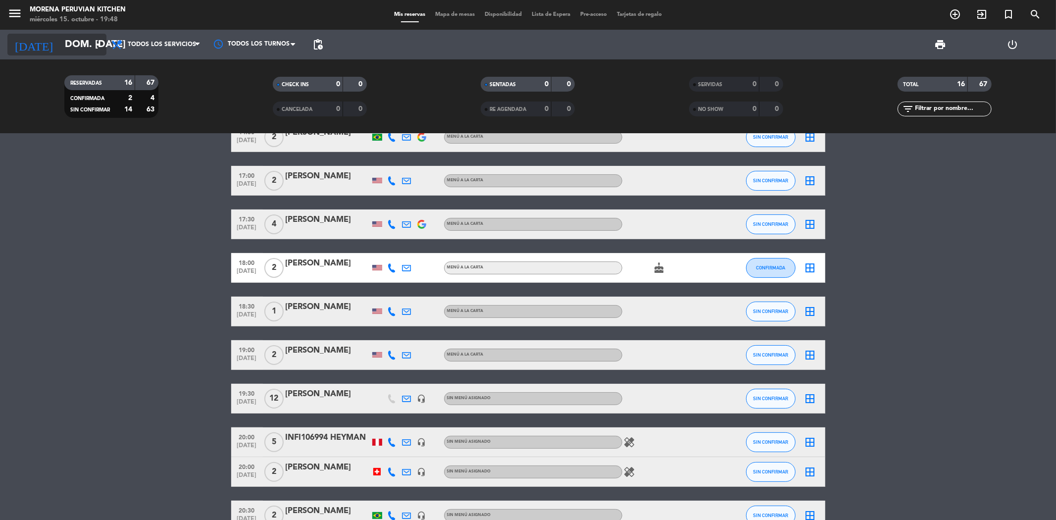
click at [88, 50] on input "dom. [DATE]" at bounding box center [123, 45] width 126 height 22
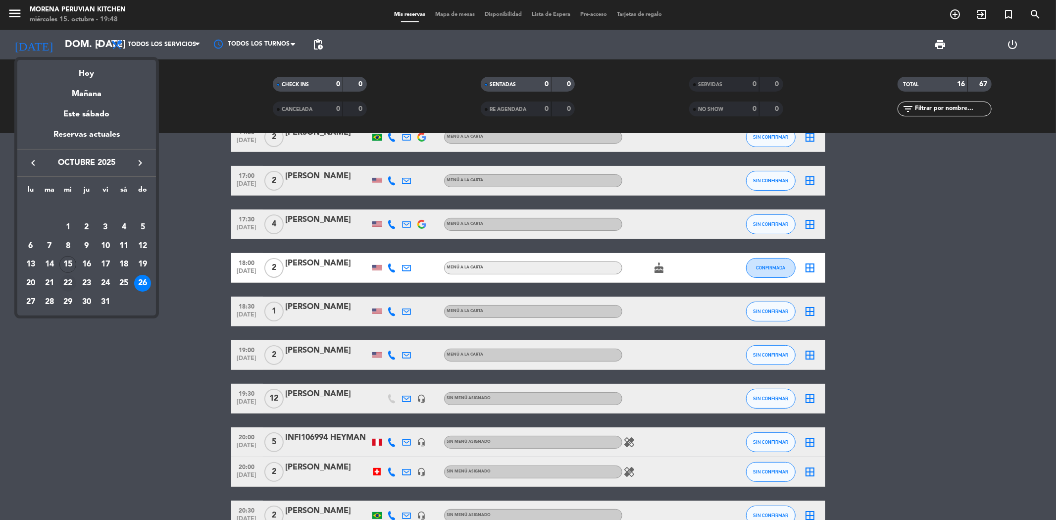
click at [68, 280] on div "22" at bounding box center [67, 283] width 17 height 17
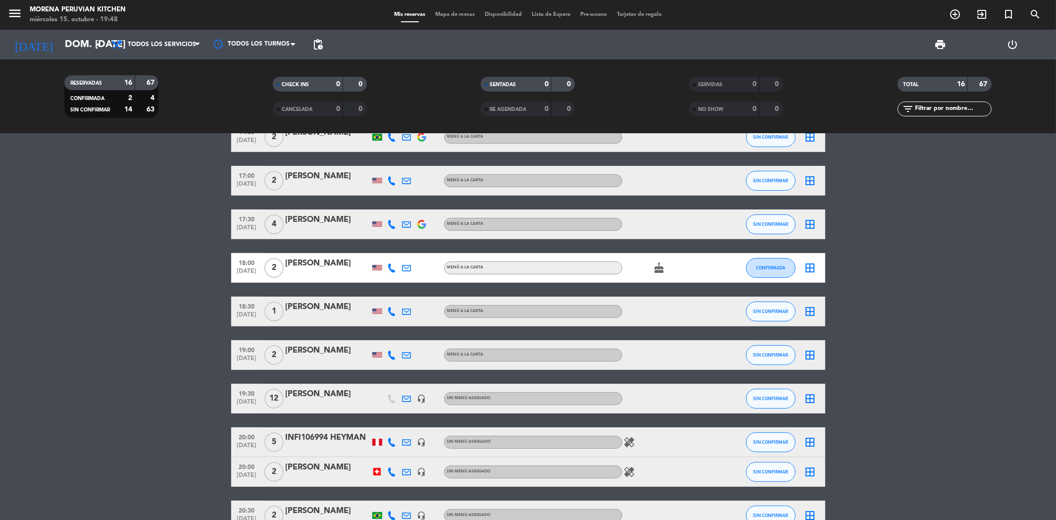
type input "mié. [DATE]"
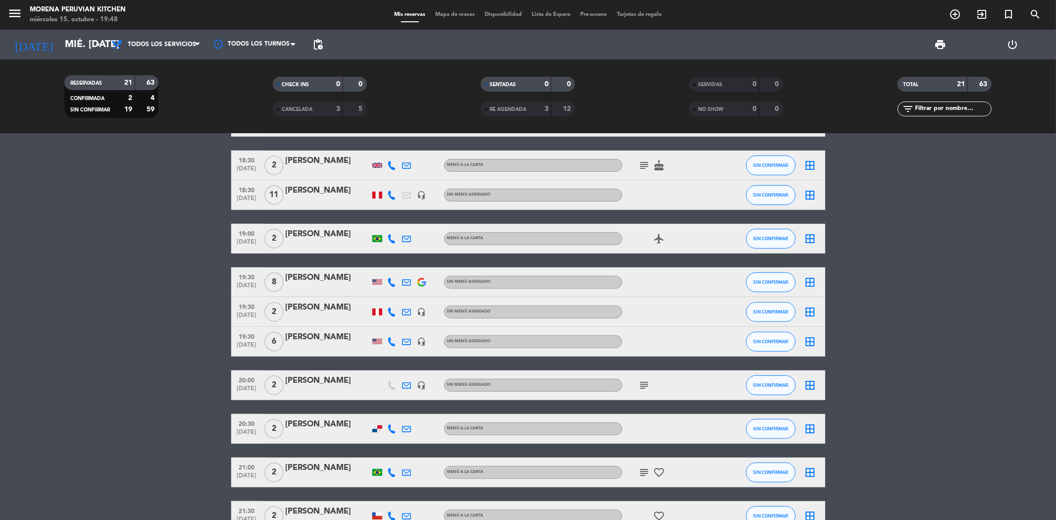
scroll to position [495, 0]
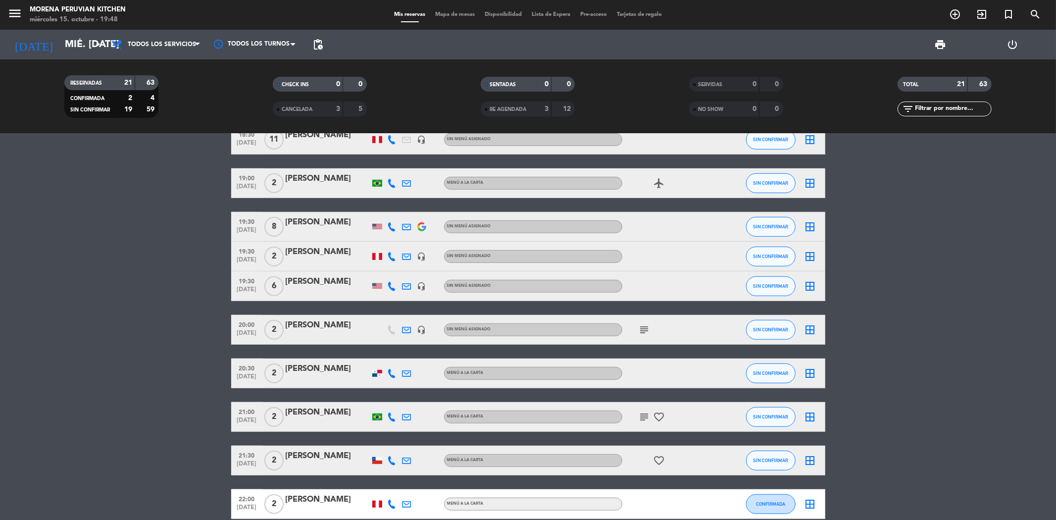
click at [648, 327] on icon "subject" at bounding box center [645, 330] width 12 height 12
click at [308, 327] on div "[PERSON_NAME]" at bounding box center [328, 325] width 84 height 13
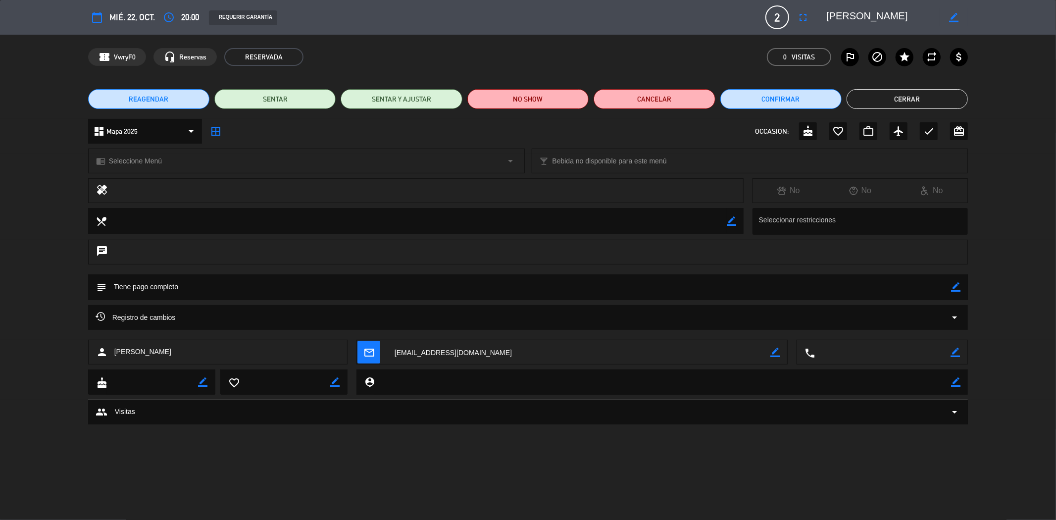
click at [955, 286] on icon "border_color" at bounding box center [955, 286] width 9 height 9
click at [181, 291] on textarea at bounding box center [528, 286] width 845 height 25
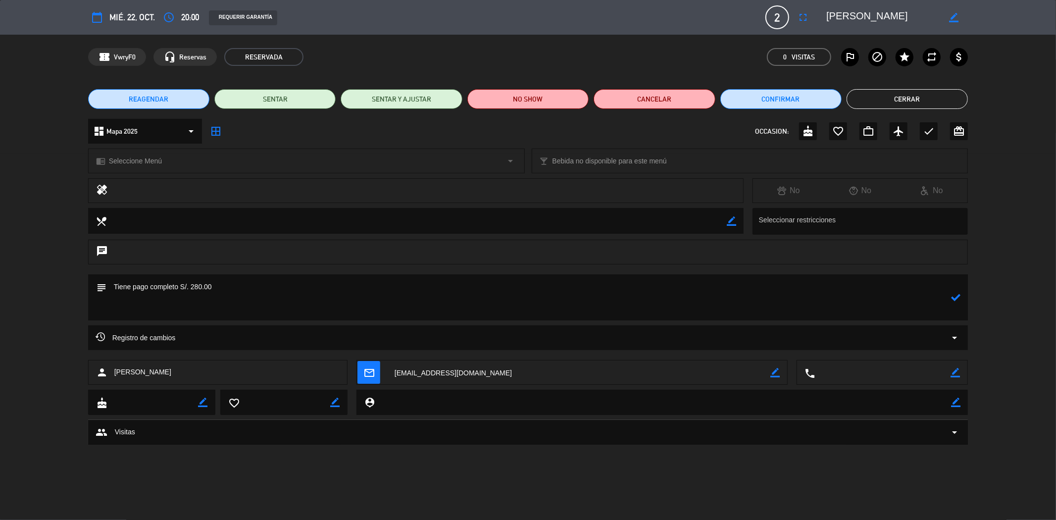
paste textarea "Entradas: 1 de Causita Limeña 1 de Croquetas de Choclo con queso Fondos: 1 de O…"
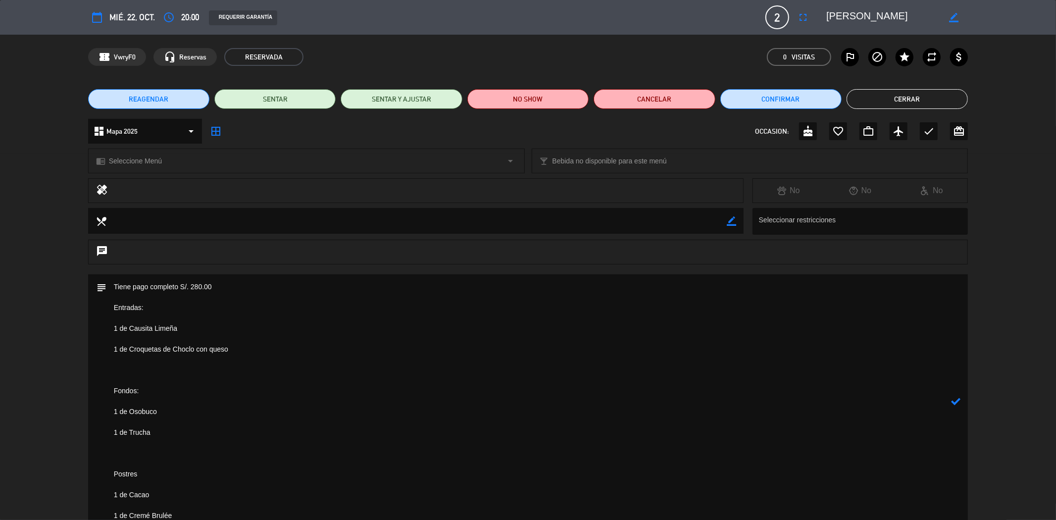
click at [147, 372] on textarea at bounding box center [528, 401] width 845 height 254
click at [135, 438] on textarea at bounding box center [528, 396] width 845 height 244
drag, startPoint x: 179, startPoint y: 491, endPoint x: 108, endPoint y: 310, distance: 194.3
click at [108, 310] on textarea at bounding box center [528, 390] width 845 height 233
click at [146, 369] on textarea at bounding box center [528, 390] width 845 height 233
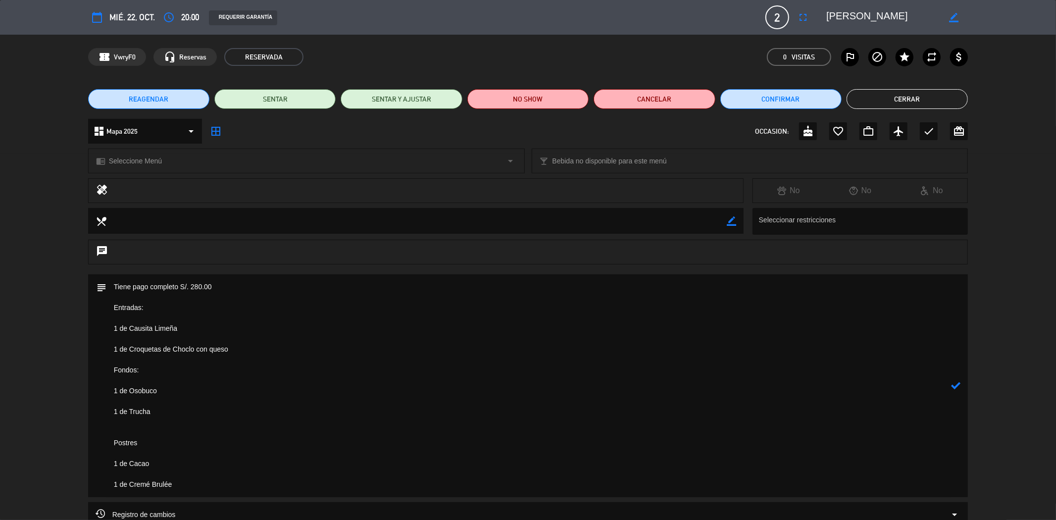
click at [127, 380] on textarea at bounding box center [528, 385] width 845 height 223
click at [118, 417] on textarea at bounding box center [528, 380] width 845 height 212
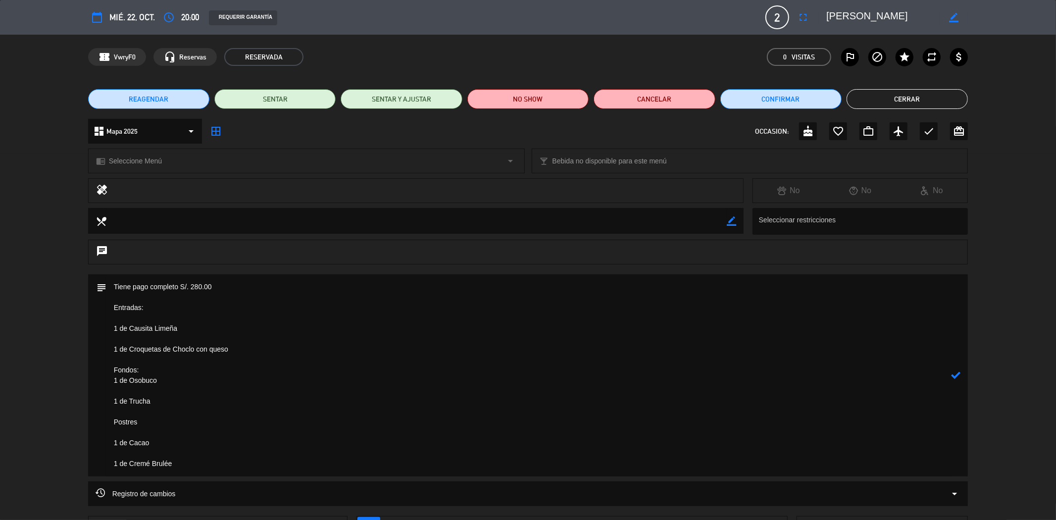
click at [118, 426] on textarea at bounding box center [528, 375] width 845 height 202
click at [117, 431] on textarea at bounding box center [528, 375] width 845 height 202
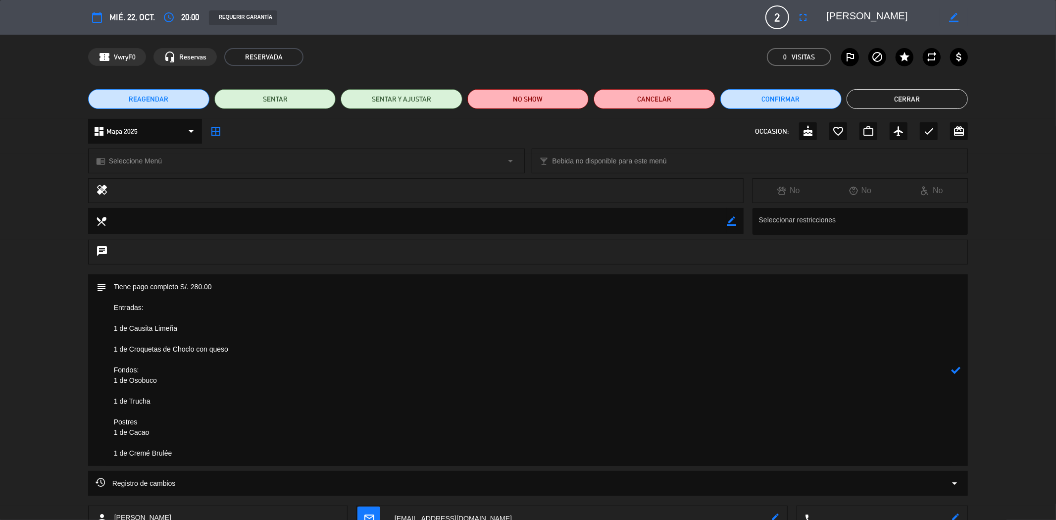
click at [117, 442] on textarea at bounding box center [528, 370] width 845 height 192
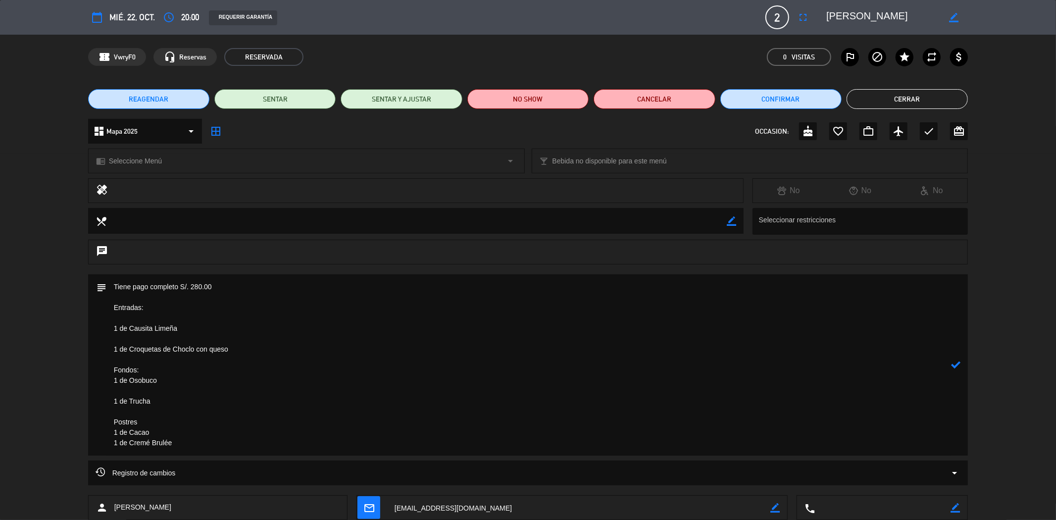
click at [122, 393] on textarea at bounding box center [528, 364] width 845 height 181
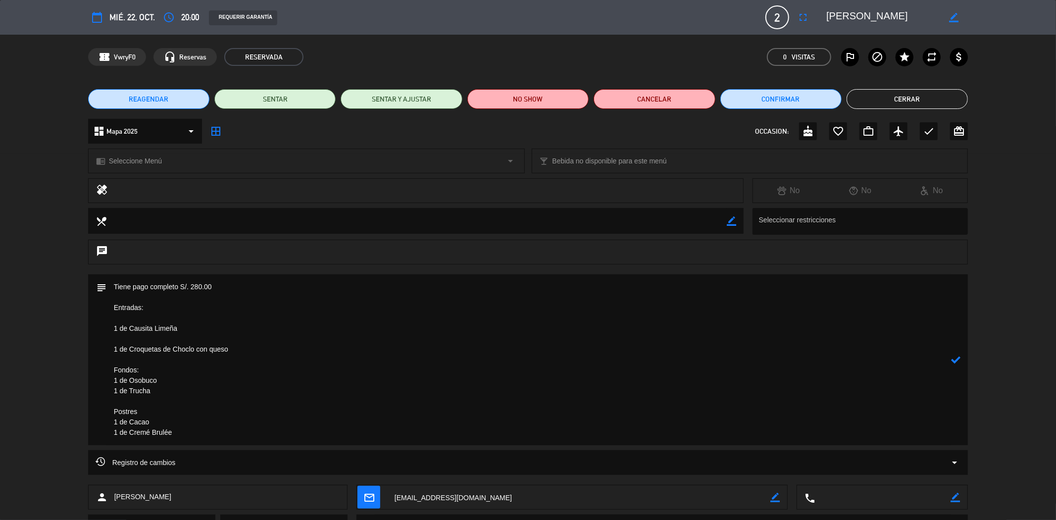
click at [120, 340] on textarea at bounding box center [528, 359] width 845 height 171
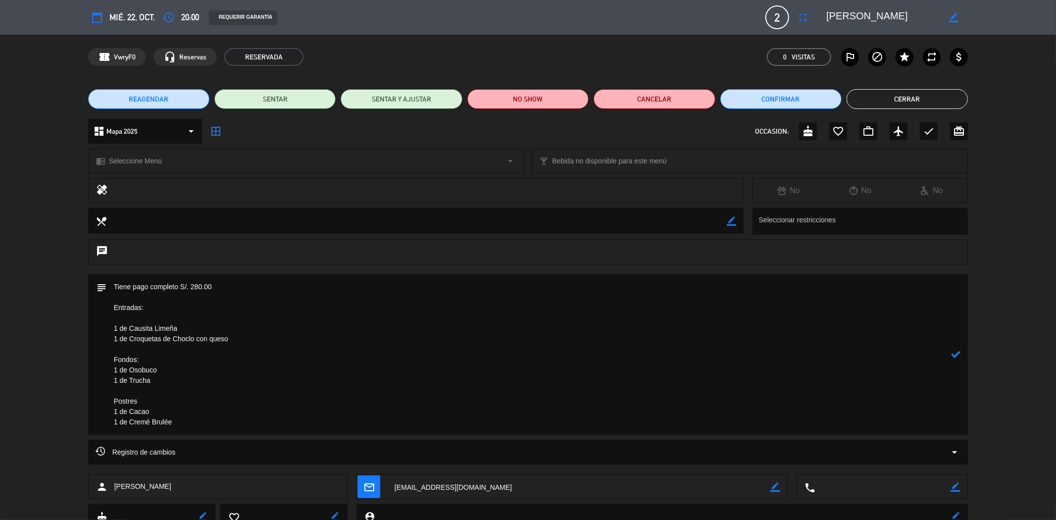
click at [114, 317] on textarea at bounding box center [528, 354] width 845 height 160
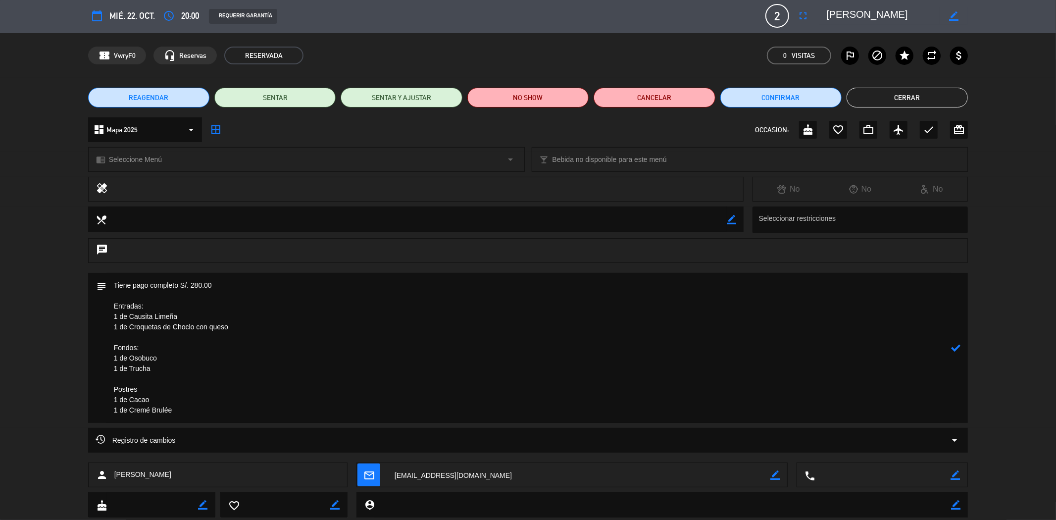
scroll to position [0, 0]
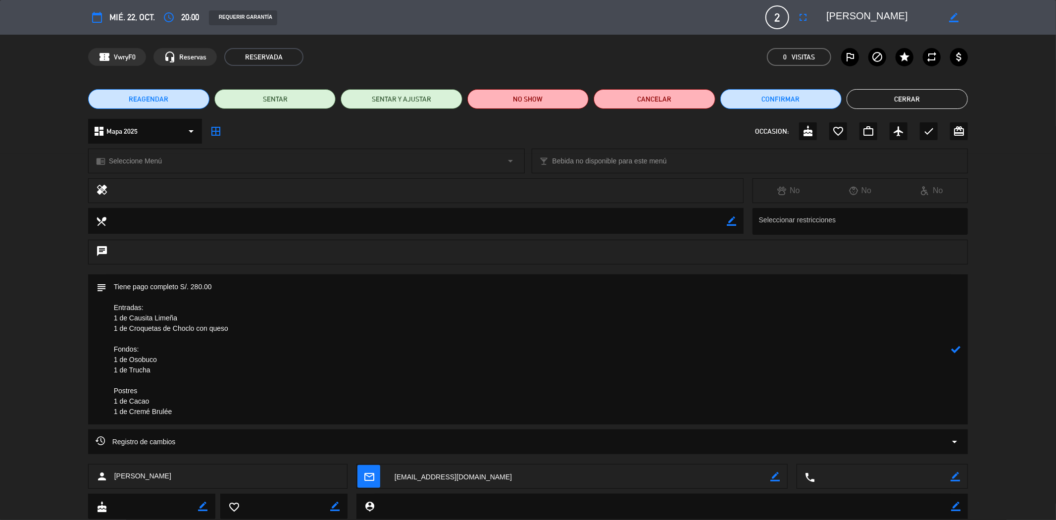
type textarea "Tiene pago completo S/. 280.00 Entradas: 1 de Causita Limeña 1 de Croquetas de …"
click at [958, 347] on icon at bounding box center [955, 349] width 9 height 9
click at [901, 97] on button "Cerrar" at bounding box center [907, 99] width 121 height 20
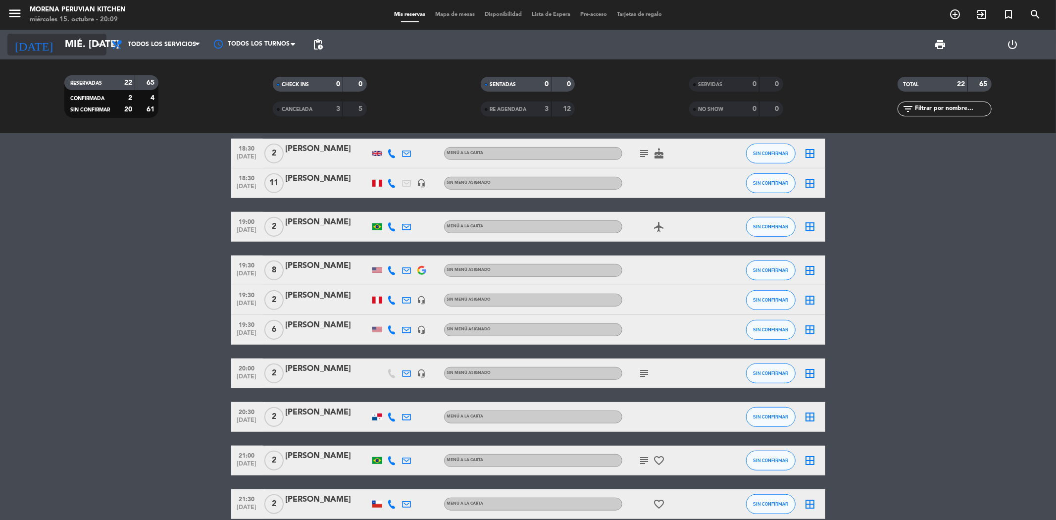
click at [80, 43] on input "mié. [DATE]" at bounding box center [123, 45] width 126 height 22
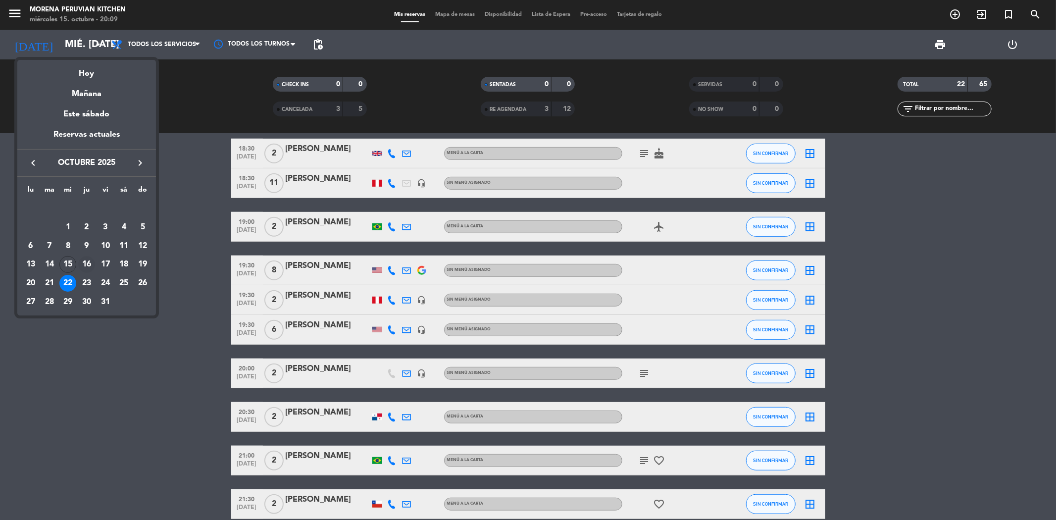
click at [86, 258] on div "16" at bounding box center [86, 264] width 17 height 17
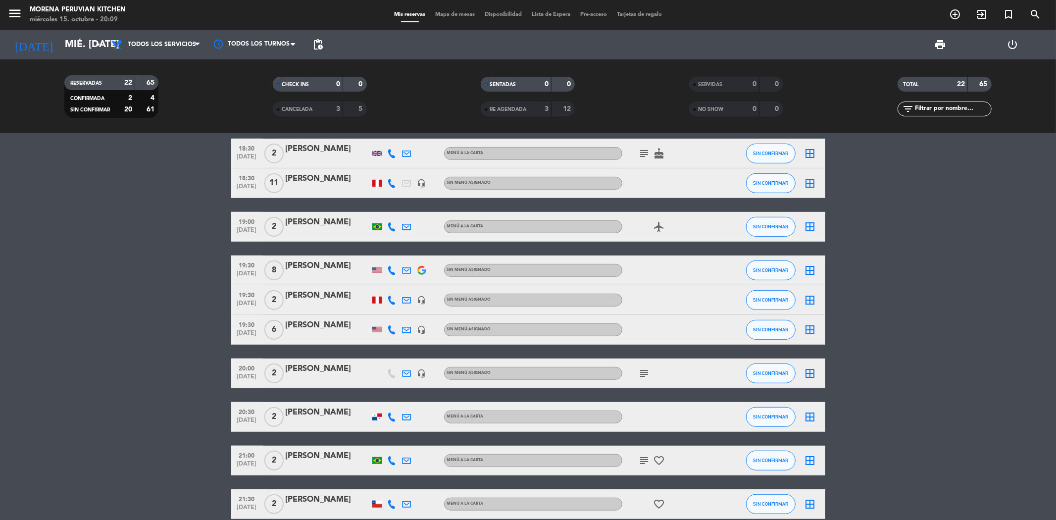
type input "[DEMOGRAPHIC_DATA] [DATE]"
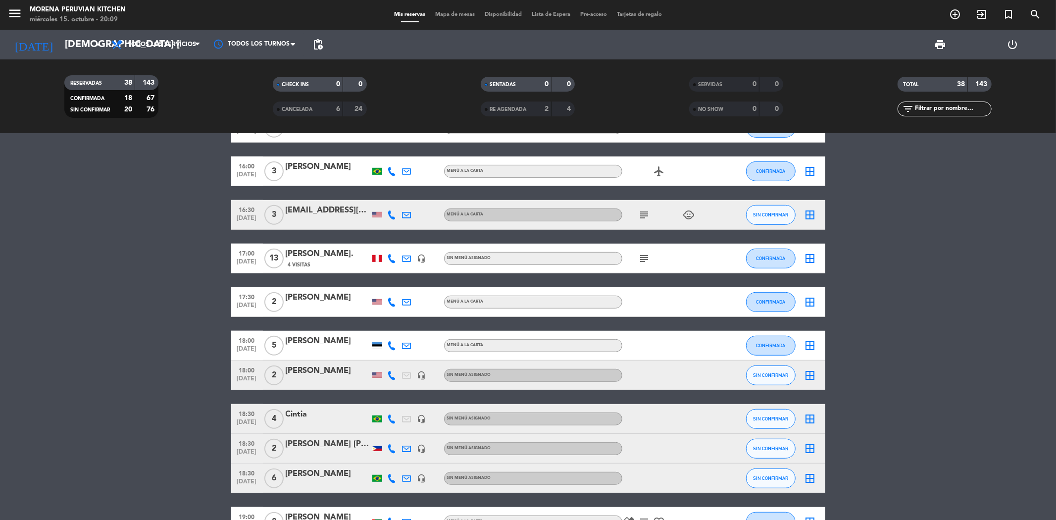
click at [308, 251] on div "[PERSON_NAME]." at bounding box center [328, 254] width 84 height 13
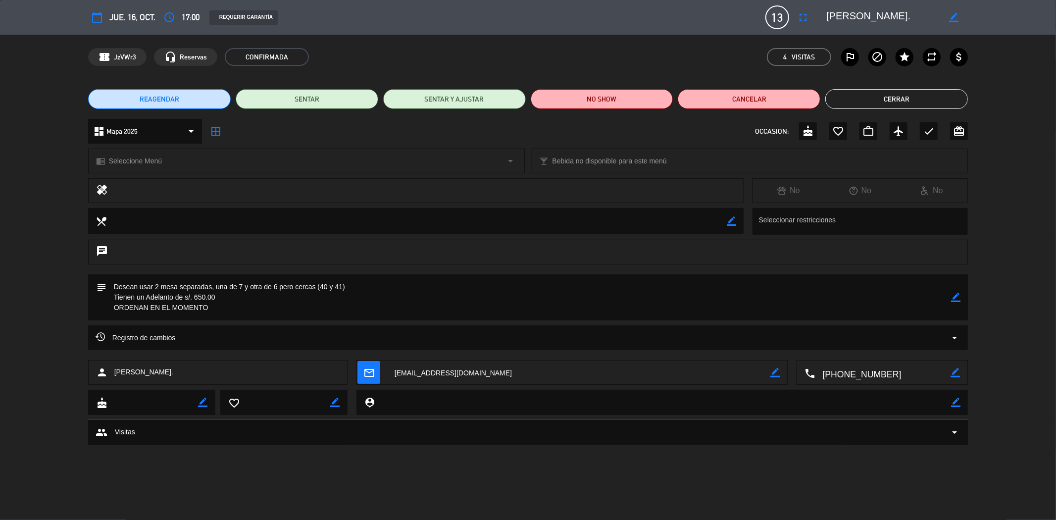
click at [951, 16] on icon "border_color" at bounding box center [953, 17] width 9 height 9
drag, startPoint x: 951, startPoint y: 16, endPoint x: 908, endPoint y: 11, distance: 42.9
click at [951, 16] on icon "border_color" at bounding box center [953, 17] width 9 height 9
click at [953, 17] on icon "border_color" at bounding box center [953, 17] width 9 height 9
drag, startPoint x: 882, startPoint y: 13, endPoint x: 830, endPoint y: 11, distance: 52.5
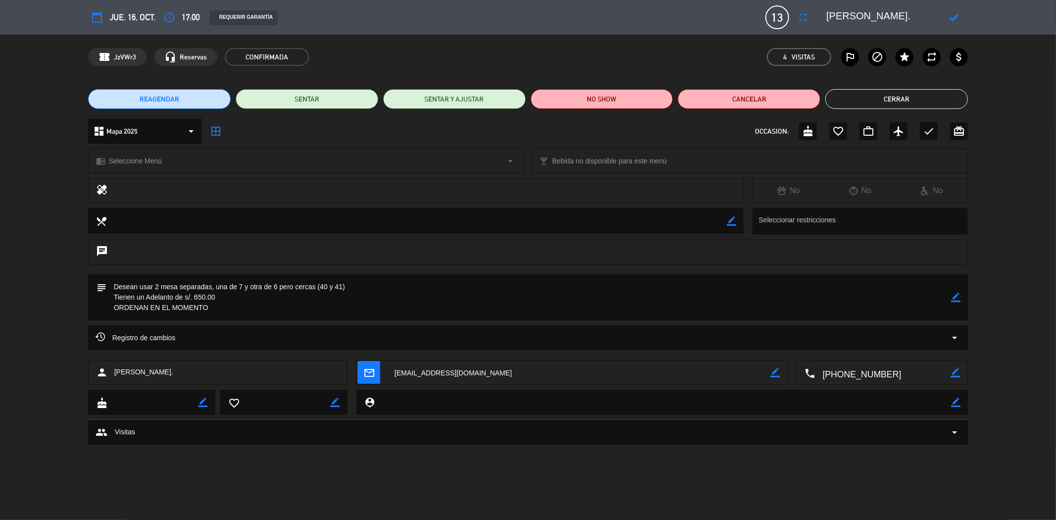
click at [830, 11] on textarea at bounding box center [882, 17] width 113 height 18
click at [902, 102] on button "Cerrar" at bounding box center [896, 99] width 143 height 20
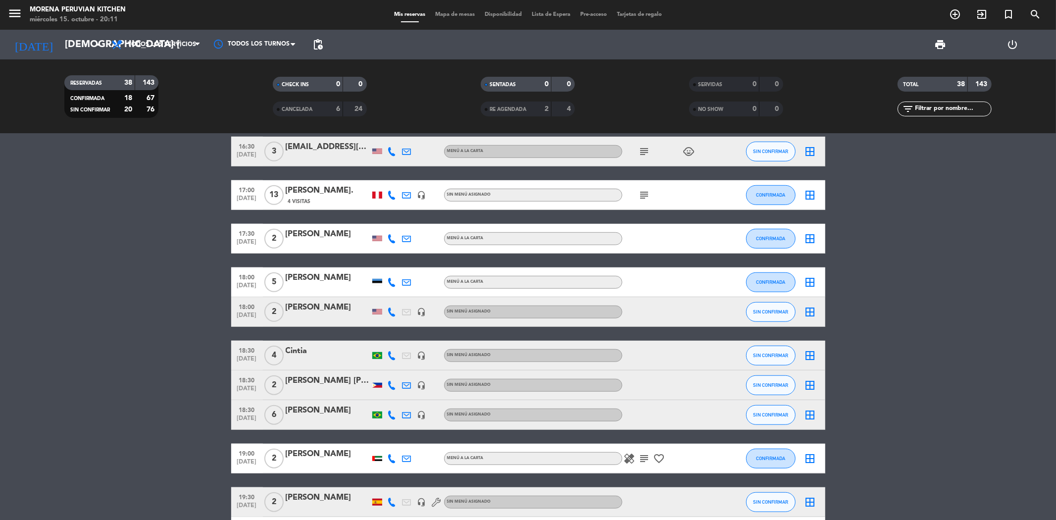
scroll to position [540, 0]
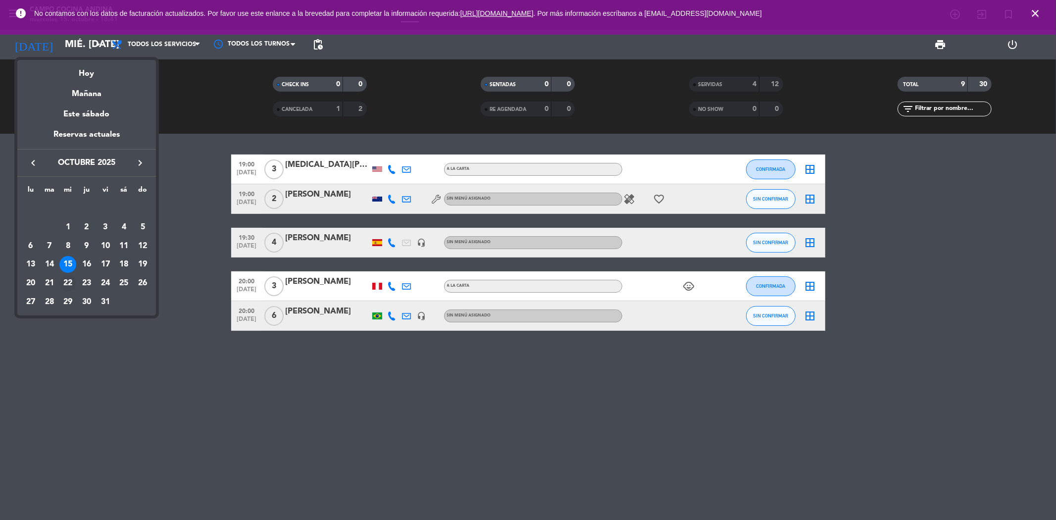
click at [68, 283] on div "22" at bounding box center [67, 283] width 17 height 17
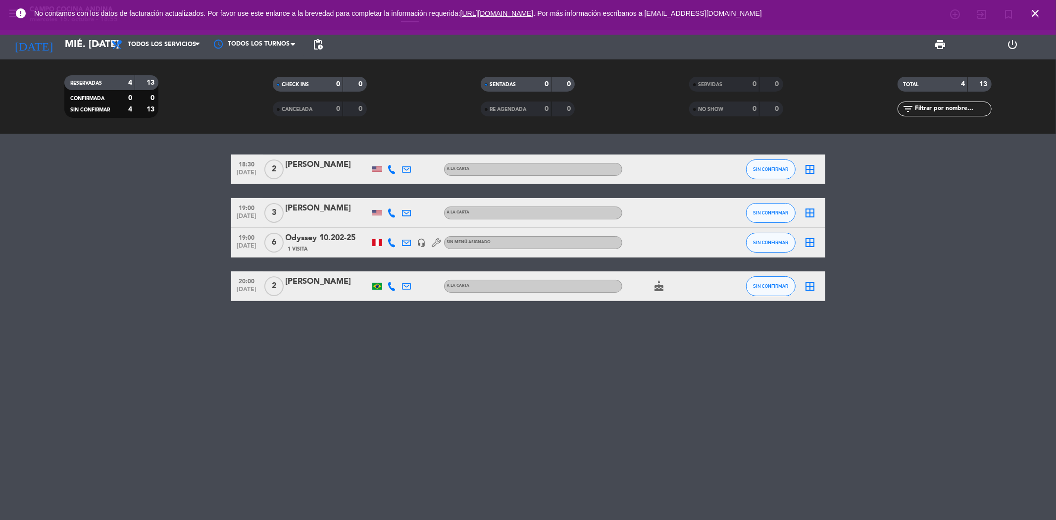
click at [1034, 15] on icon "close" at bounding box center [1035, 13] width 12 height 12
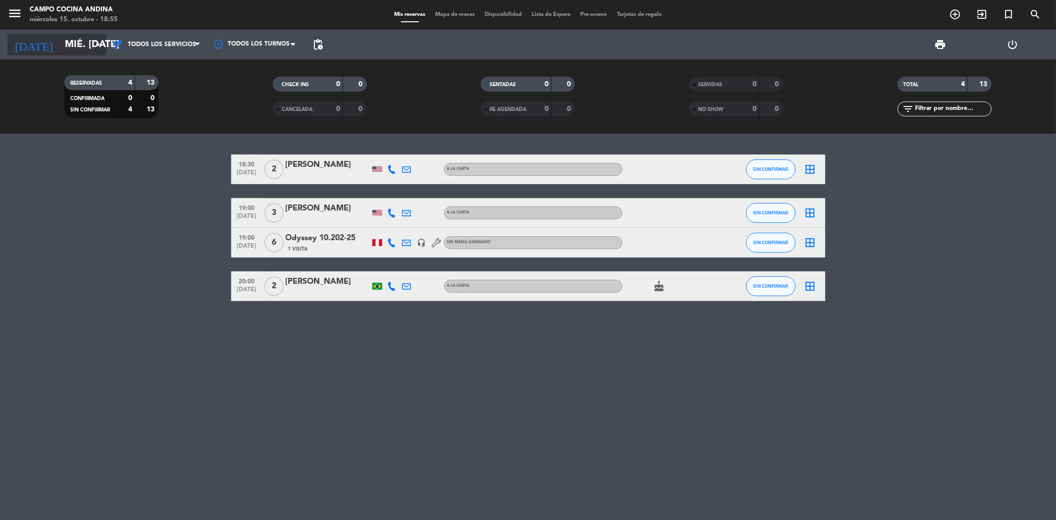
click at [80, 46] on input "mié. [DATE]" at bounding box center [123, 45] width 126 height 22
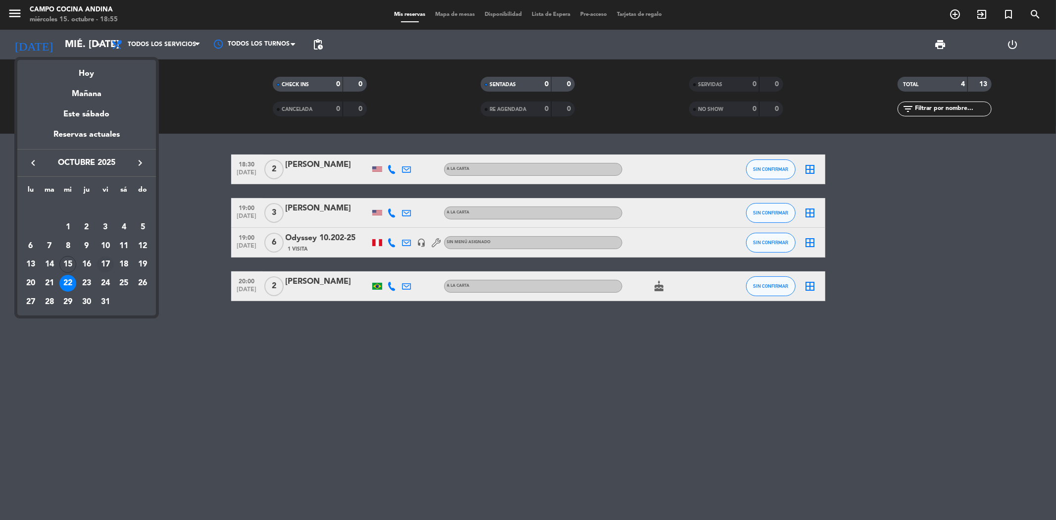
click at [105, 261] on div "17" at bounding box center [105, 264] width 17 height 17
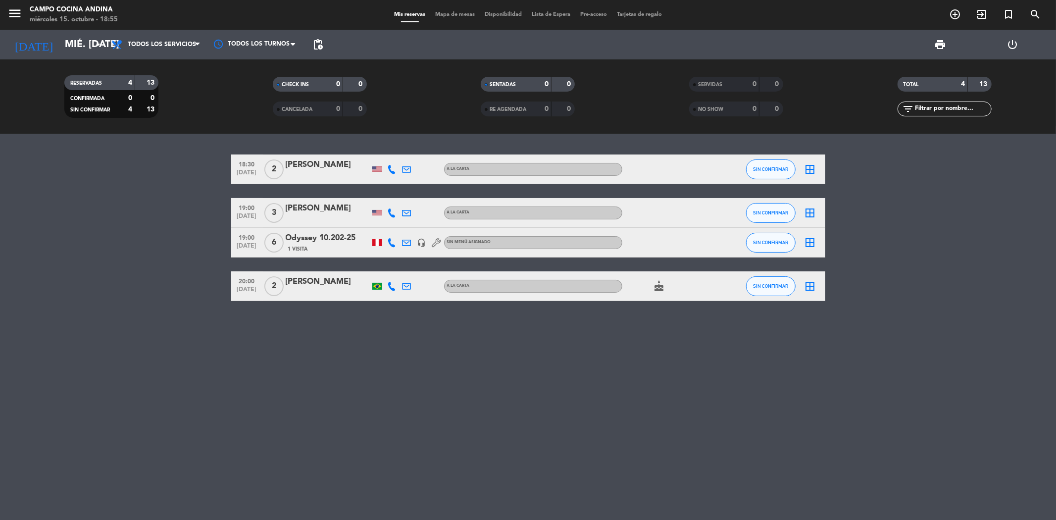
type input "vie. [DATE]"
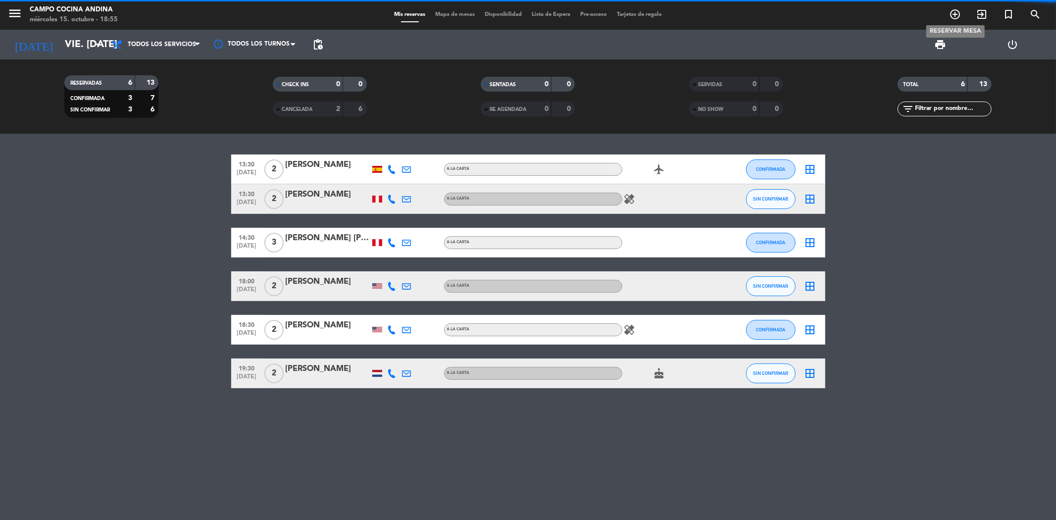
click at [956, 17] on icon "add_circle_outline" at bounding box center [955, 14] width 12 height 12
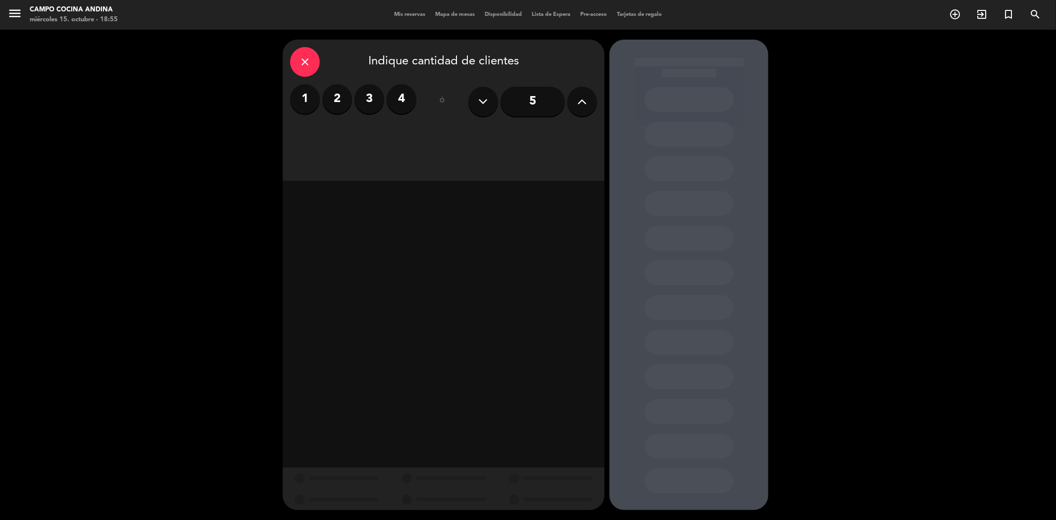
click at [337, 97] on label "2" at bounding box center [337, 99] width 30 height 30
click at [468, 132] on div "Cena" at bounding box center [521, 136] width 153 height 20
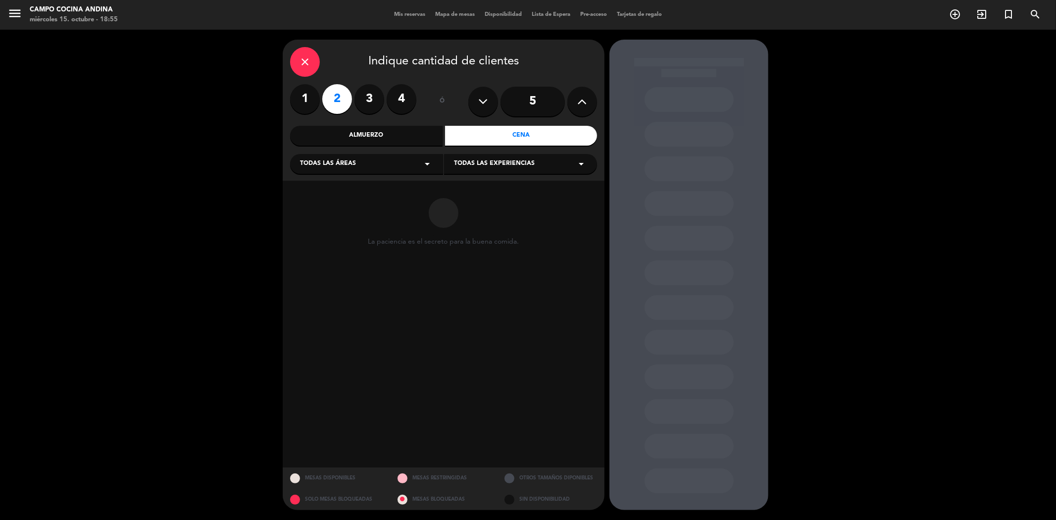
click at [468, 132] on div "Cena" at bounding box center [521, 136] width 153 height 20
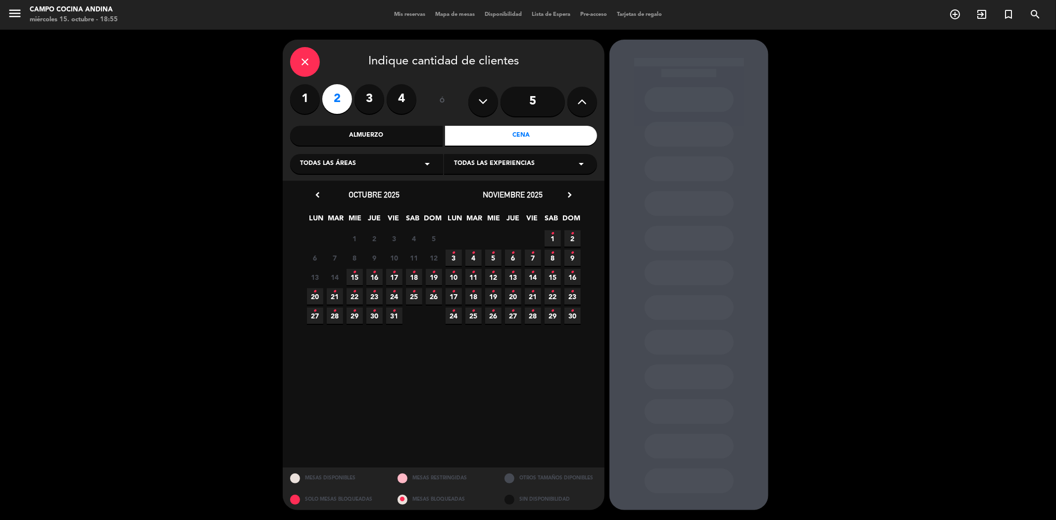
click at [396, 276] on span "17 •" at bounding box center [394, 277] width 16 height 16
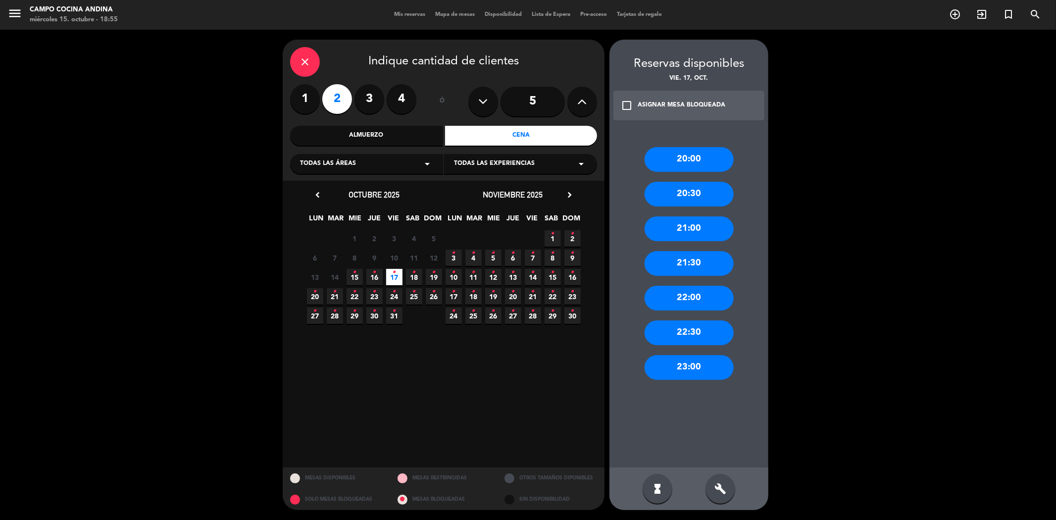
click at [673, 196] on div "20:30" at bounding box center [689, 194] width 89 height 25
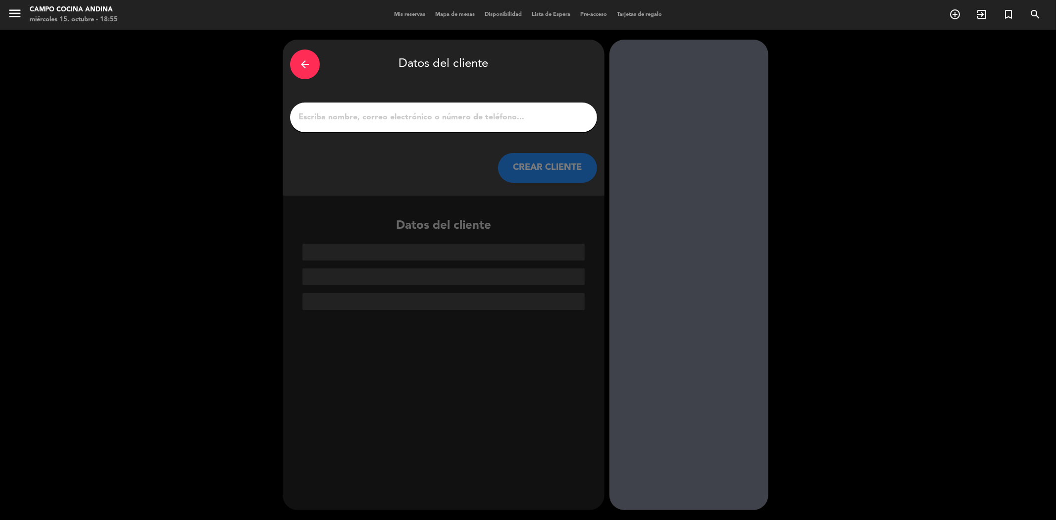
click at [369, 112] on input "1" at bounding box center [444, 117] width 292 height 14
paste input "Celia Arjona"
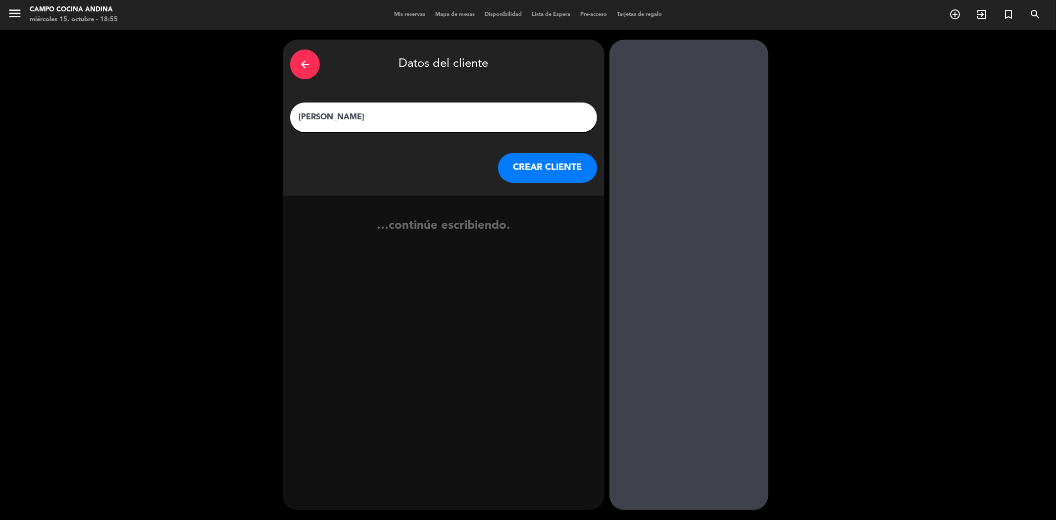
type input "Celia Arjona"
click at [559, 164] on button "CREAR CLIENTE" at bounding box center [547, 168] width 99 height 30
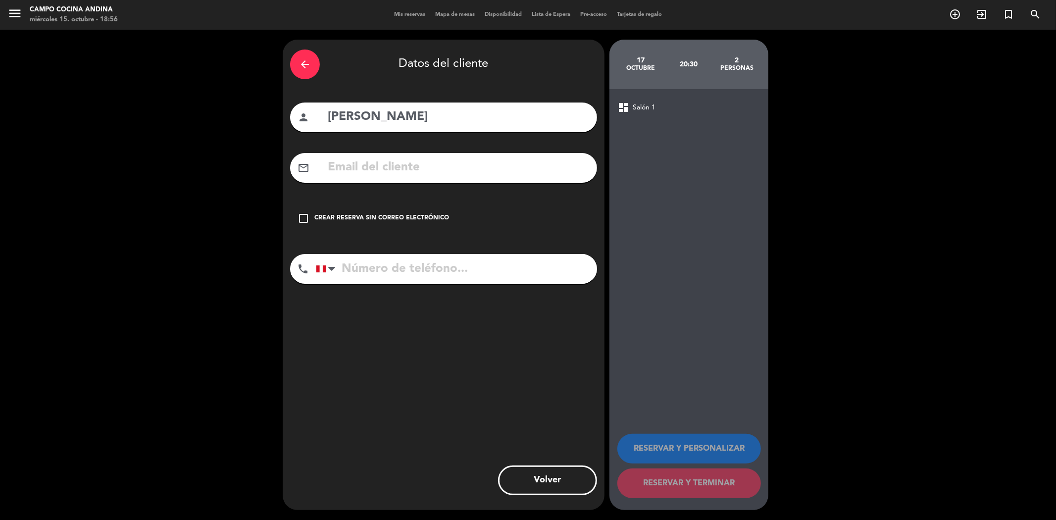
drag, startPoint x: 467, startPoint y: 185, endPoint x: 467, endPoint y: 176, distance: 9.4
click at [467, 185] on div "arrow_back Datos del cliente person Celia Arjona mail_outline check_box_outline…" at bounding box center [444, 275] width 322 height 470
click at [467, 176] on input "text" at bounding box center [458, 167] width 263 height 20
paste input "jcmgcap@yahoo.es"
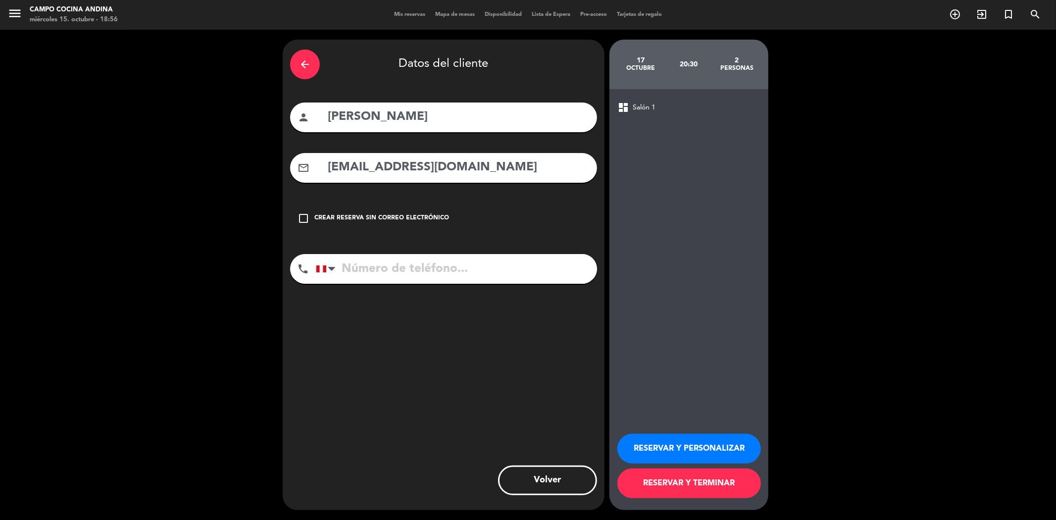
type input "jcmgcap@yahoo.es"
click at [411, 259] on input "tel" at bounding box center [456, 269] width 281 height 30
paste input "+34 629386203"
type input "+34 629386203"
click at [691, 483] on button "RESERVAR Y TERMINAR" at bounding box center [689, 483] width 144 height 30
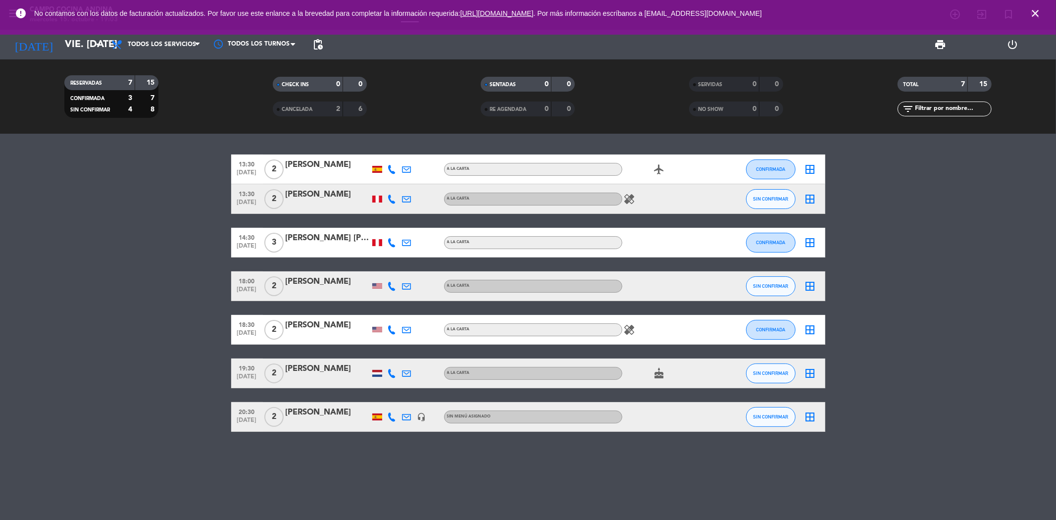
click at [1039, 8] on icon "close" at bounding box center [1035, 13] width 12 height 12
